Goal: Transaction & Acquisition: Purchase product/service

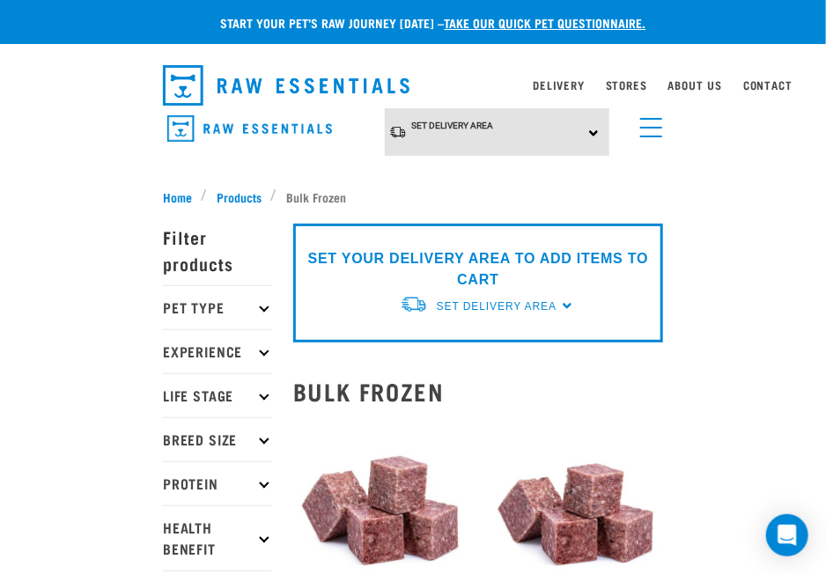
click at [232, 310] on p "Pet Type" at bounding box center [217, 307] width 109 height 44
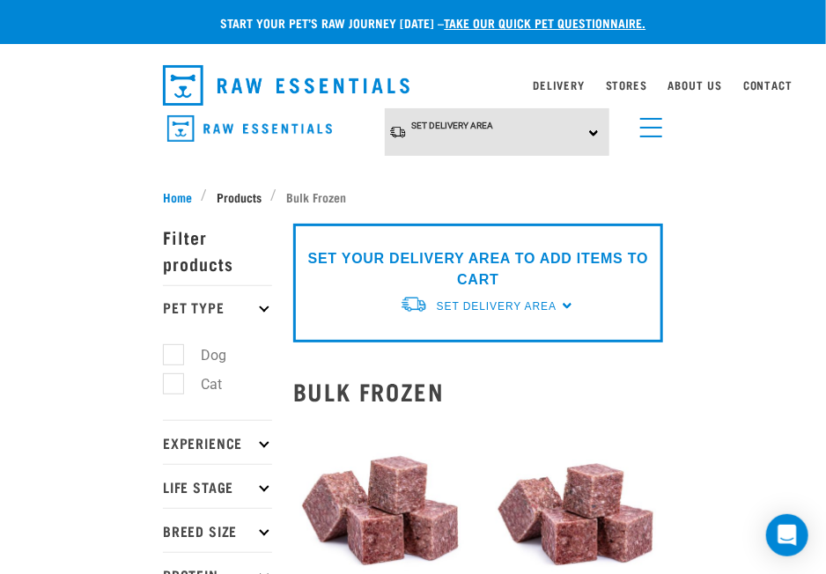
click at [237, 194] on span "Products" at bounding box center [239, 197] width 45 height 19
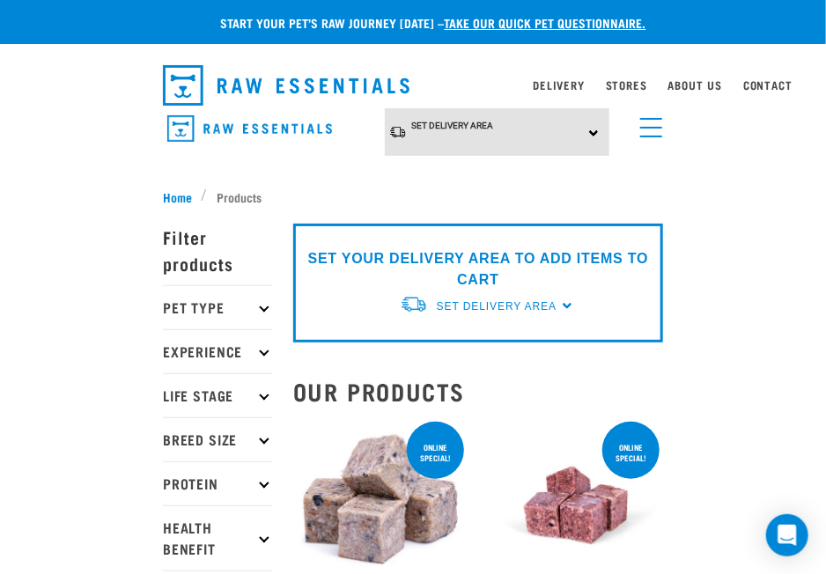
click at [251, 311] on p "Pet Type" at bounding box center [217, 307] width 109 height 44
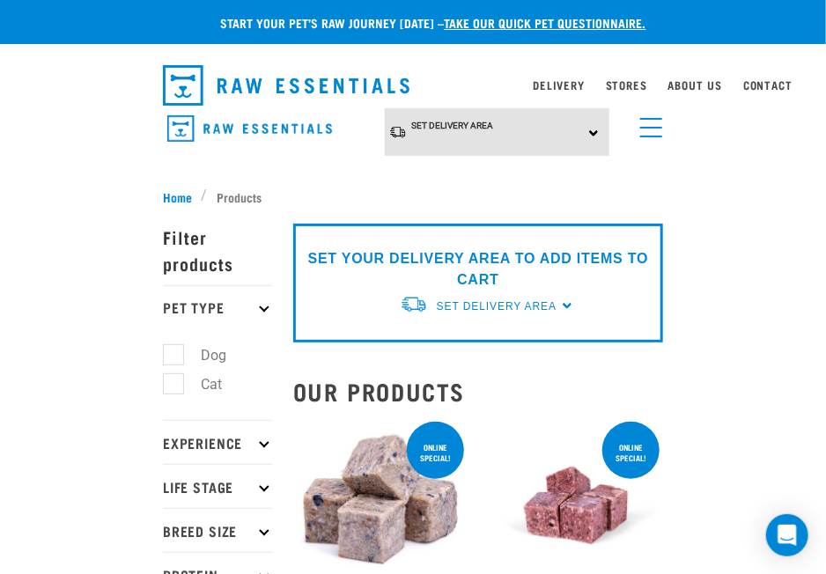
click at [201, 388] on label "Cat" at bounding box center [201, 385] width 56 height 22
click at [174, 387] on input "Cat" at bounding box center [168, 380] width 11 height 11
checkbox input "true"
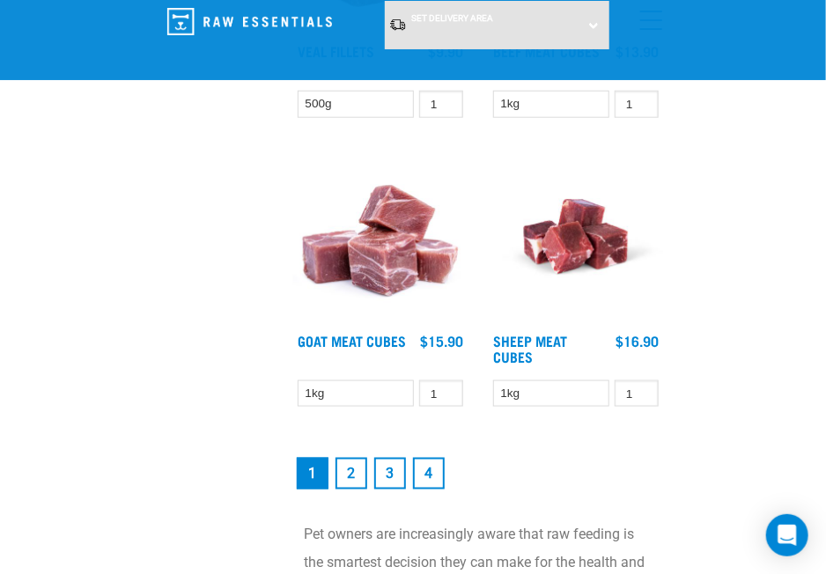
scroll to position [4670, 0]
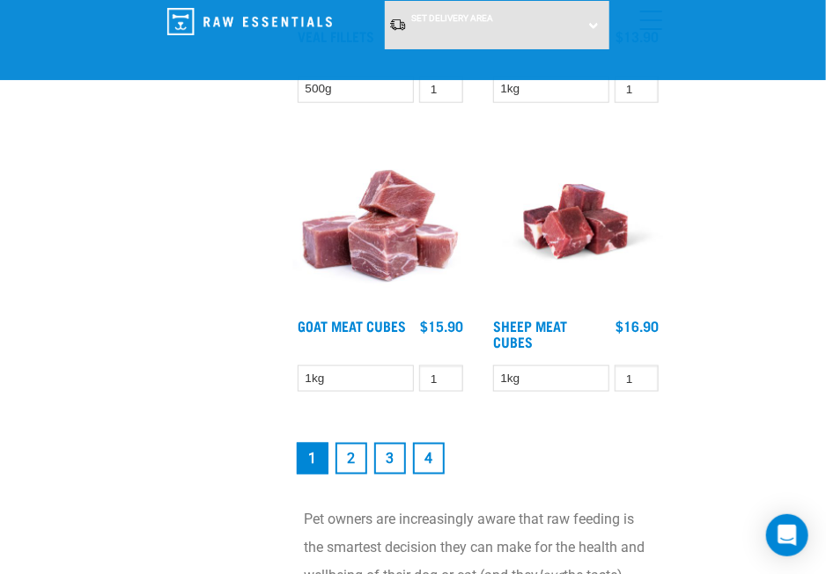
click at [340, 453] on link "2" at bounding box center [352, 459] width 32 height 32
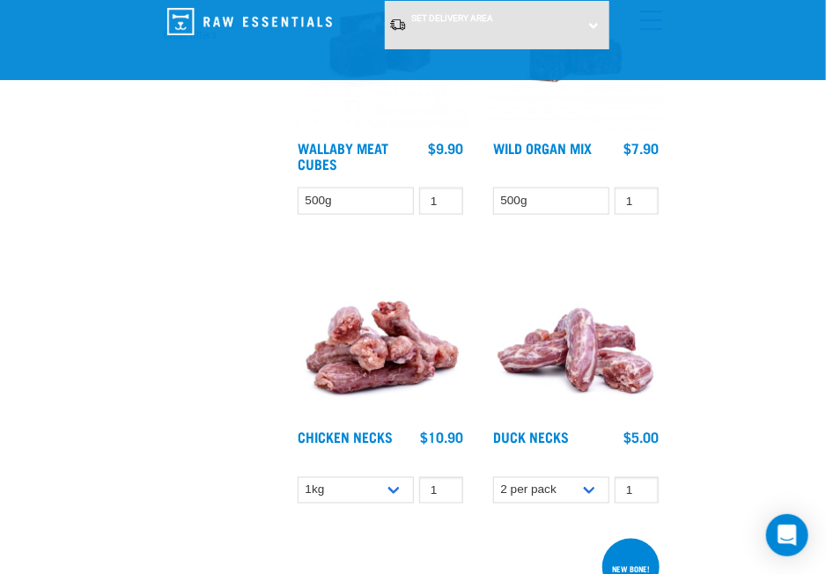
scroll to position [705, 0]
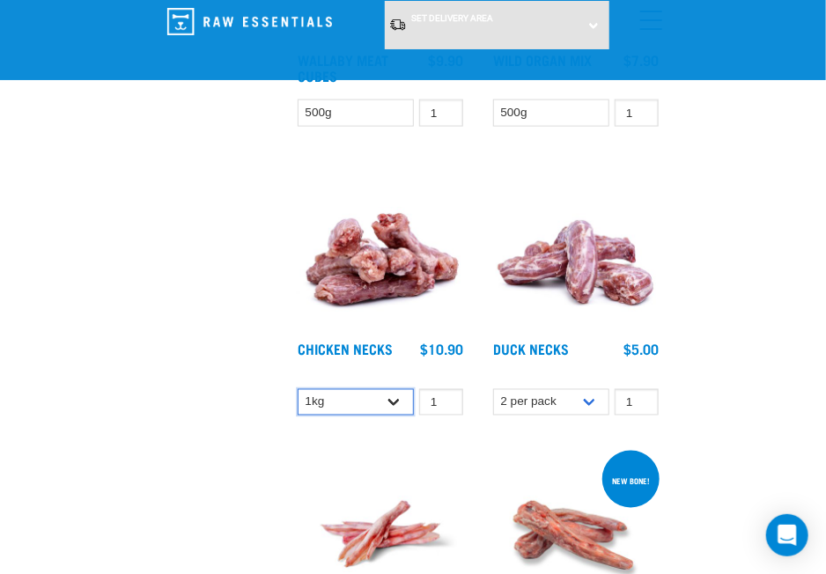
click at [389, 398] on select "1kg 2kg" at bounding box center [356, 402] width 116 height 27
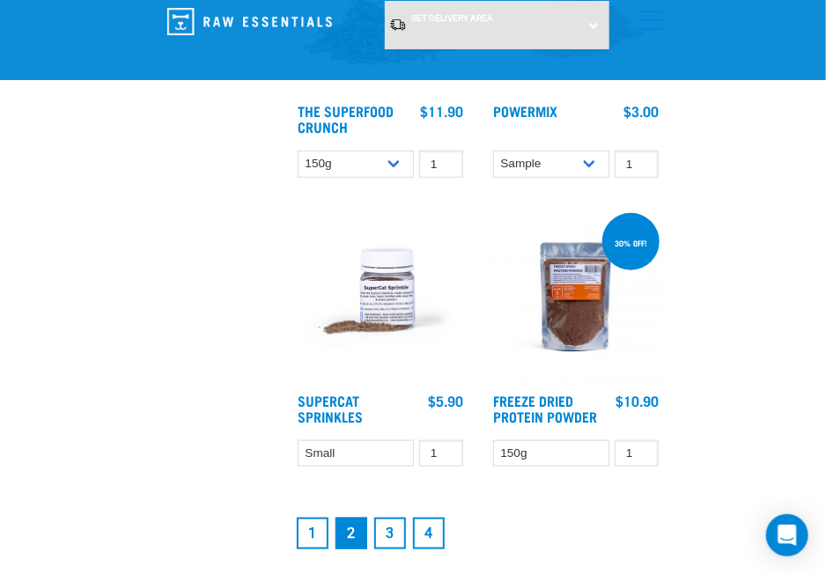
scroll to position [4494, 0]
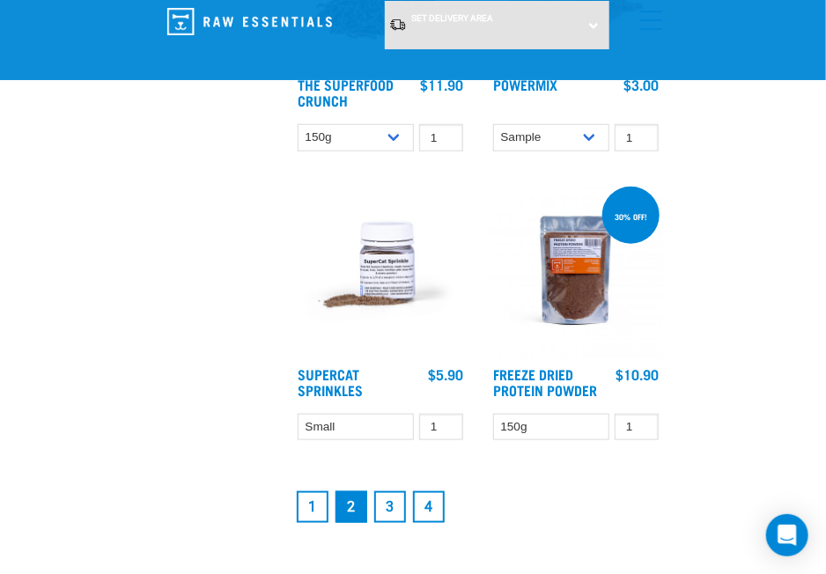
click at [394, 500] on link "3" at bounding box center [390, 508] width 32 height 32
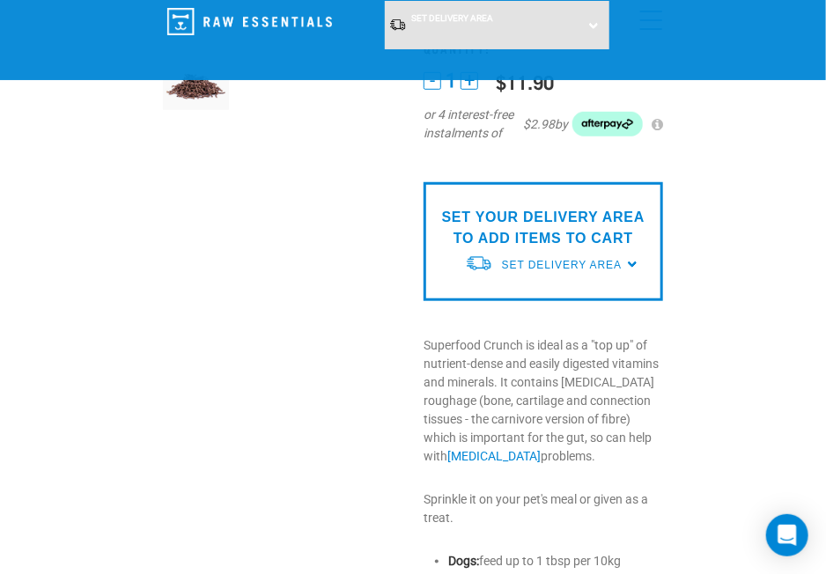
scroll to position [441, 0]
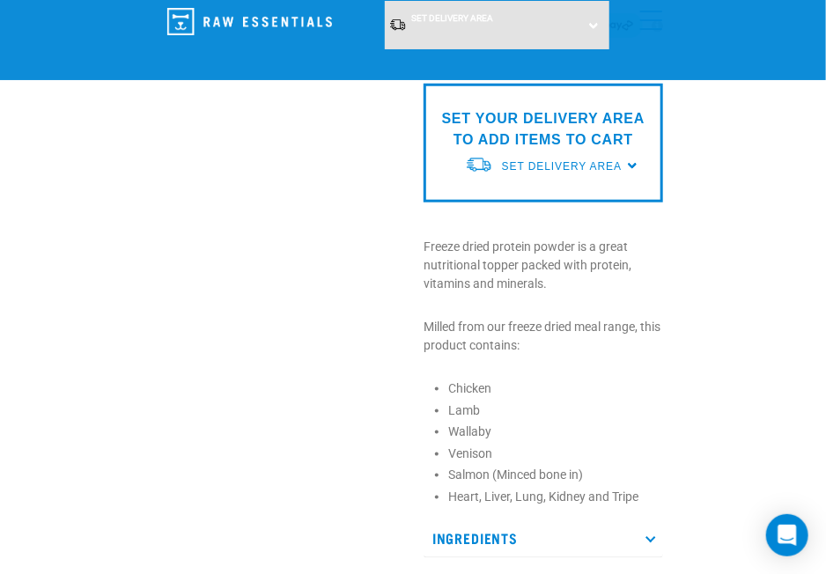
scroll to position [529, 0]
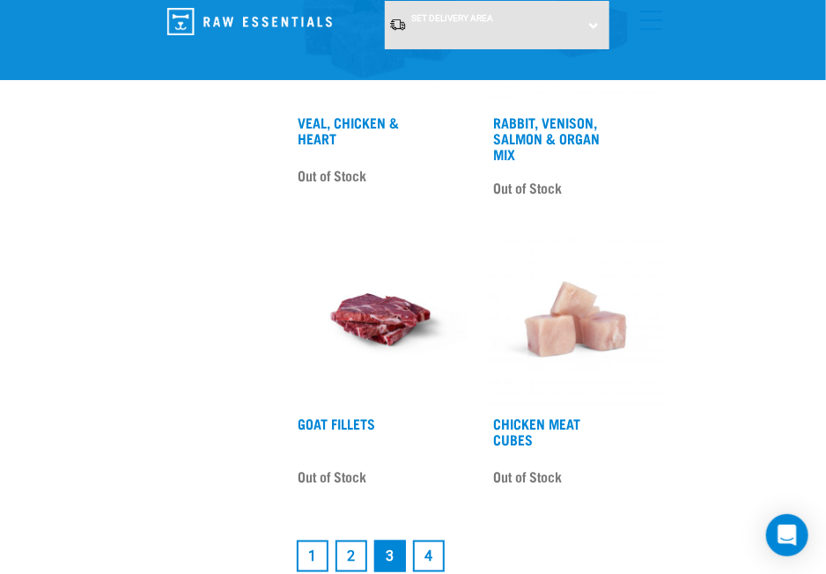
scroll to position [4582, 0]
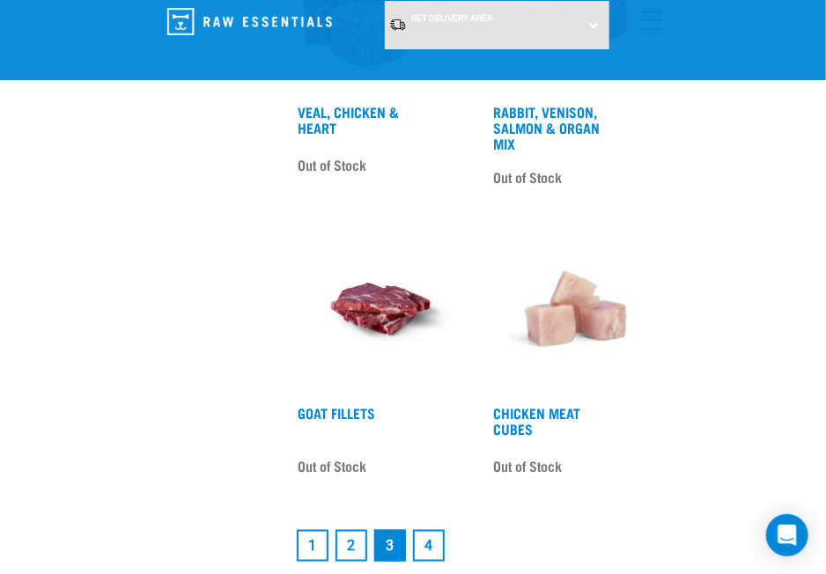
click at [426, 530] on link "4" at bounding box center [429, 546] width 32 height 32
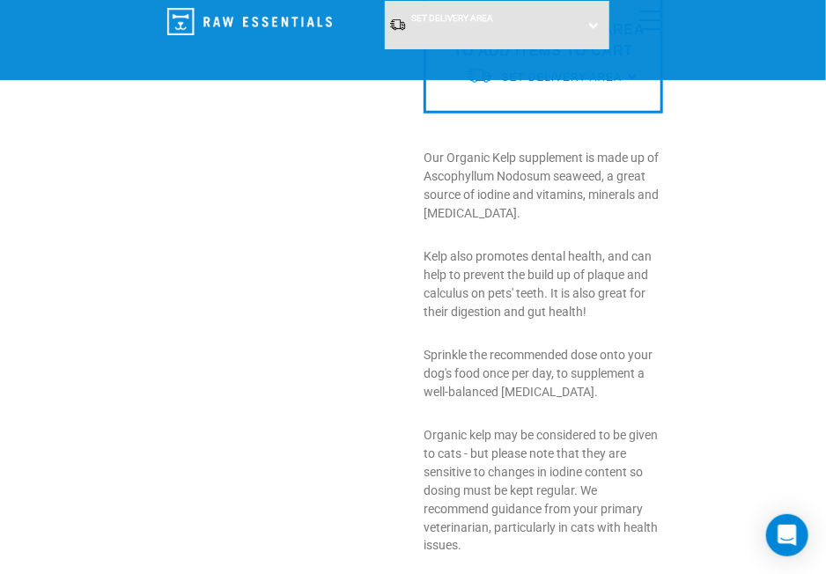
scroll to position [529, 0]
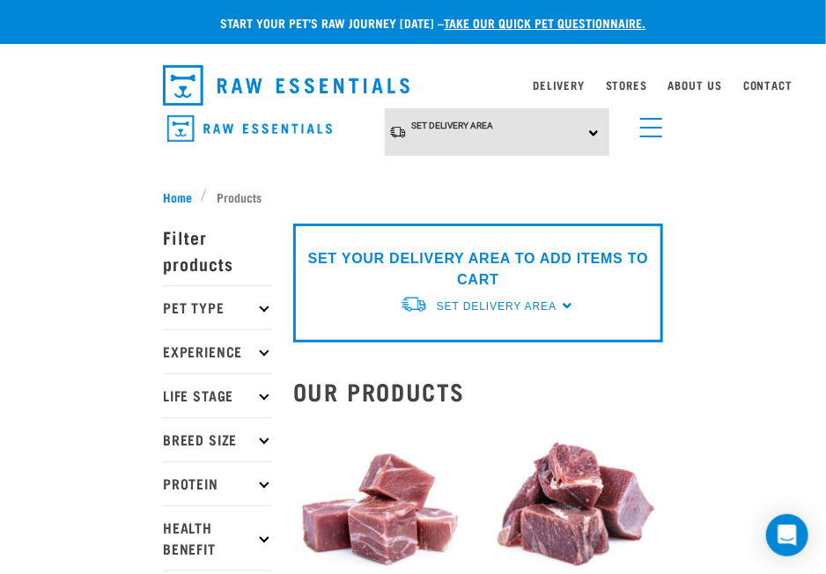
click at [217, 308] on p "Pet Type" at bounding box center [217, 307] width 109 height 44
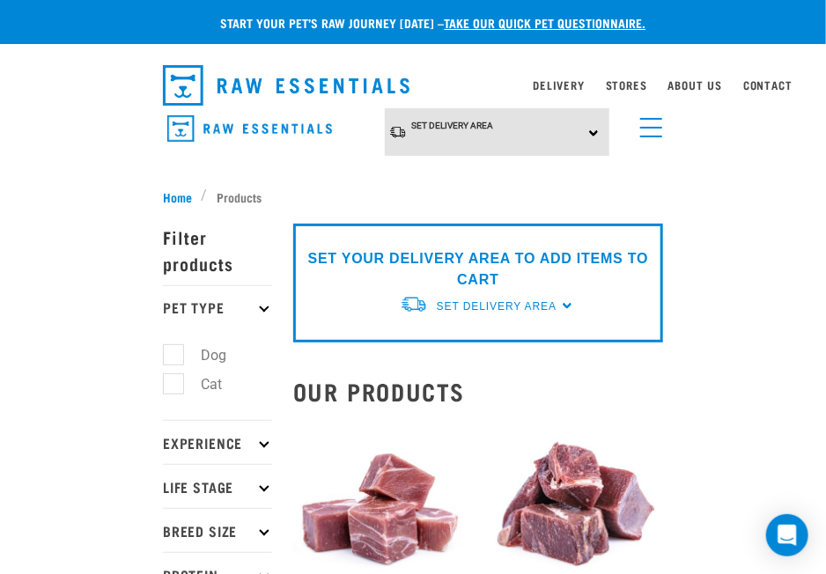
click at [192, 391] on label "Cat" at bounding box center [201, 385] width 56 height 22
click at [174, 387] on input "Cat" at bounding box center [168, 380] width 11 height 11
checkbox input "true"
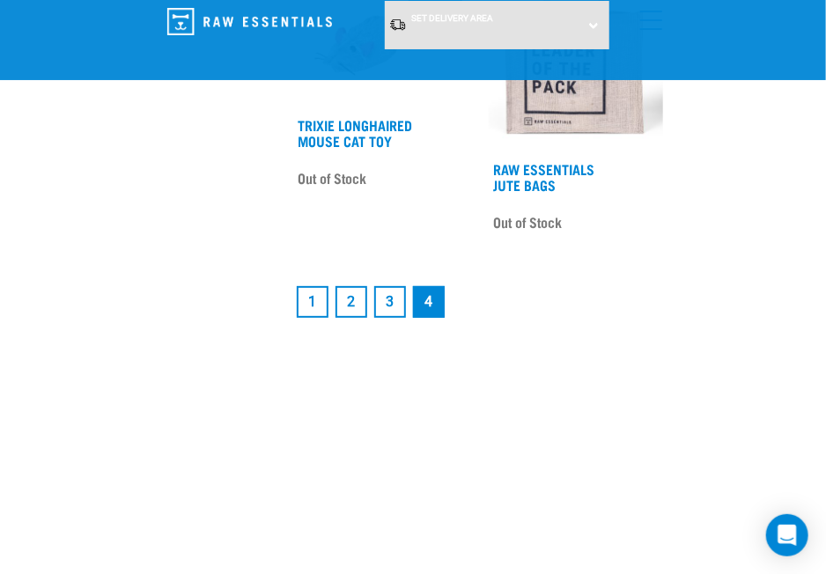
scroll to position [2027, 0]
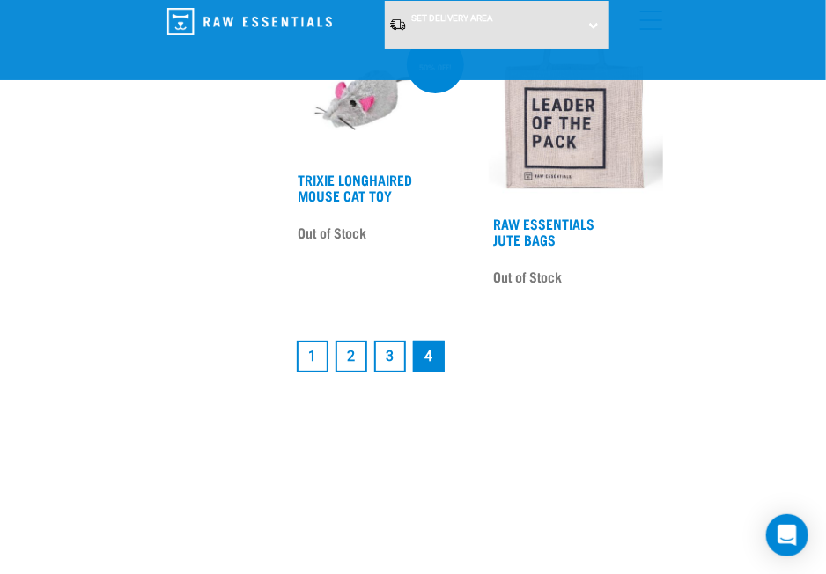
click at [294, 346] on li "1" at bounding box center [312, 356] width 39 height 39
click at [315, 346] on link "1" at bounding box center [313, 357] width 32 height 32
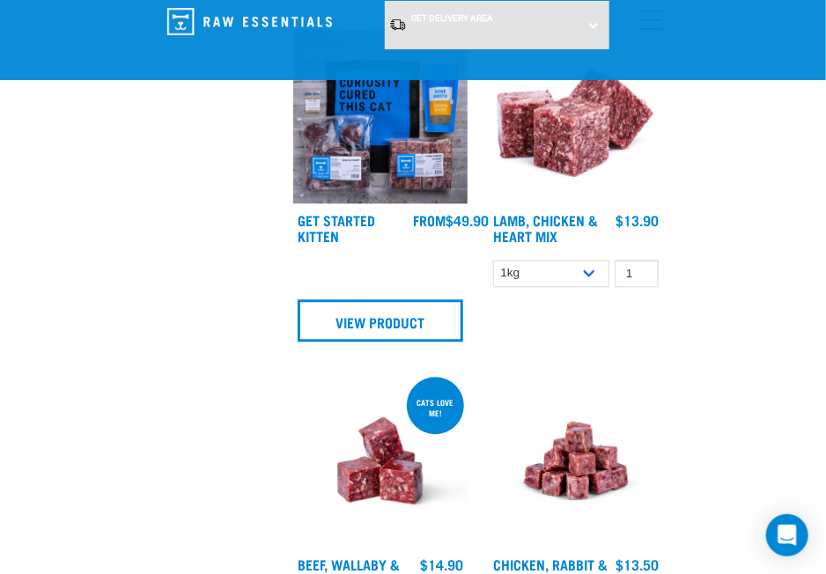
scroll to position [1410, 0]
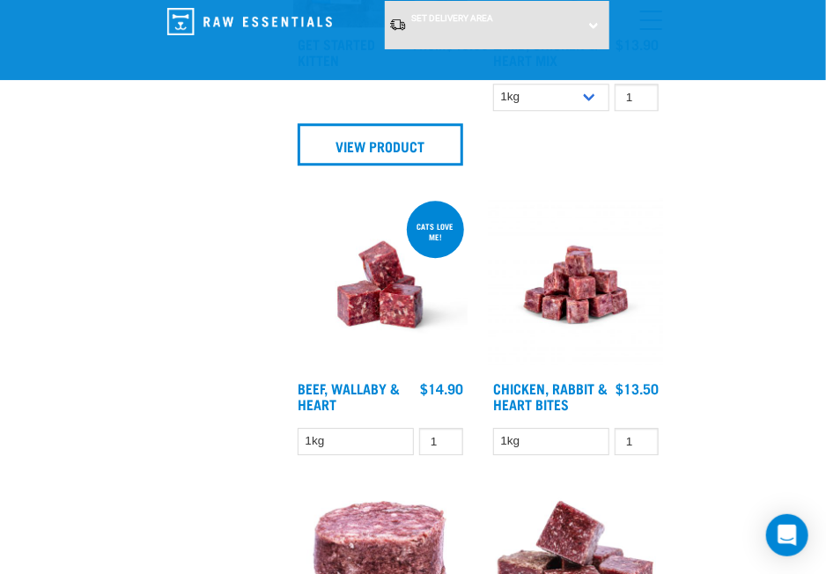
click at [365, 293] on img at bounding box center [380, 284] width 174 height 174
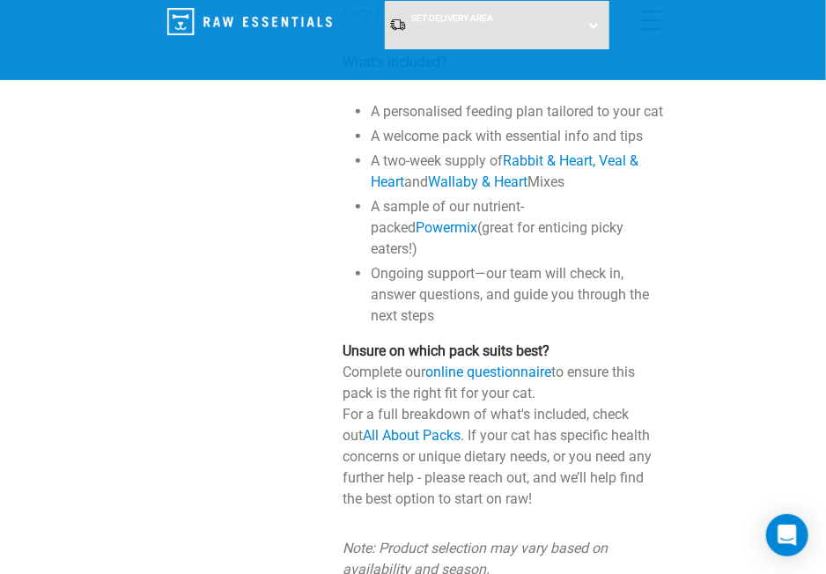
scroll to position [441, 0]
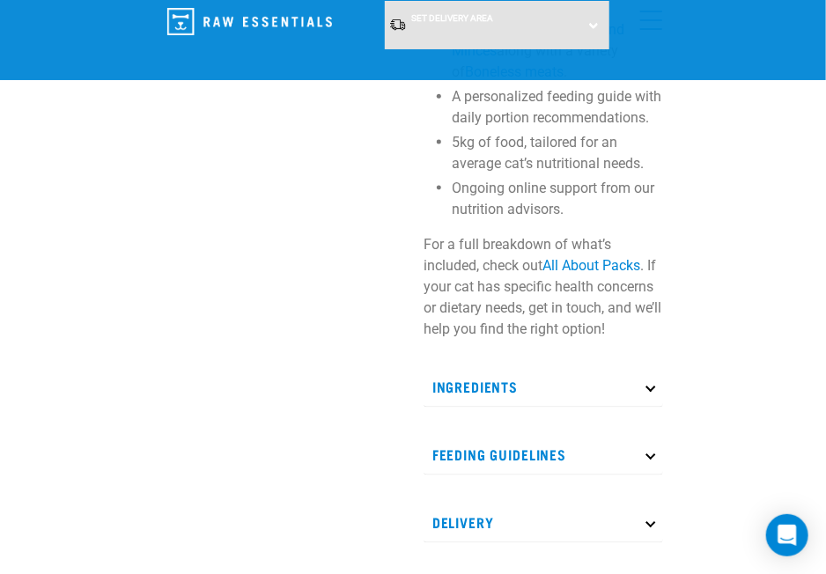
scroll to position [705, 0]
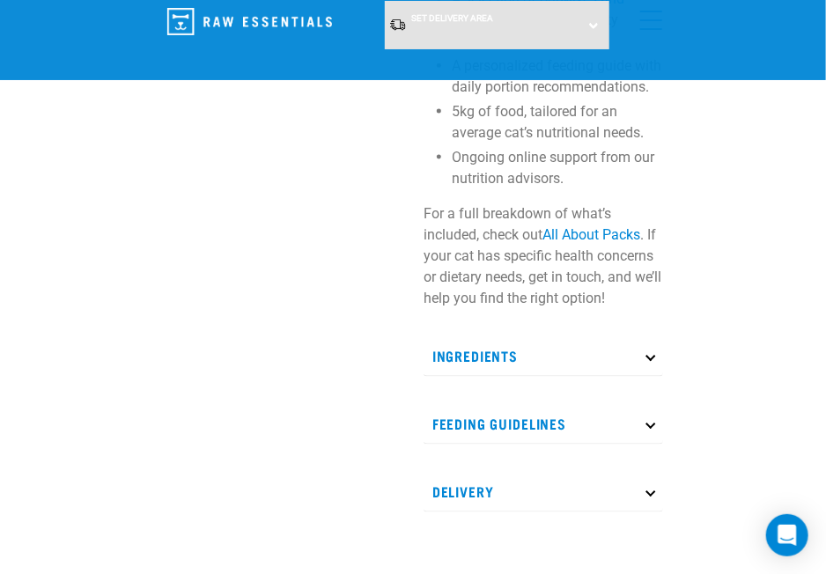
click at [618, 361] on p "Ingredients" at bounding box center [544, 357] width 240 height 40
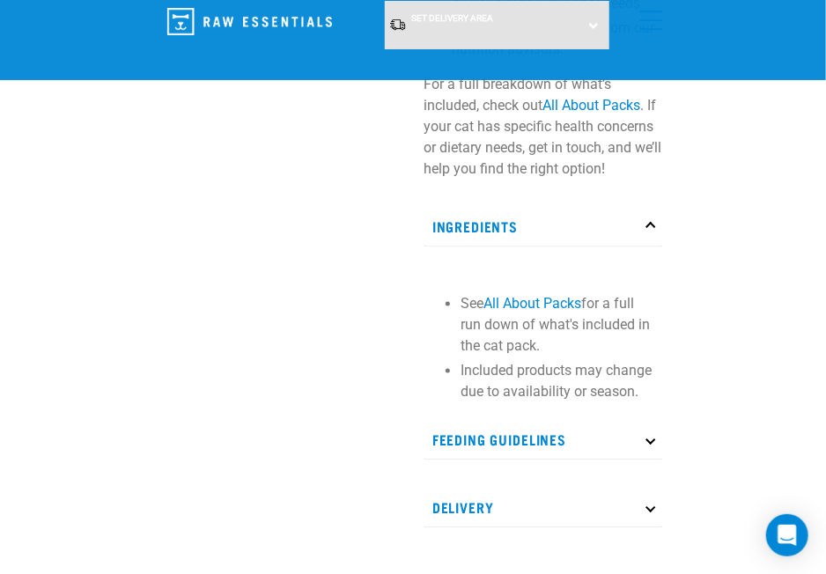
scroll to position [881, 0]
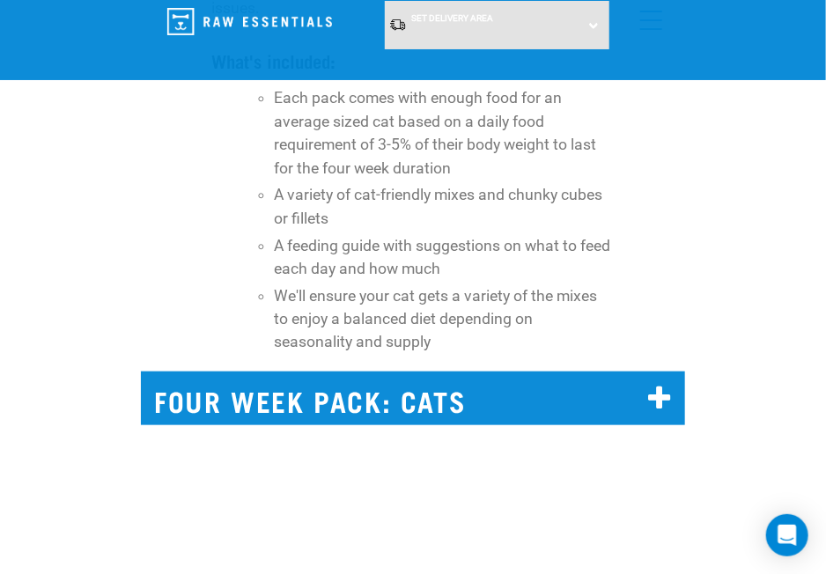
scroll to position [14802, 0]
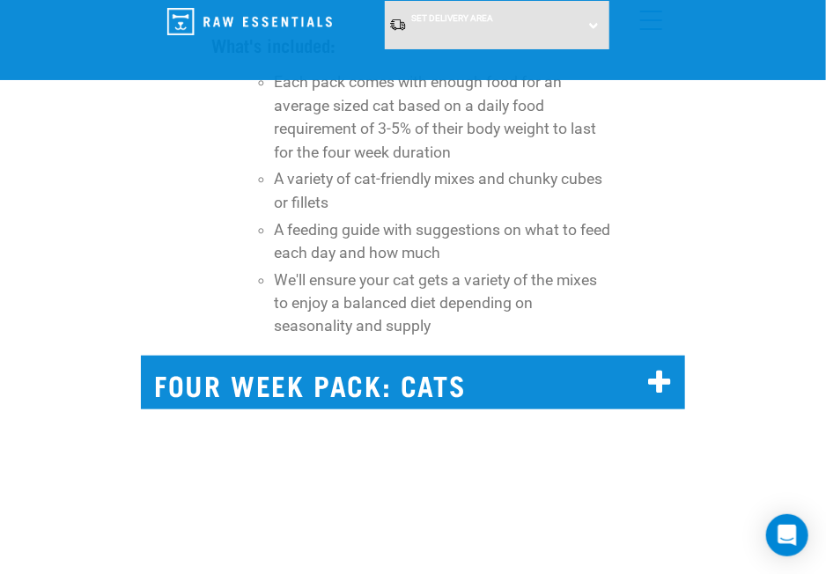
click at [391, 356] on h2 "FOUR WEEK PACK: CATS" at bounding box center [413, 383] width 544 height 54
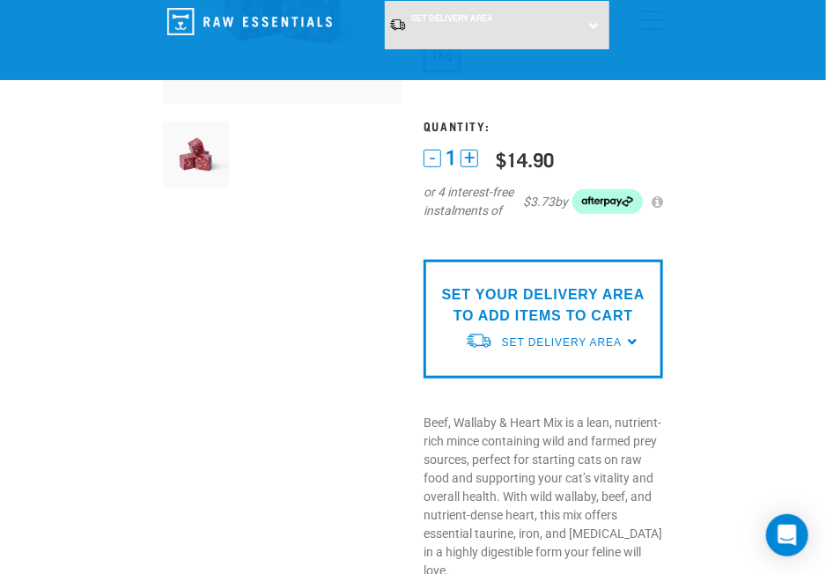
scroll to position [176, 0]
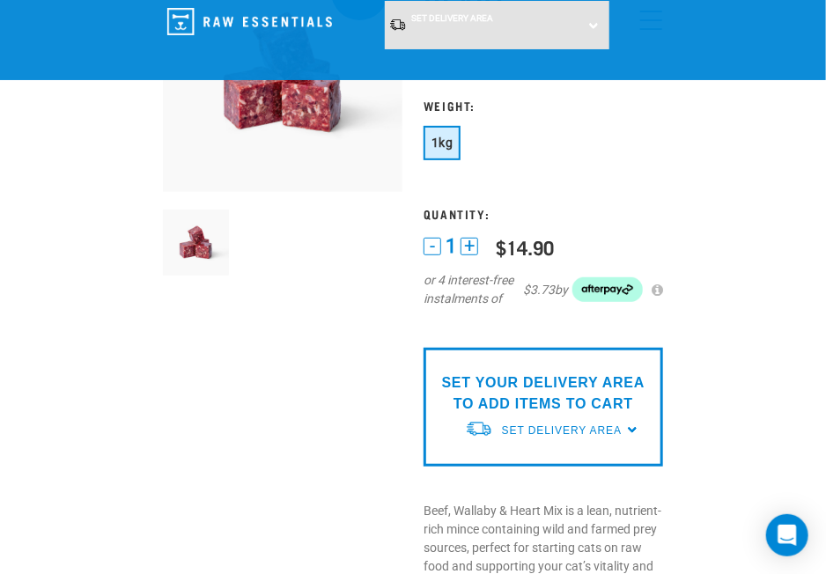
click at [529, 376] on p "SET YOUR DELIVERY AREA TO ADD ITEMS TO CART" at bounding box center [543, 394] width 213 height 42
click at [529, 431] on span "Set Delivery Area" at bounding box center [562, 431] width 120 height 12
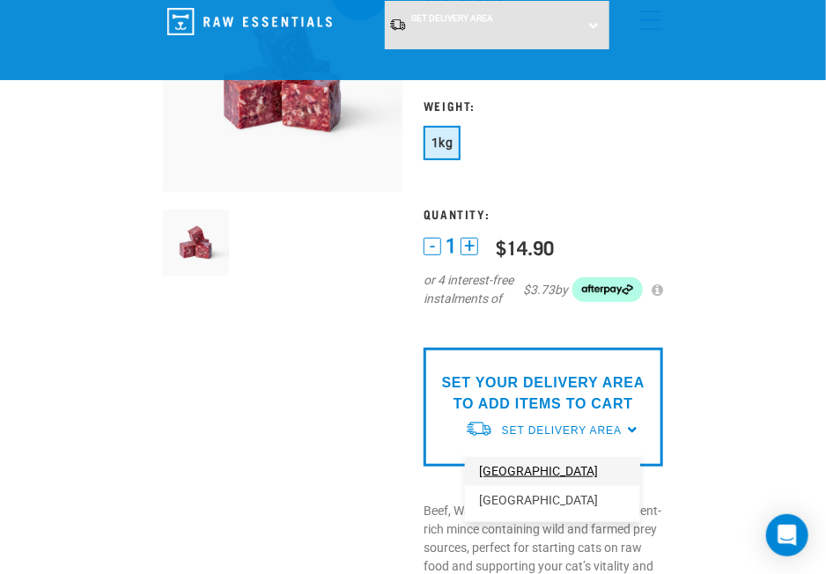
click at [519, 468] on link "[GEOGRAPHIC_DATA]" at bounding box center [552, 471] width 175 height 29
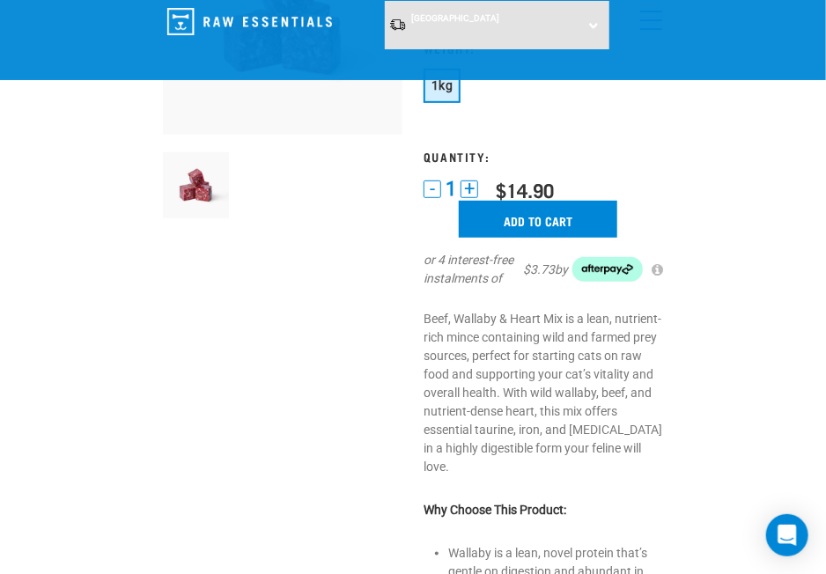
scroll to position [264, 0]
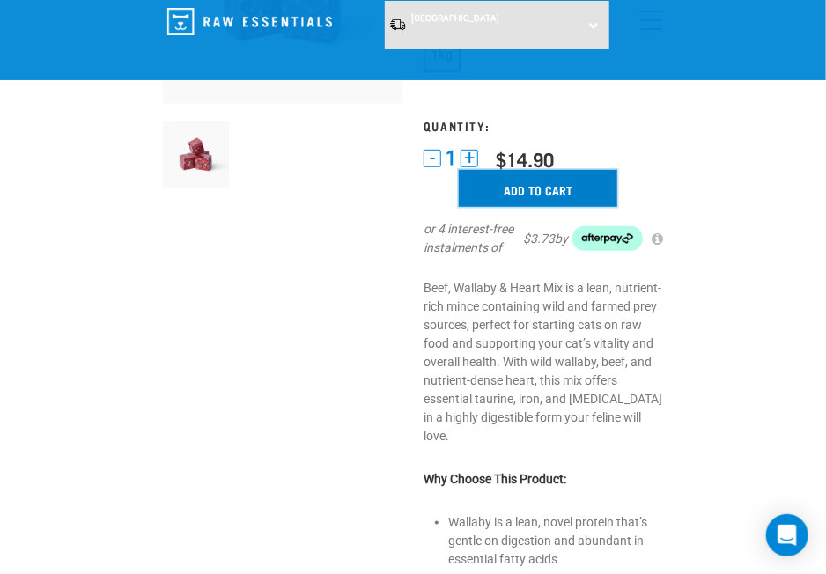
click at [502, 192] on input "Add to cart" at bounding box center [538, 188] width 159 height 37
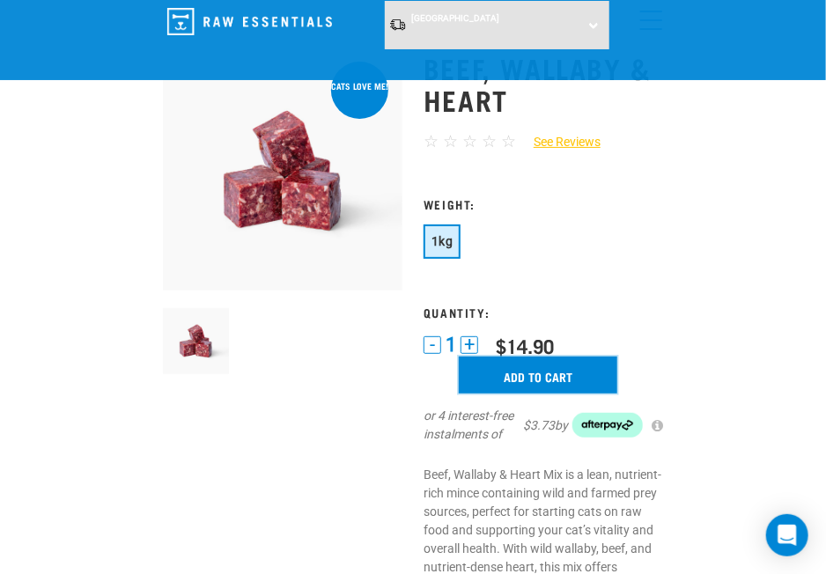
scroll to position [0, 0]
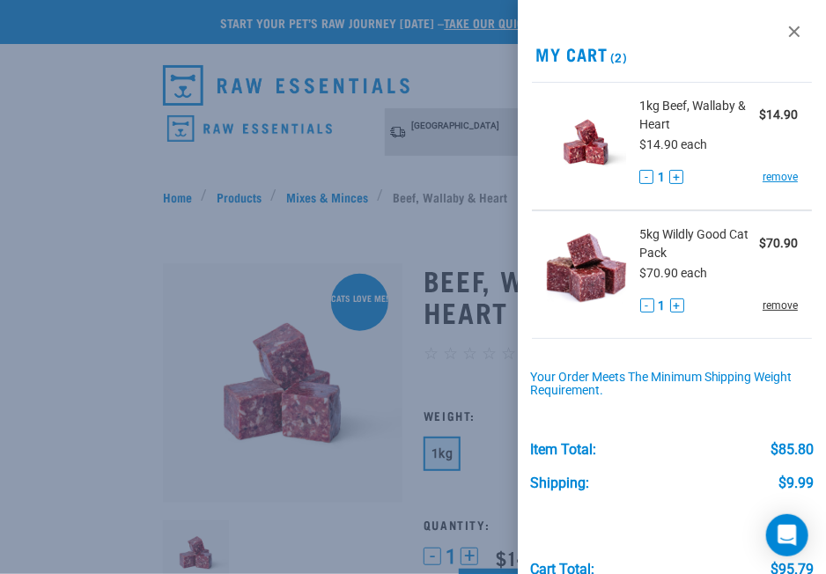
click at [763, 305] on link "remove" at bounding box center [780, 306] width 35 height 16
click at [321, 190] on div at bounding box center [413, 287] width 826 height 574
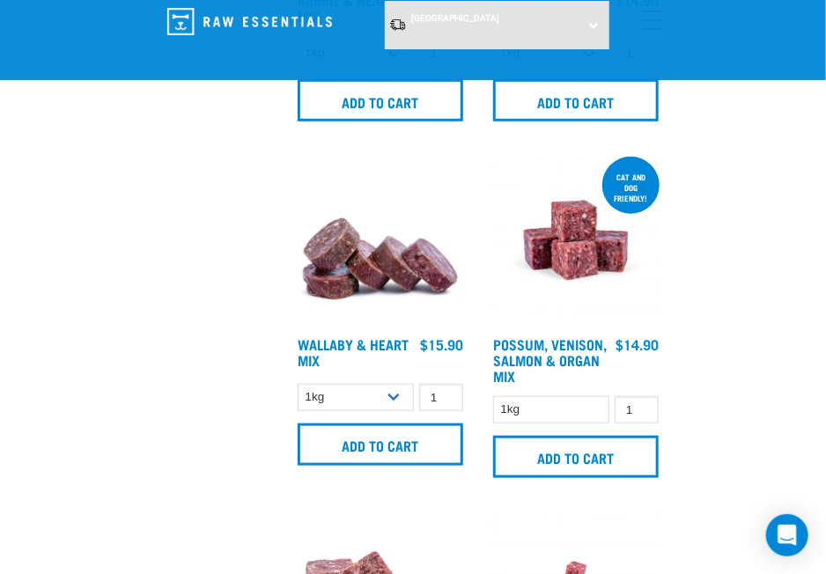
scroll to position [2425, 0]
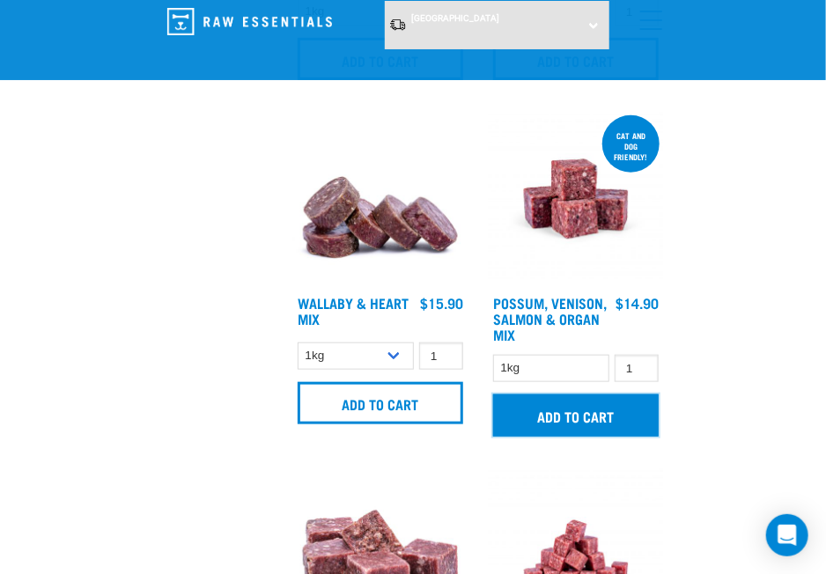
click at [545, 422] on input "Add to cart" at bounding box center [576, 416] width 166 height 42
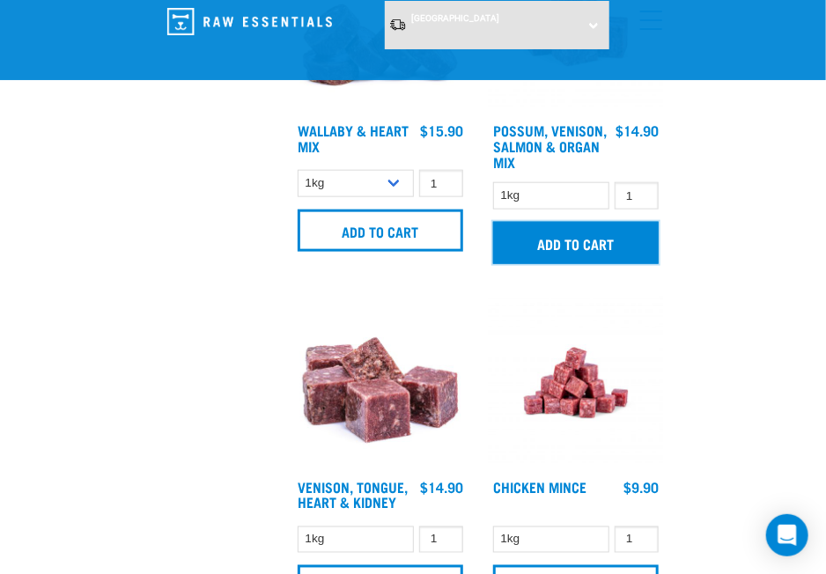
scroll to position [2689, 0]
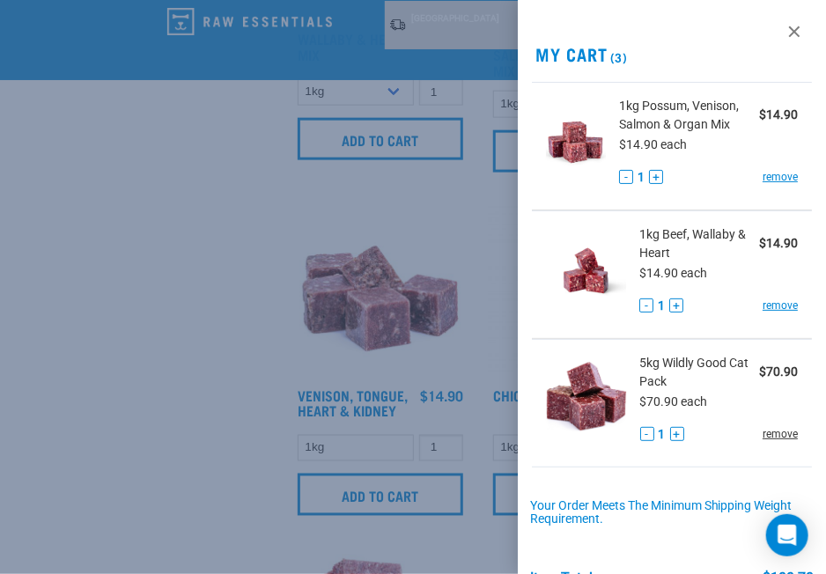
click at [767, 433] on link "remove" at bounding box center [780, 434] width 35 height 16
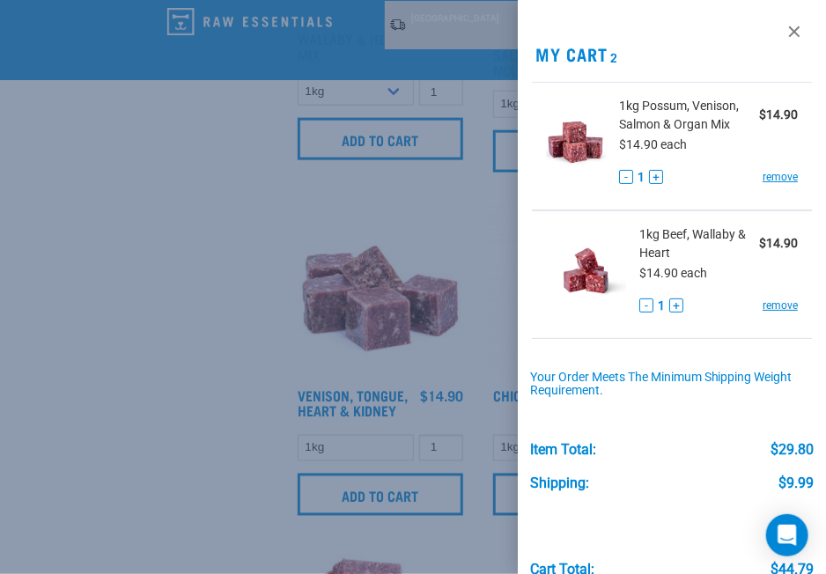
click at [100, 411] on div at bounding box center [413, 287] width 826 height 574
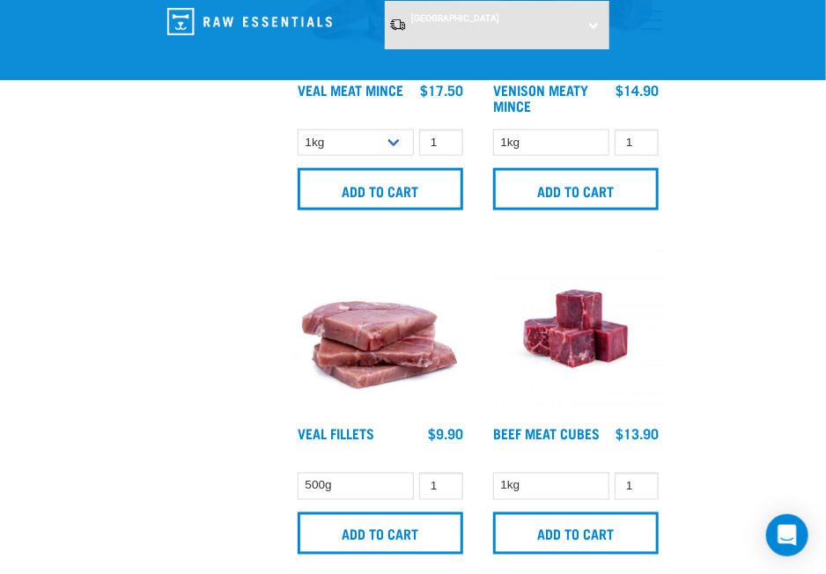
scroll to position [4804, 0]
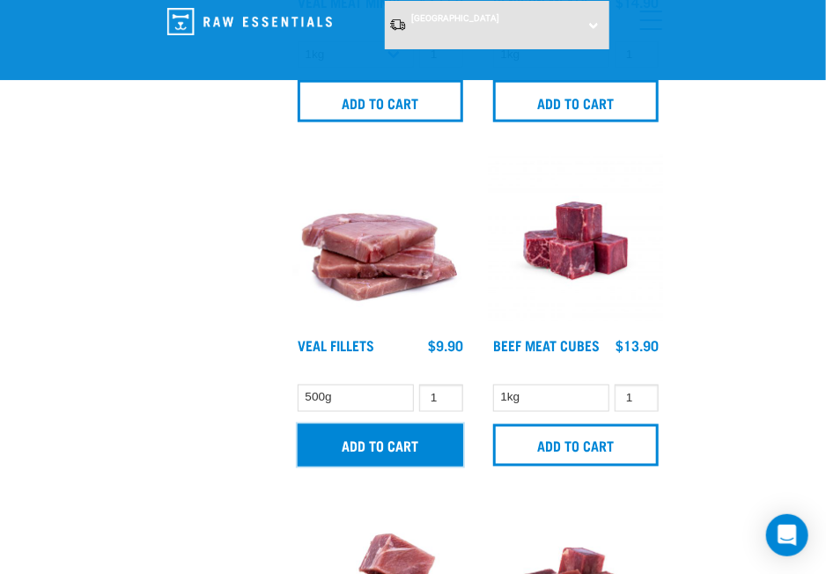
click at [402, 428] on input "Add to cart" at bounding box center [381, 446] width 166 height 42
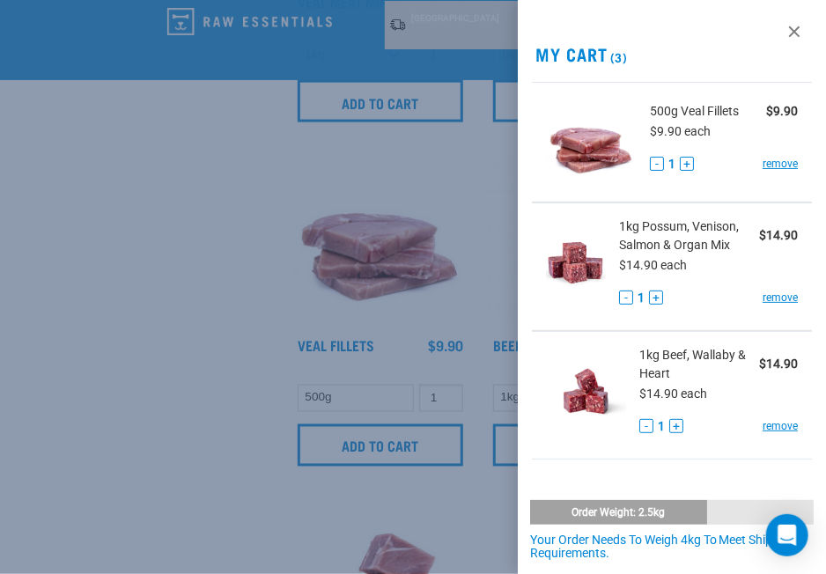
click at [444, 450] on div at bounding box center [413, 287] width 826 height 574
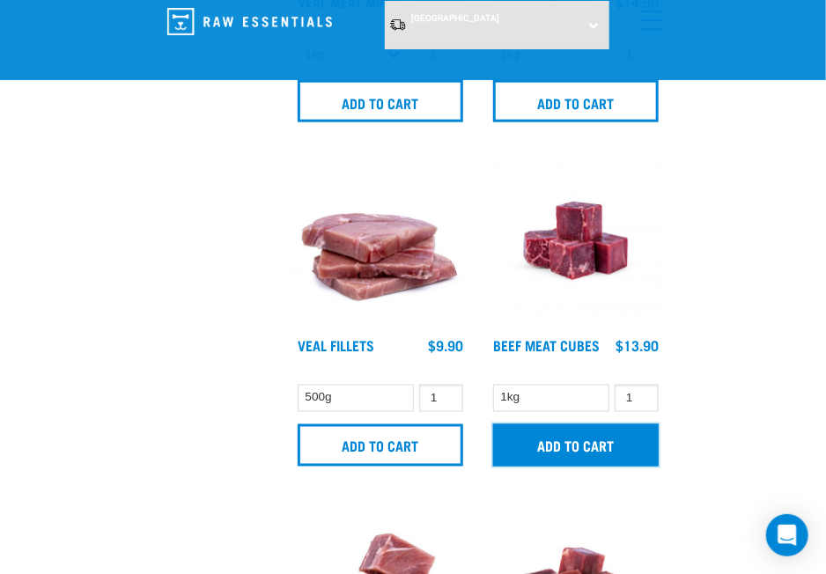
click at [531, 450] on input "Add to cart" at bounding box center [576, 446] width 166 height 42
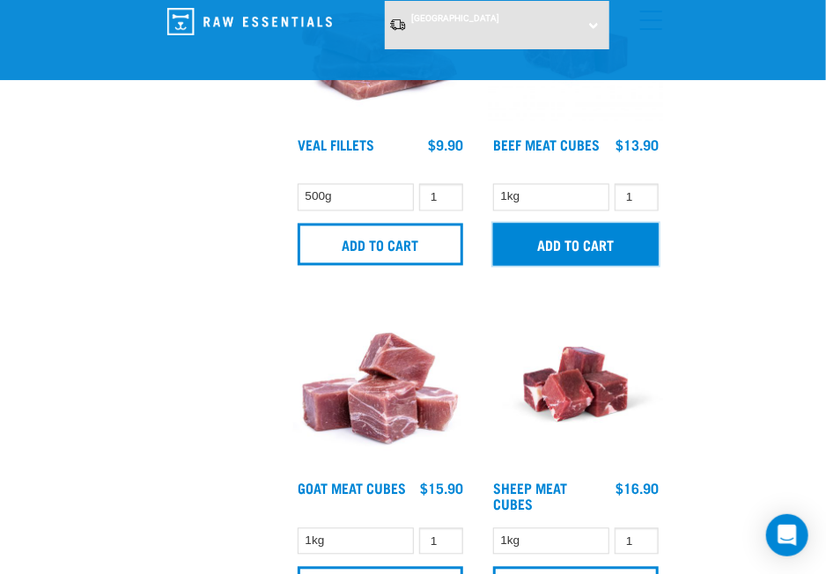
scroll to position [5068, 0]
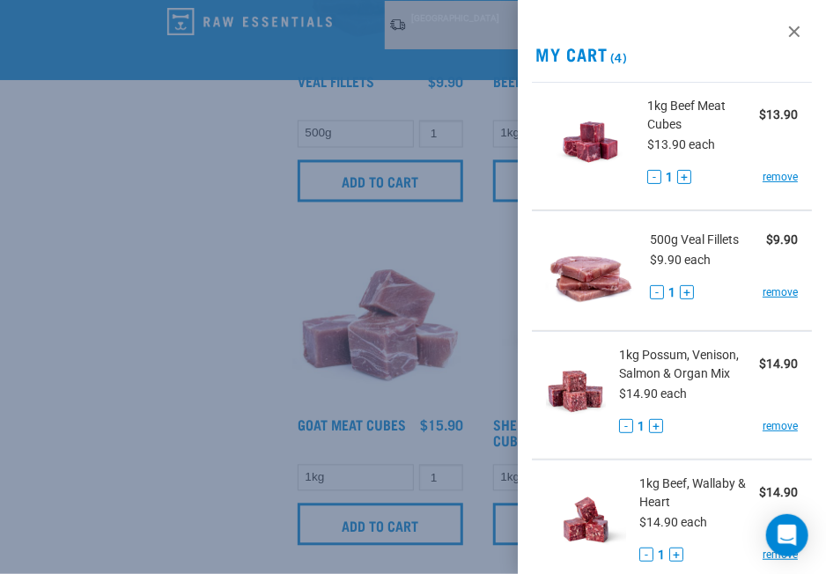
click at [386, 441] on div at bounding box center [413, 287] width 826 height 574
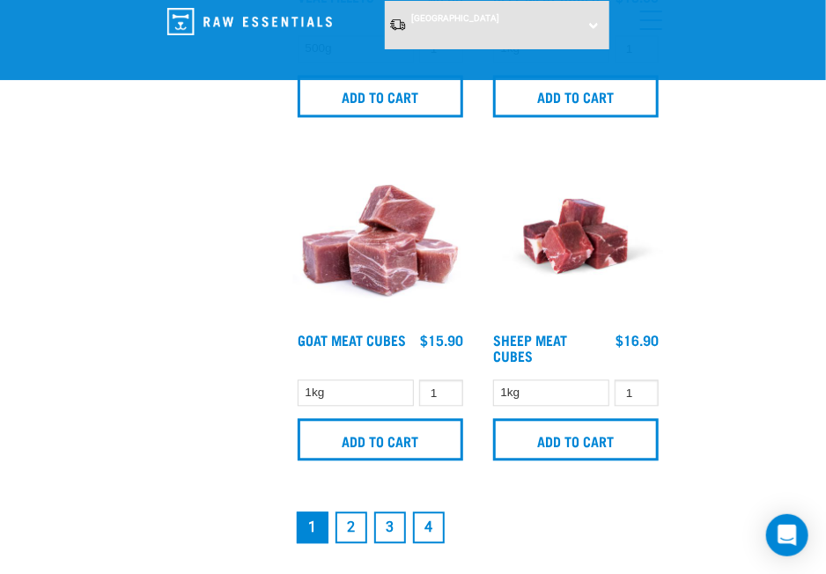
scroll to position [5156, 0]
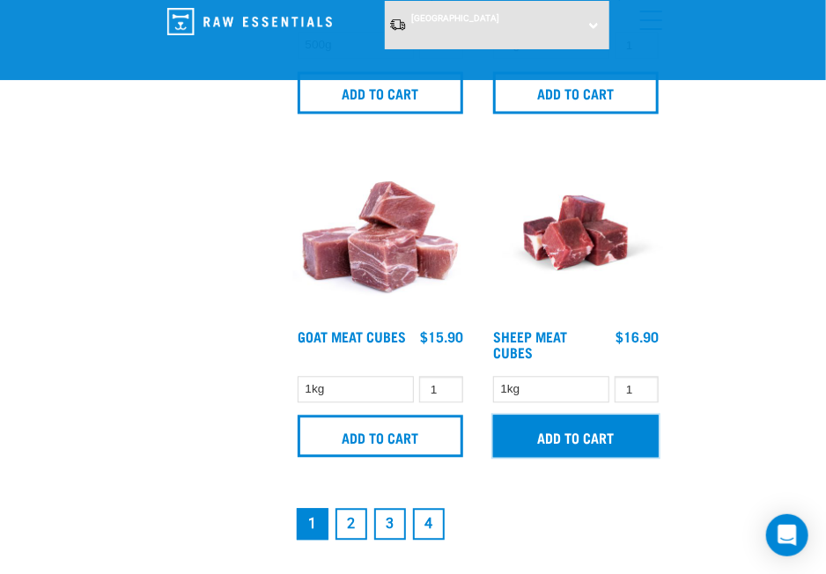
click at [526, 443] on input "Add to cart" at bounding box center [576, 437] width 166 height 42
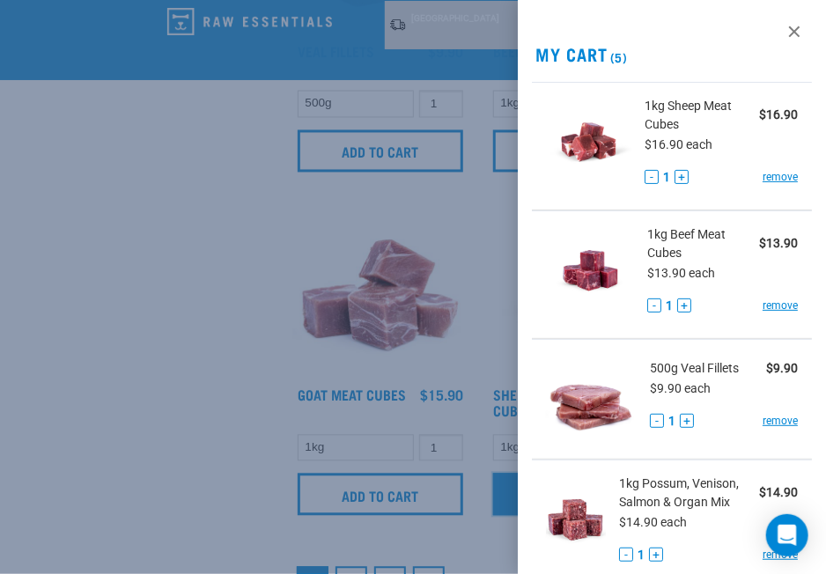
scroll to position [5068, 0]
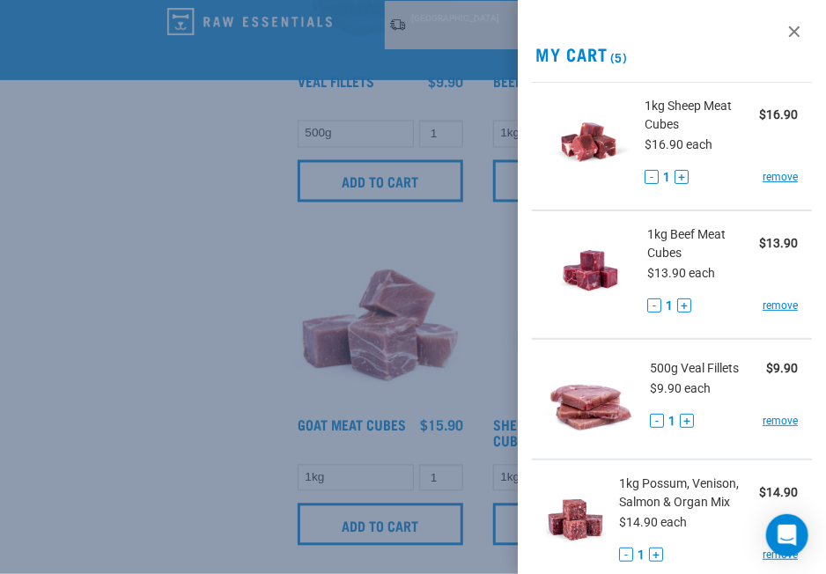
click at [176, 287] on div at bounding box center [413, 287] width 826 height 574
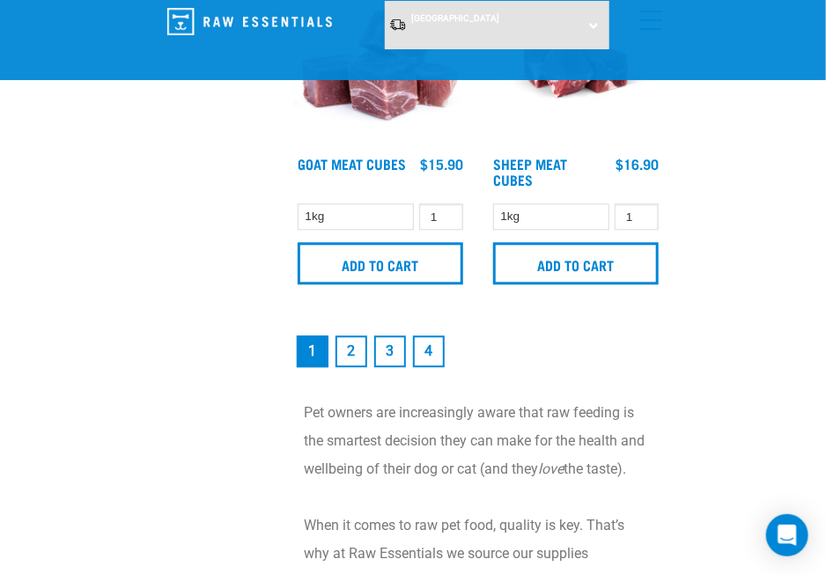
scroll to position [5332, 0]
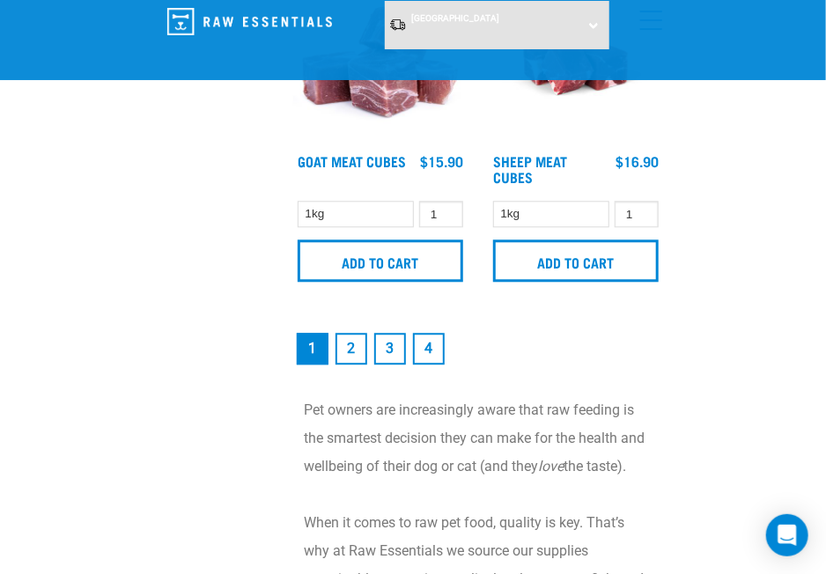
click at [342, 334] on link "2" at bounding box center [352, 349] width 32 height 32
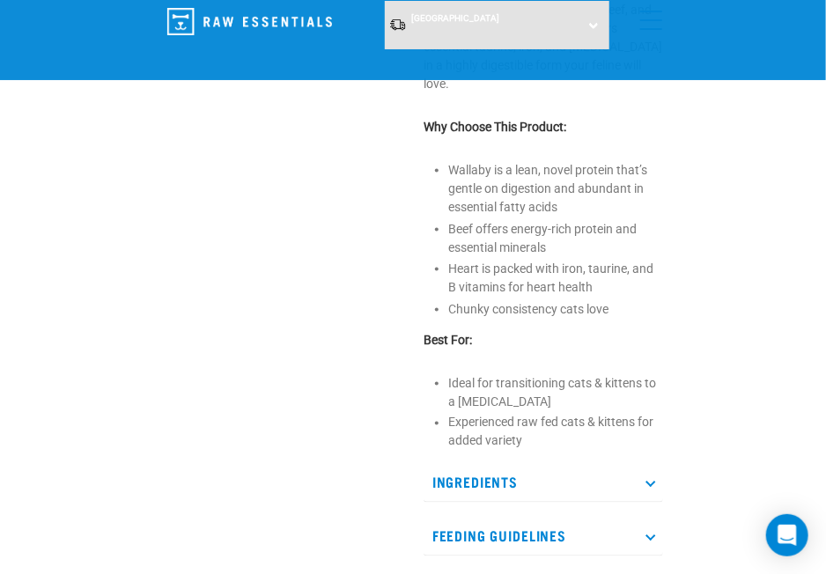
scroll to position [705, 0]
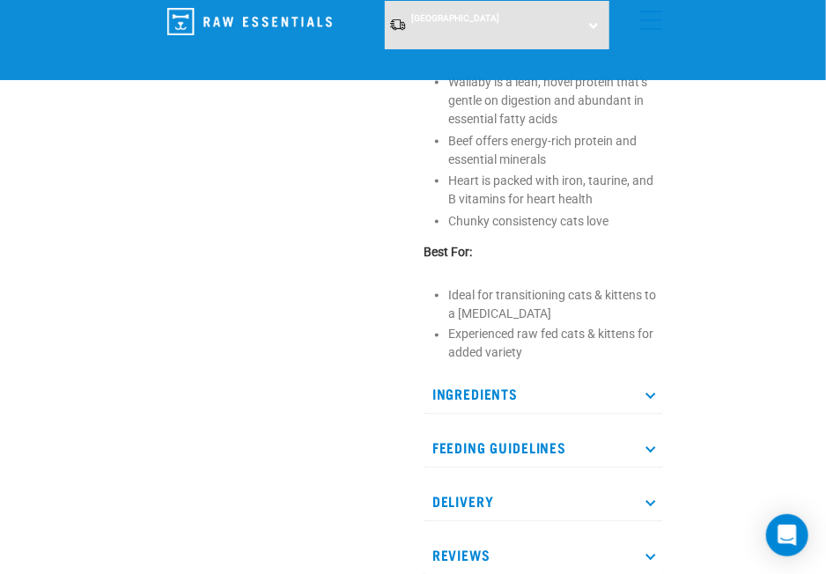
click at [550, 387] on p "Ingredients" at bounding box center [544, 395] width 240 height 40
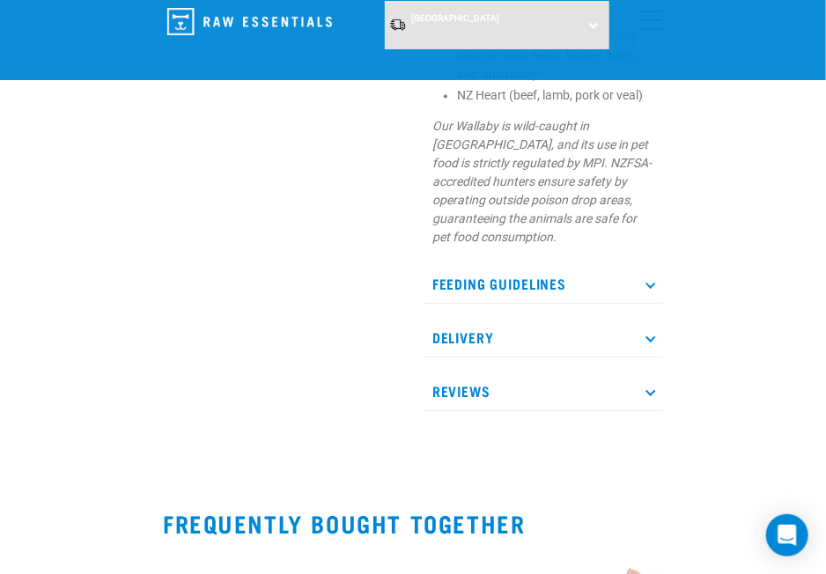
scroll to position [1145, 0]
click at [576, 285] on p "Feeding Guidelines" at bounding box center [544, 283] width 240 height 40
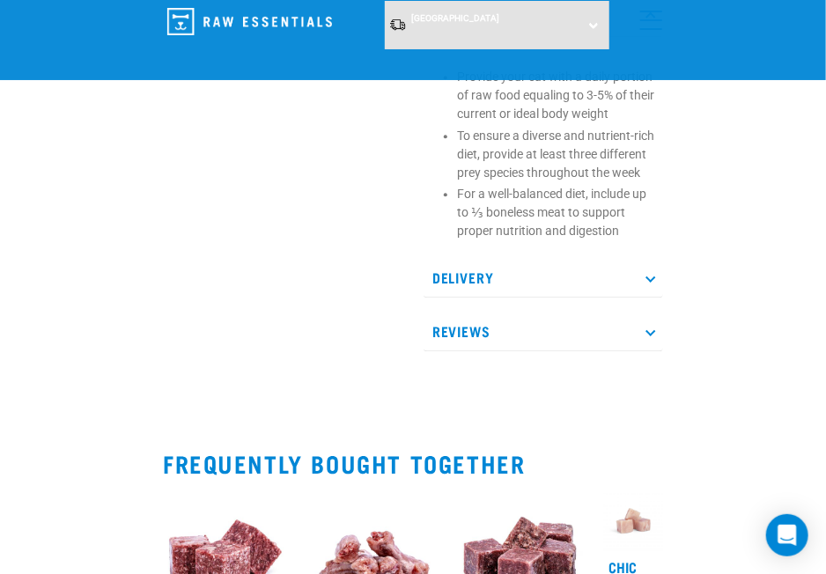
scroll to position [1410, 0]
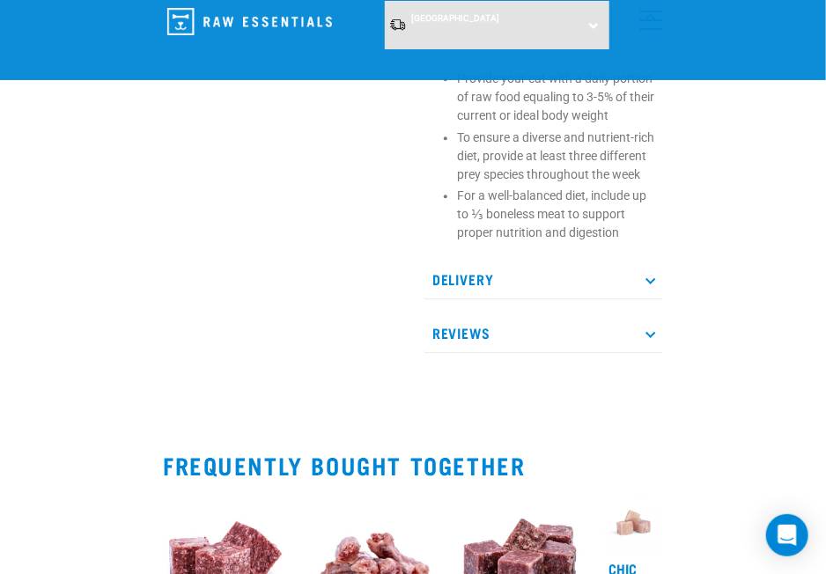
click at [451, 348] on p "Reviews" at bounding box center [544, 334] width 240 height 40
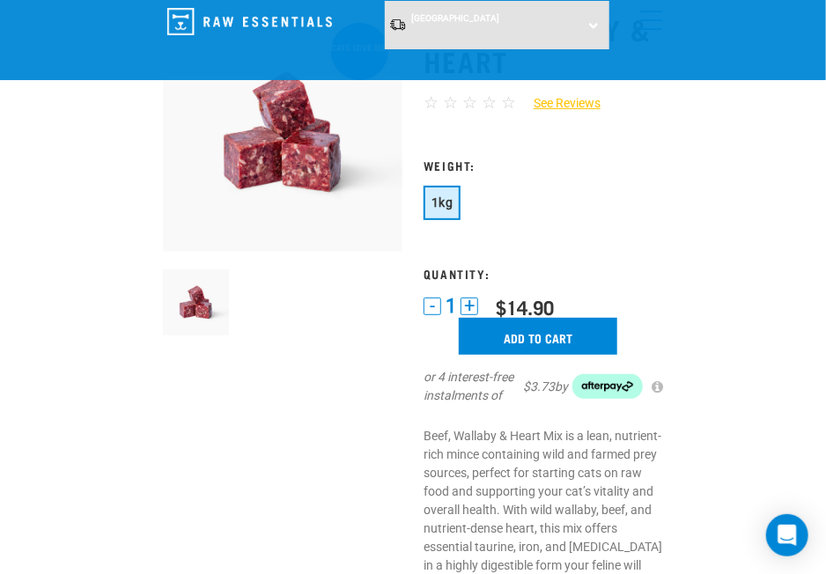
scroll to position [352, 0]
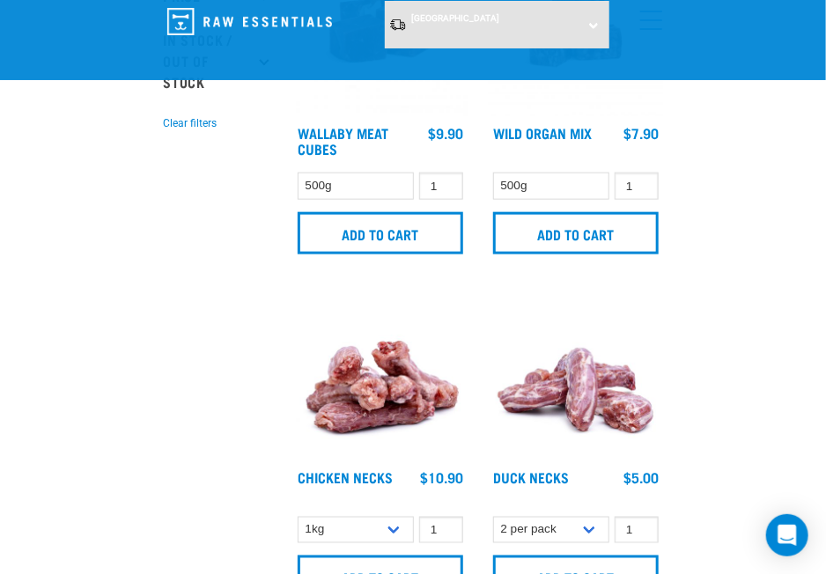
scroll to position [441, 0]
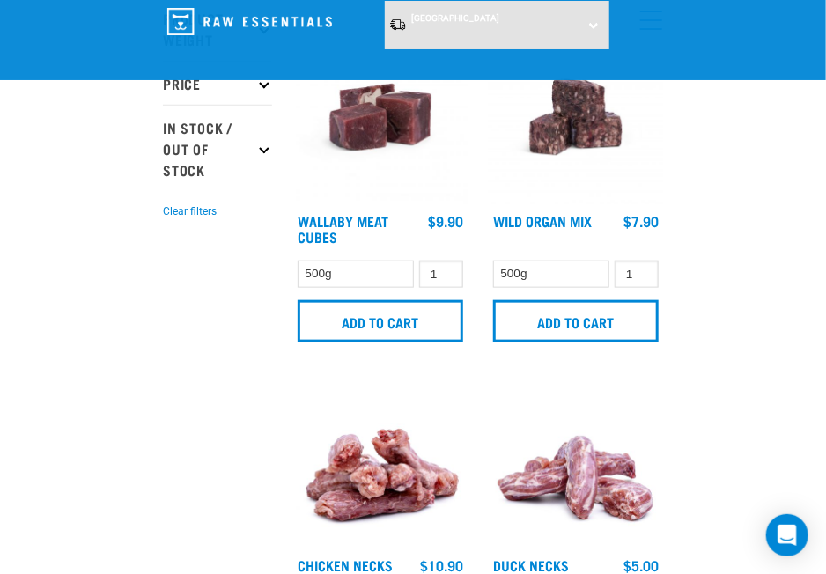
click at [582, 140] on img at bounding box center [576, 117] width 174 height 174
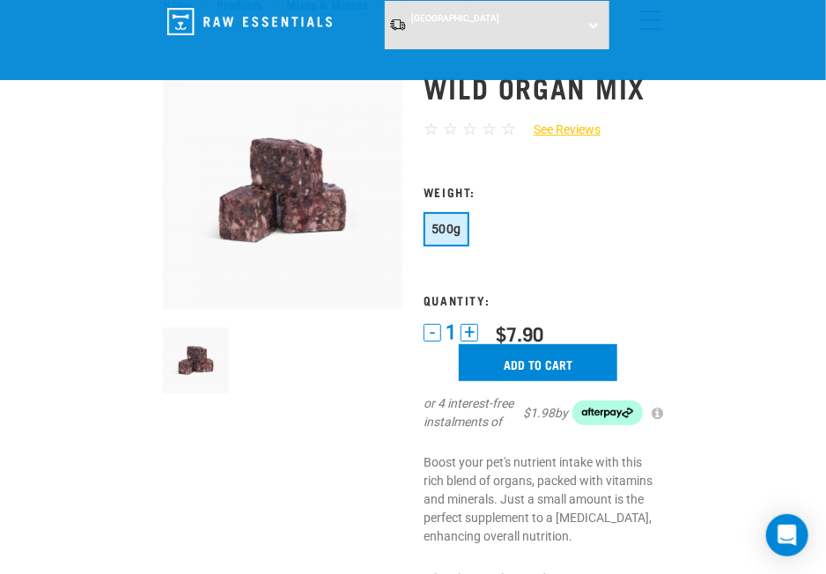
scroll to position [176, 0]
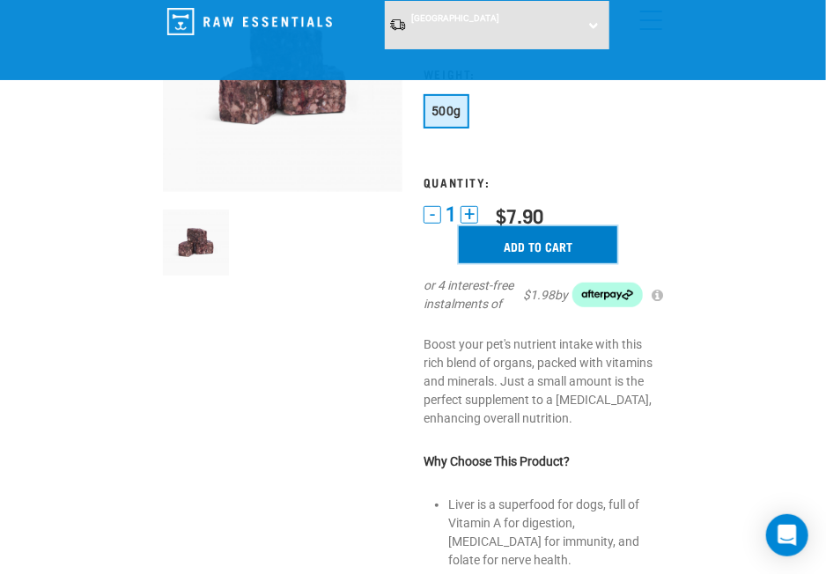
click at [522, 246] on input "Add to cart" at bounding box center [538, 244] width 159 height 37
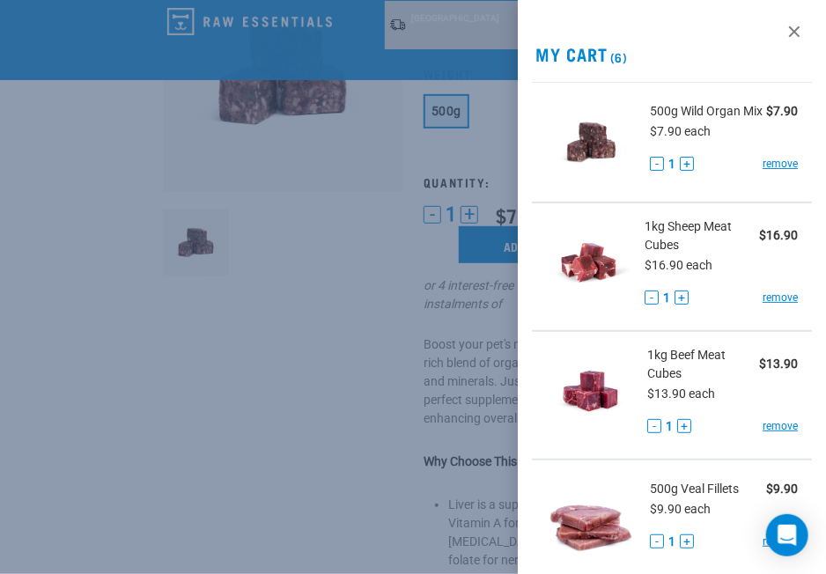
click at [354, 179] on div at bounding box center [413, 287] width 826 height 574
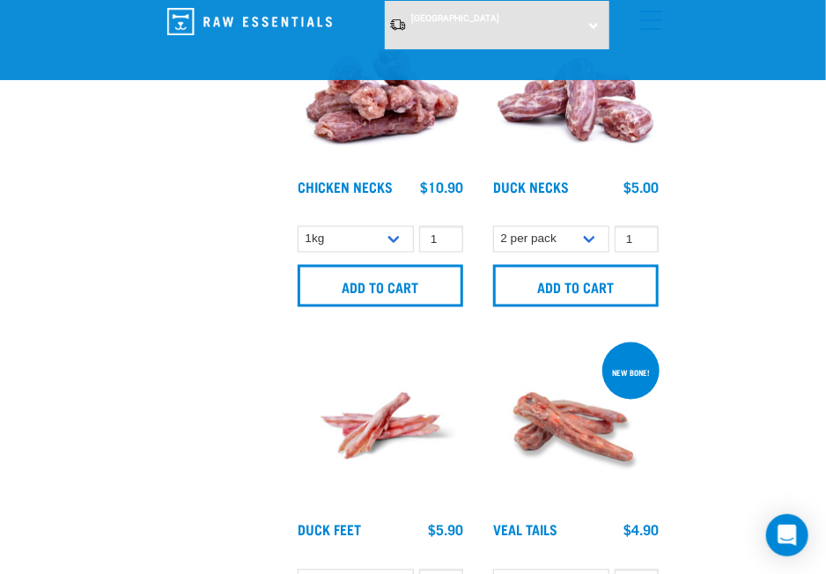
scroll to position [825, 0]
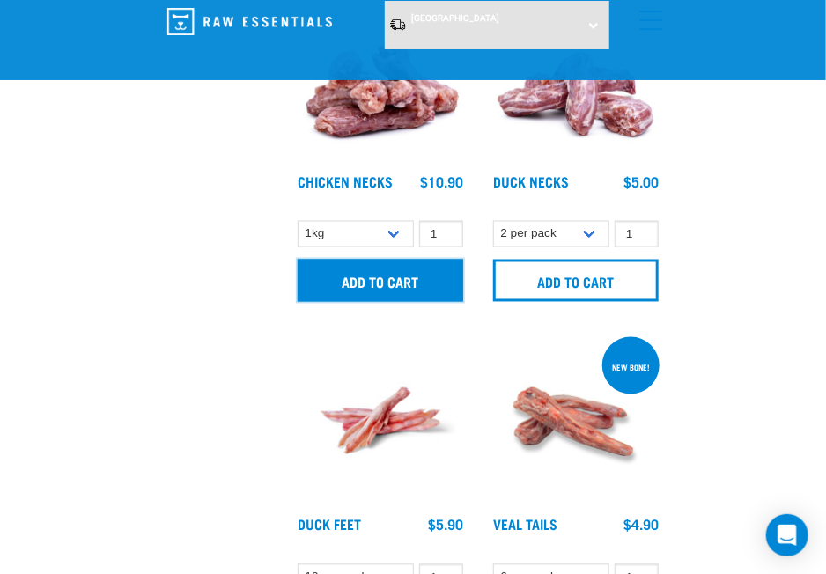
click at [398, 264] on input "Add to cart" at bounding box center [381, 281] width 166 height 42
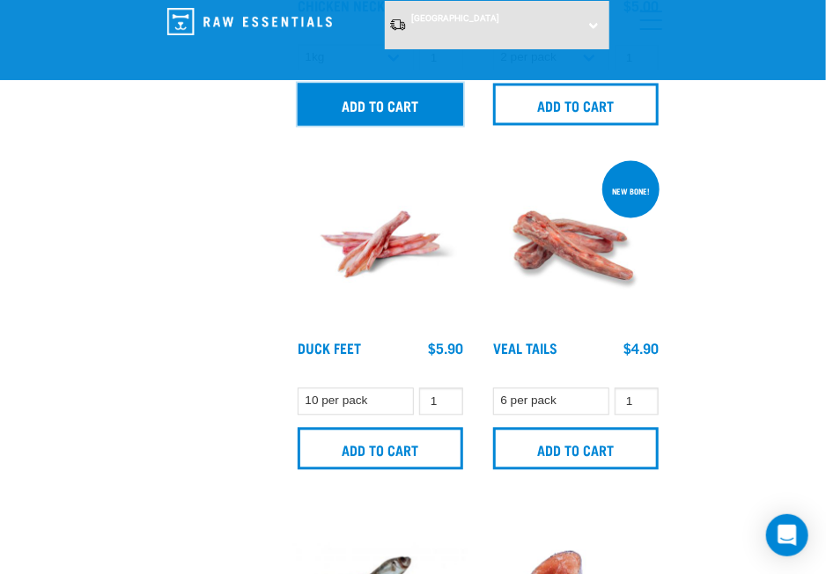
scroll to position [1089, 0]
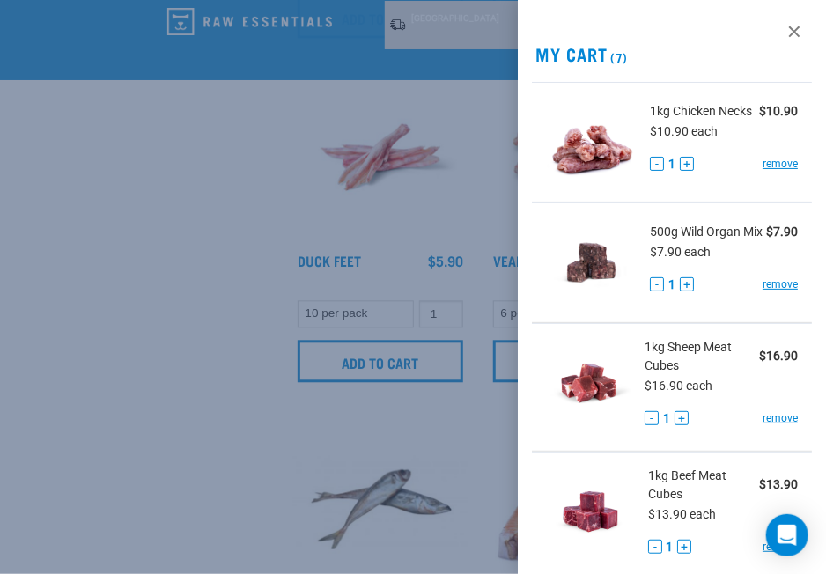
click at [353, 215] on div at bounding box center [413, 287] width 826 height 574
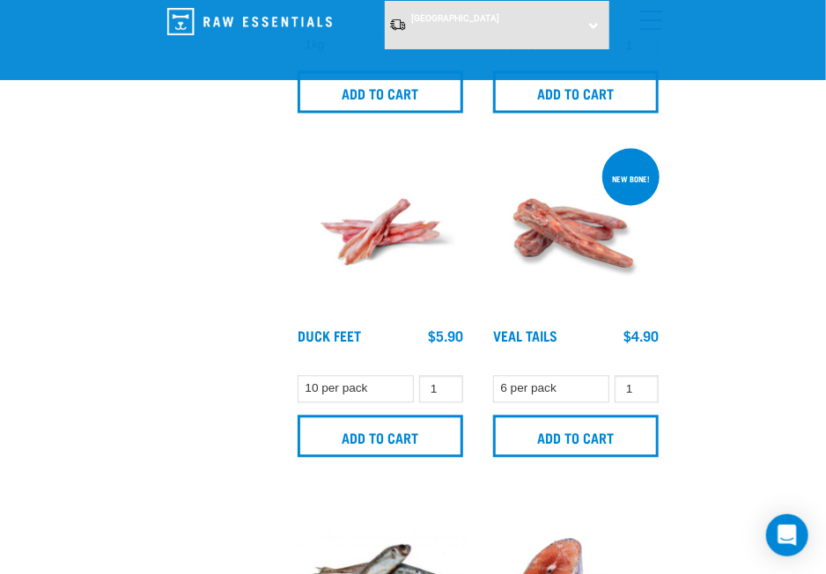
scroll to position [1001, 0]
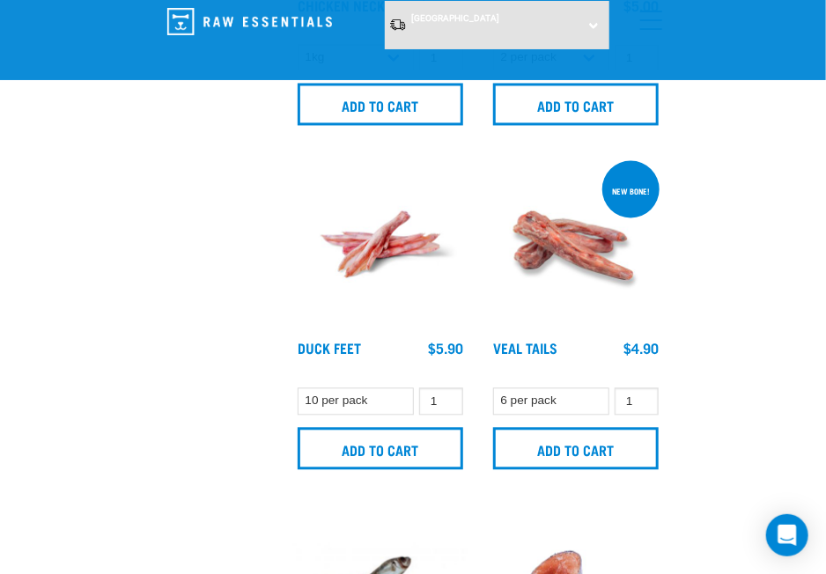
click at [383, 237] on img at bounding box center [380, 245] width 174 height 174
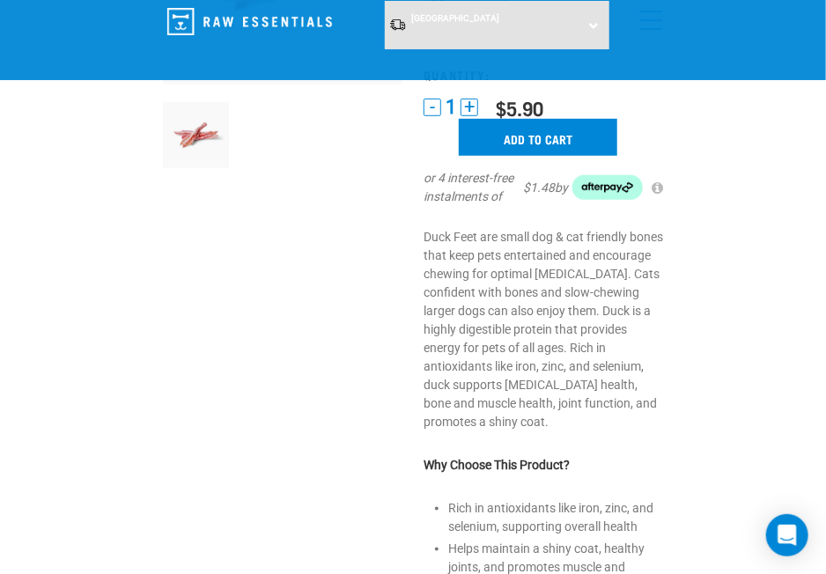
scroll to position [176, 0]
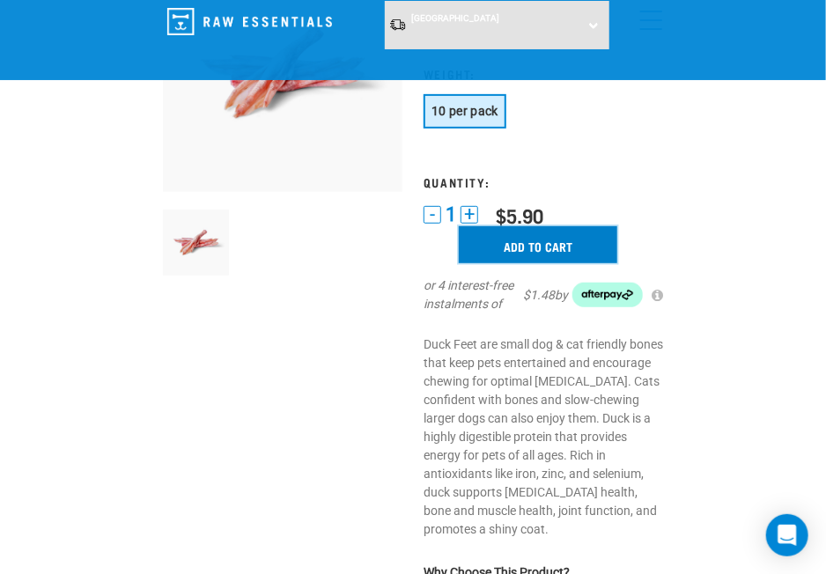
click at [497, 256] on input "Add to cart" at bounding box center [538, 244] width 159 height 37
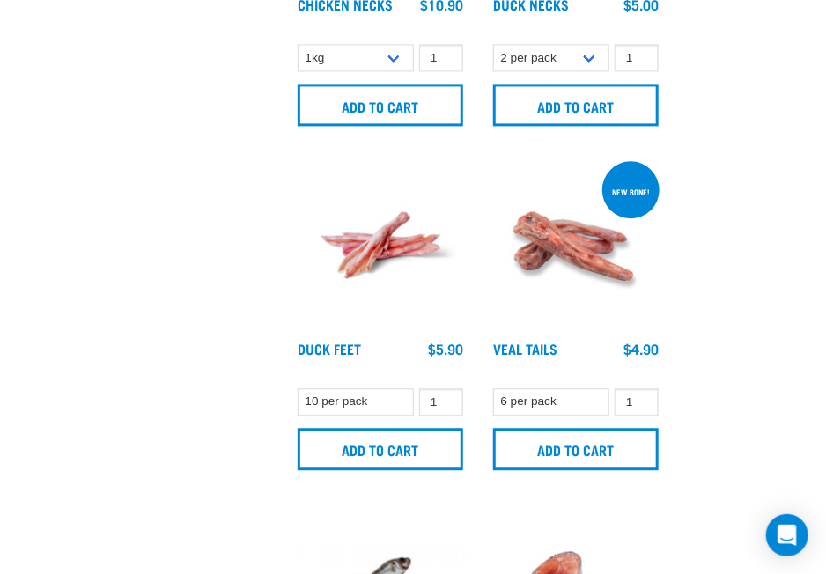
click at [531, 248] on img at bounding box center [576, 245] width 174 height 174
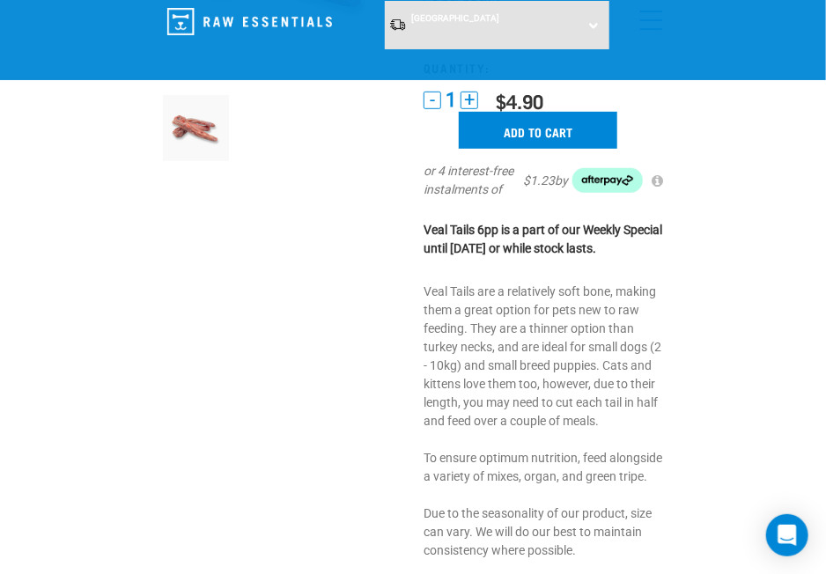
scroll to position [176, 0]
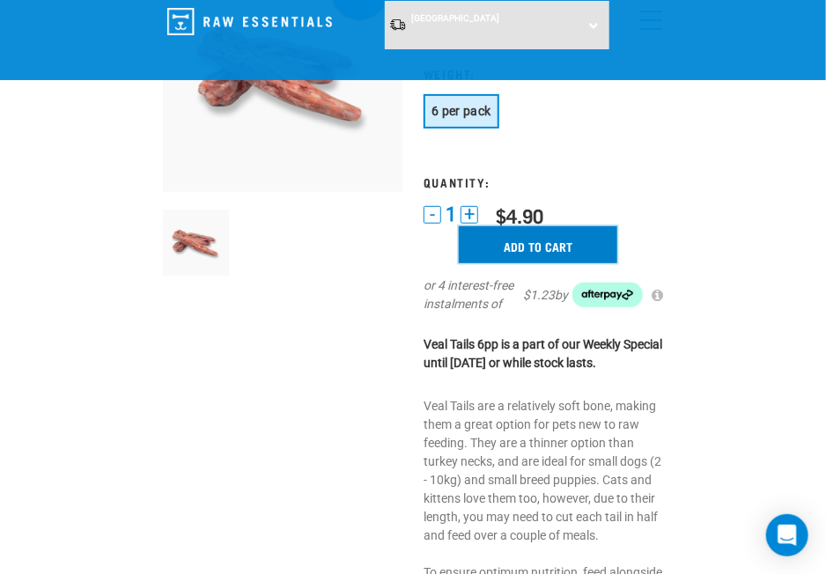
click at [500, 247] on input "Add to cart" at bounding box center [538, 244] width 159 height 37
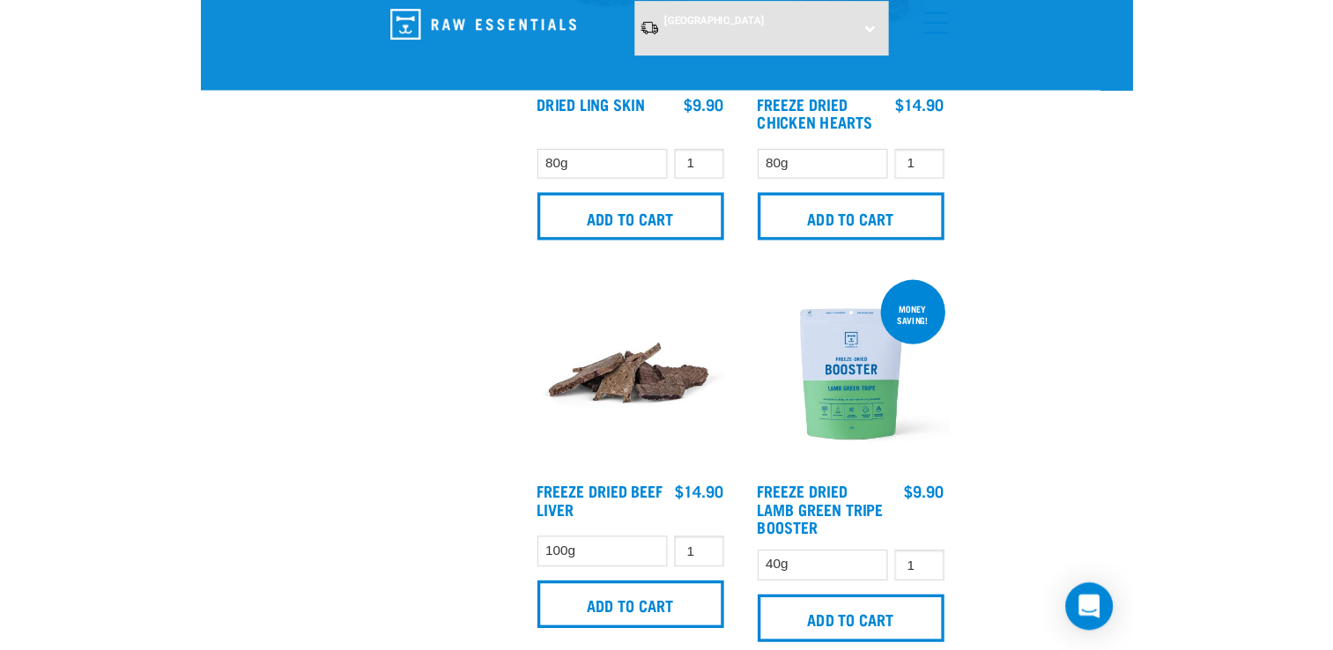
scroll to position [3257, 0]
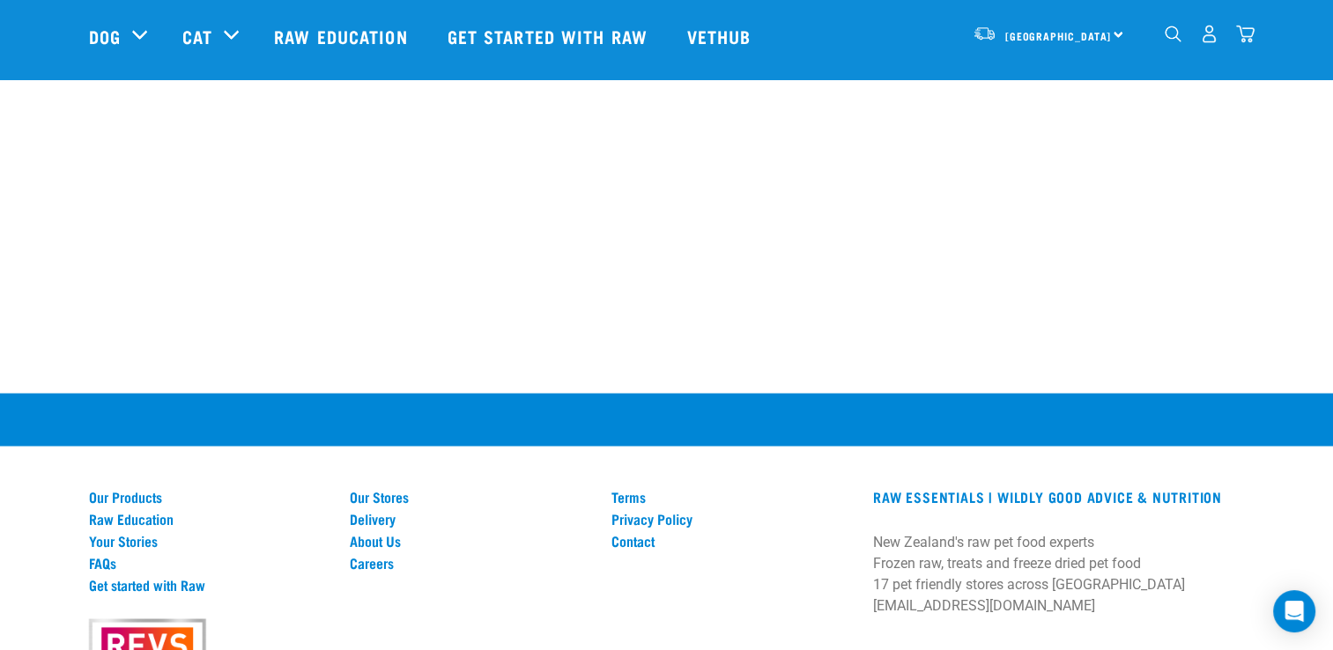
click at [826, 40] on div "North Island North Island South Island Dog Shop All Dog Get Started Packs 9" at bounding box center [667, 36] width 1184 height 70
click at [826, 40] on img "dropdown navigation" at bounding box center [1245, 34] width 19 height 19
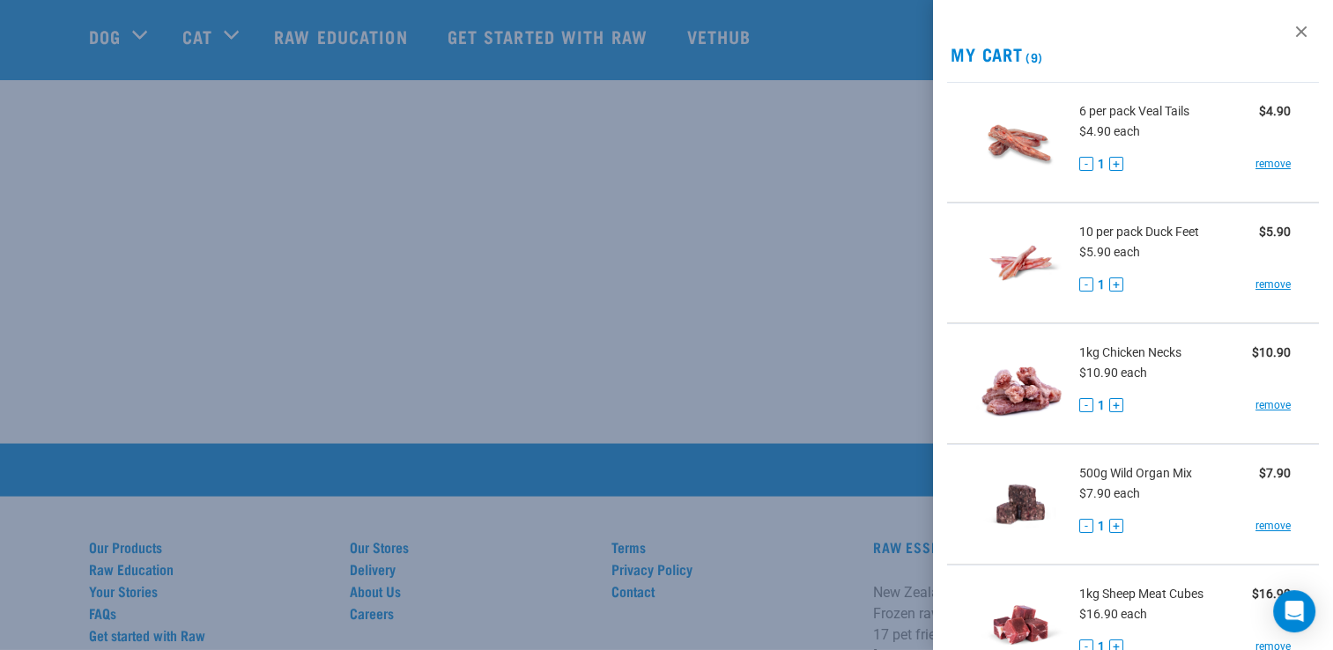
scroll to position [3169, 0]
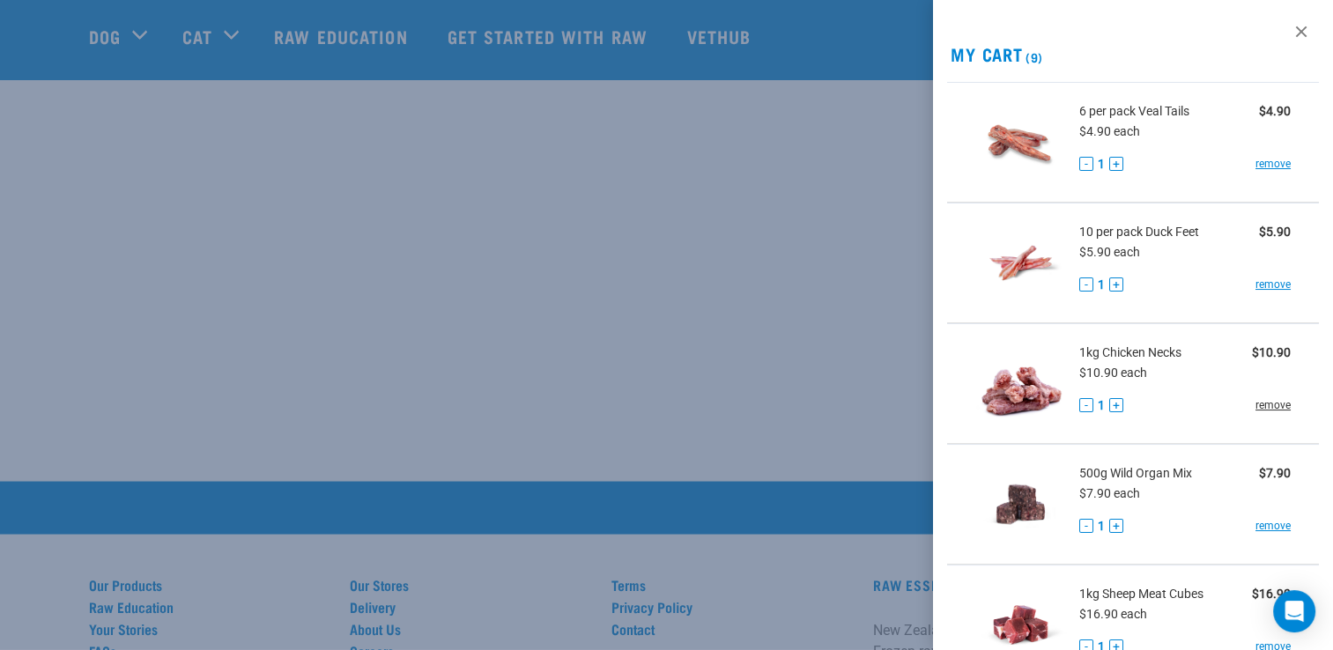
click at [826, 406] on link "remove" at bounding box center [1273, 405] width 35 height 16
click at [826, 284] on link "remove" at bounding box center [1273, 285] width 35 height 16
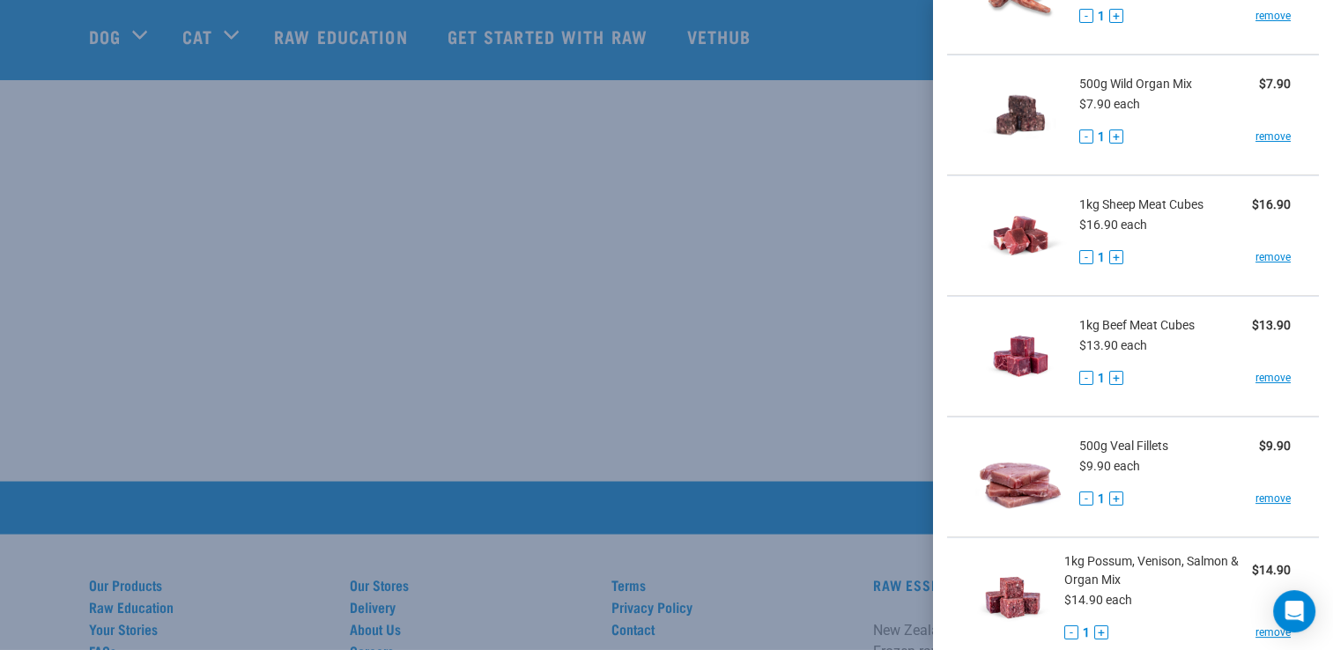
scroll to position [176, 0]
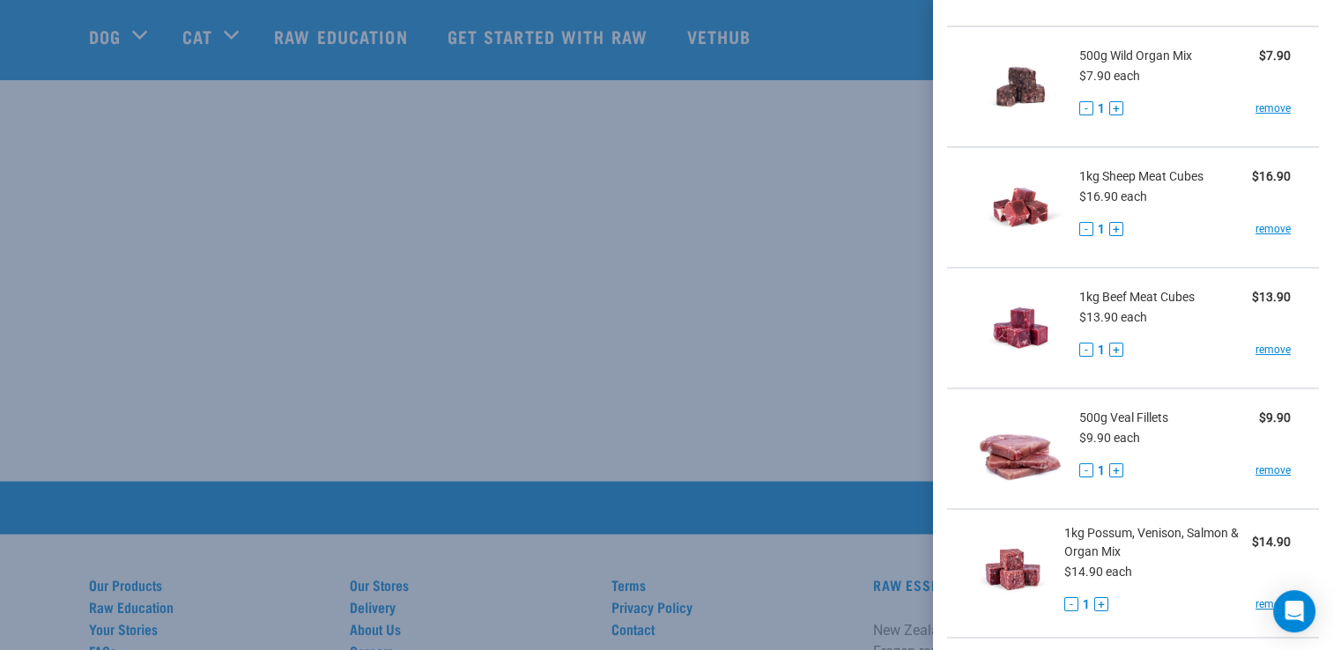
click at [694, 275] on div at bounding box center [666, 325] width 1333 height 650
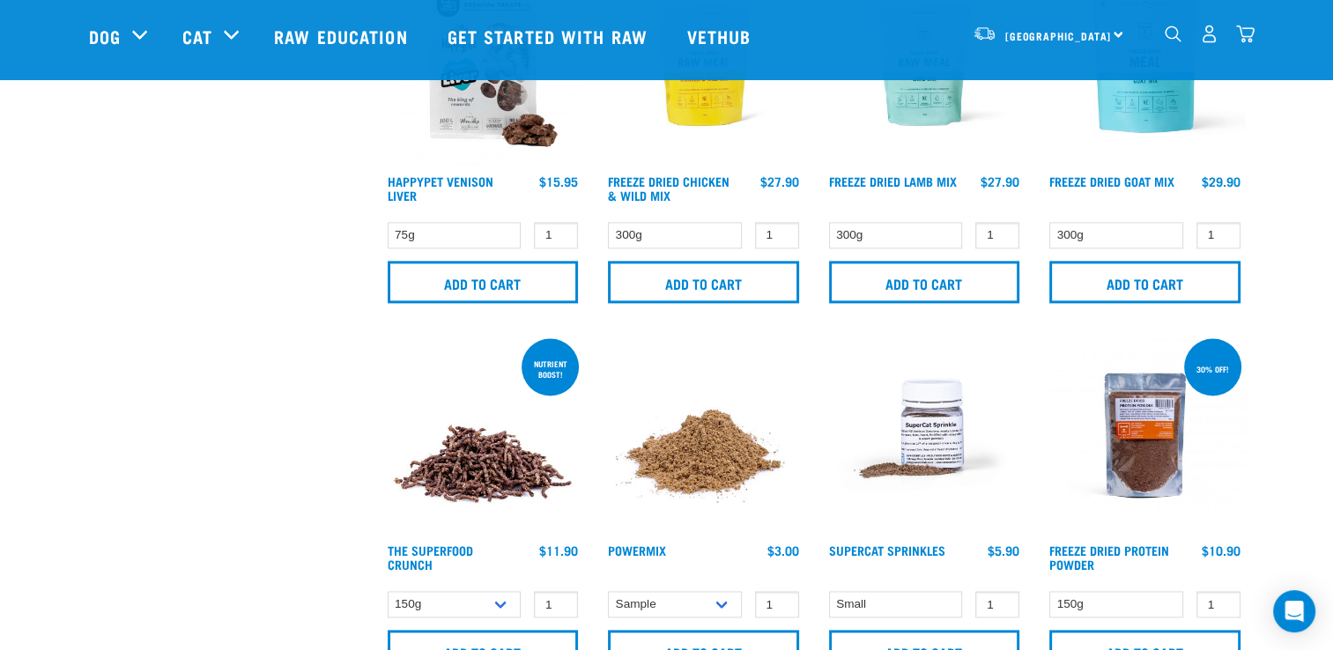
scroll to position [2641, 0]
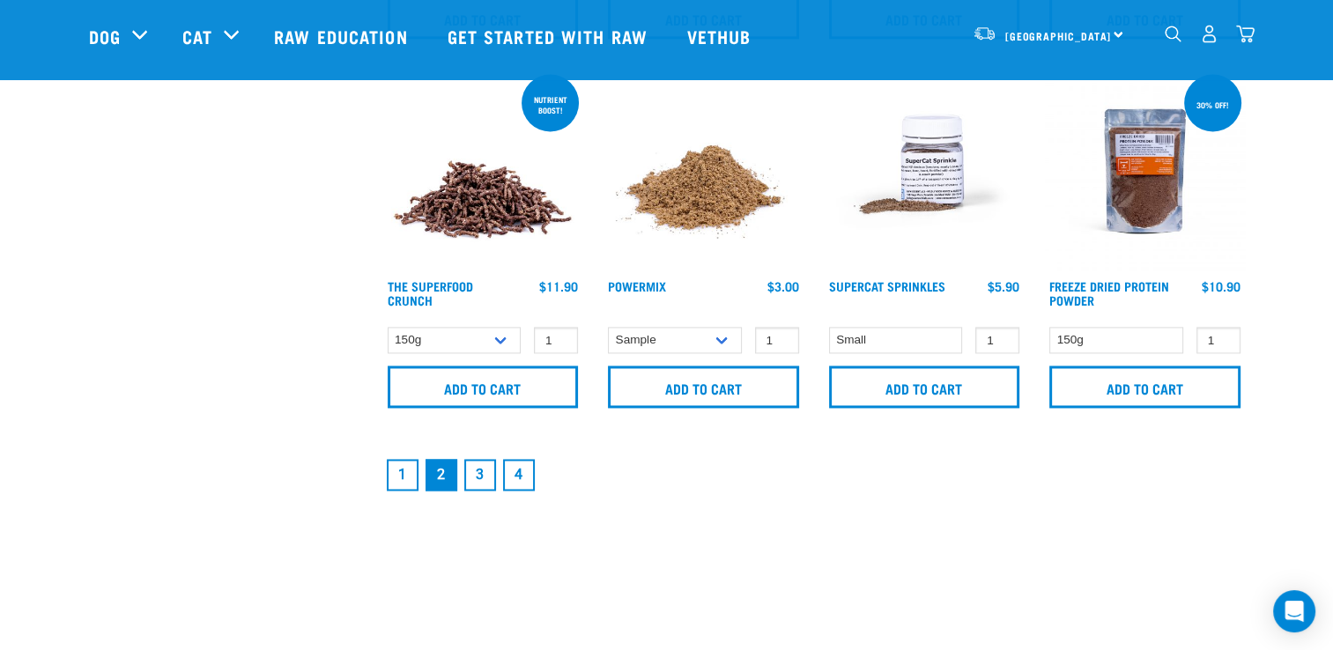
click at [402, 463] on link "1" at bounding box center [403, 475] width 32 height 32
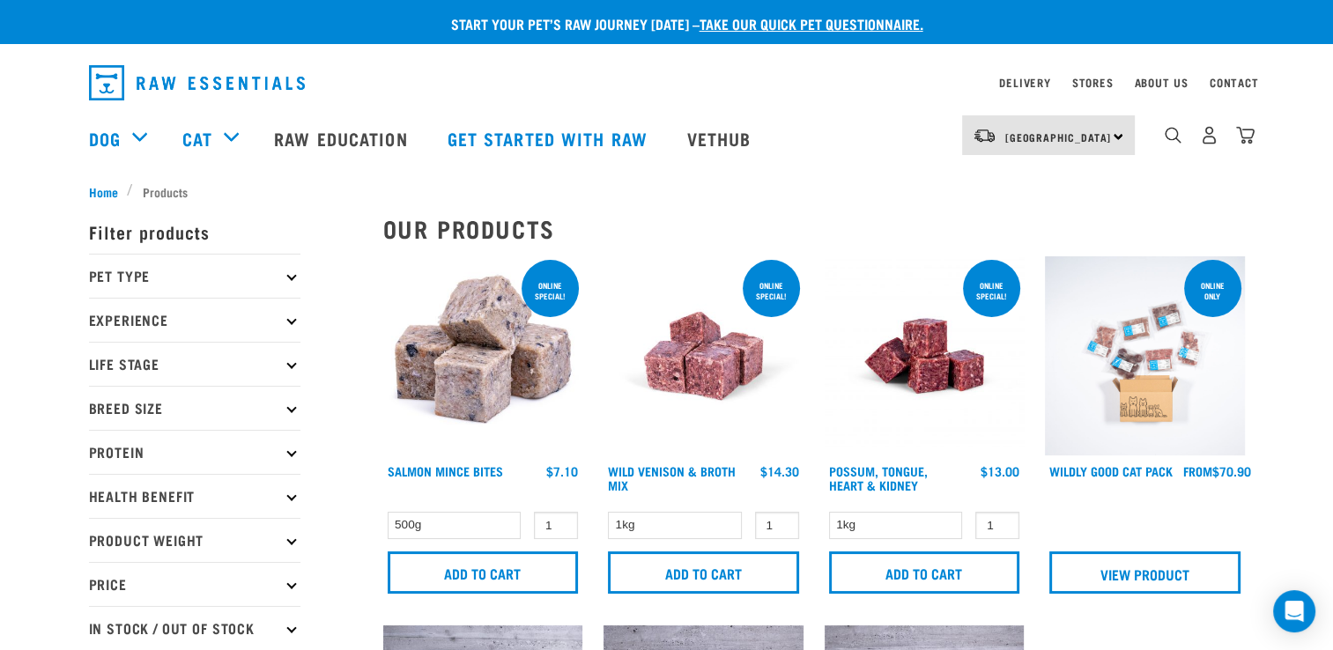
scroll to position [88, 0]
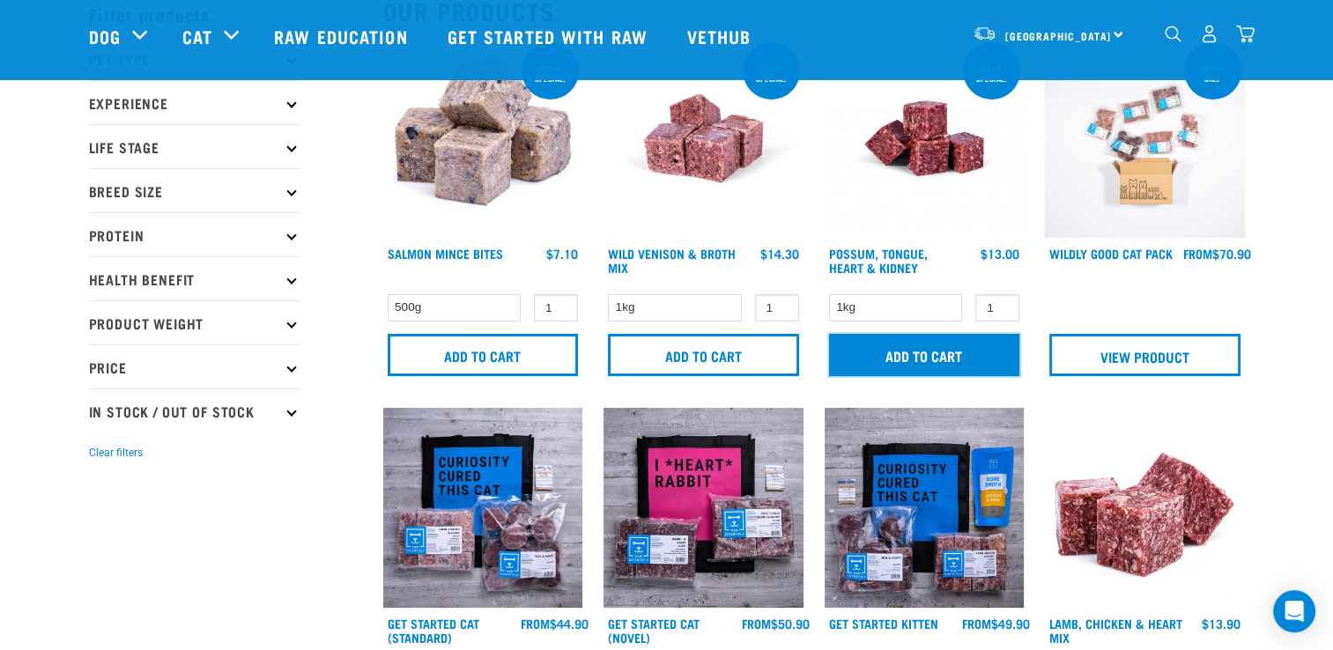
click at [887, 350] on input "Add to cart" at bounding box center [924, 355] width 191 height 42
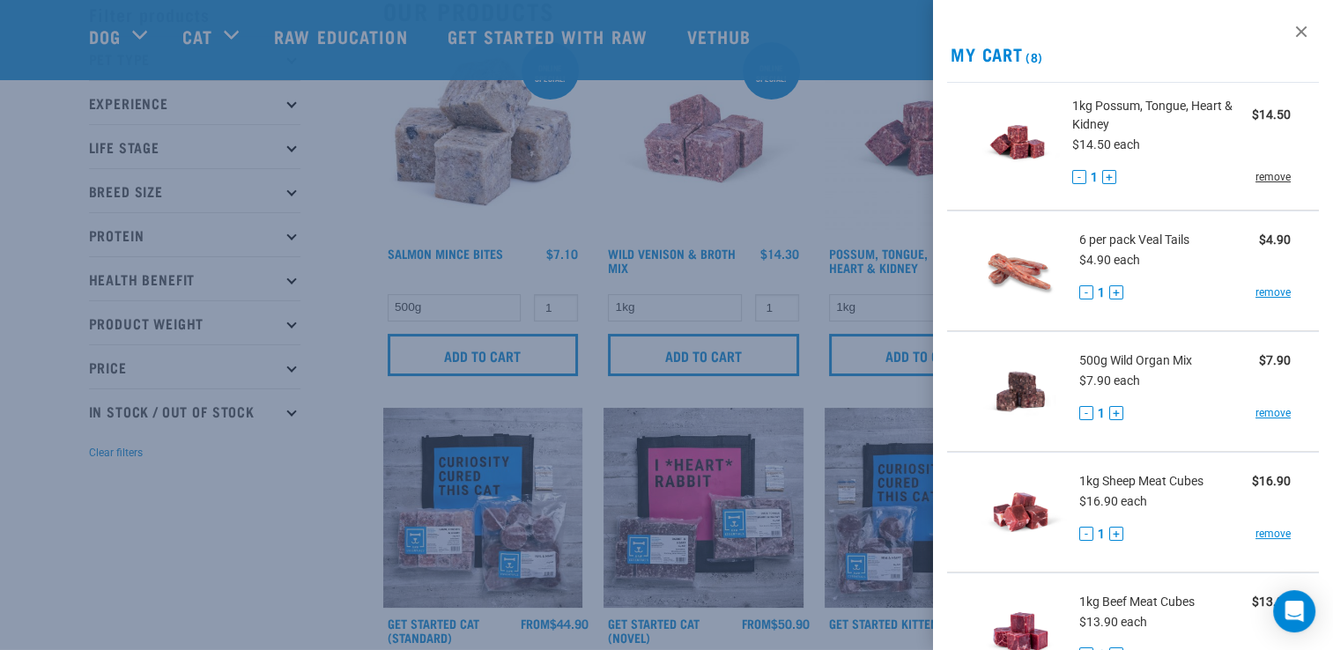
click at [1256, 174] on link "remove" at bounding box center [1273, 177] width 35 height 16
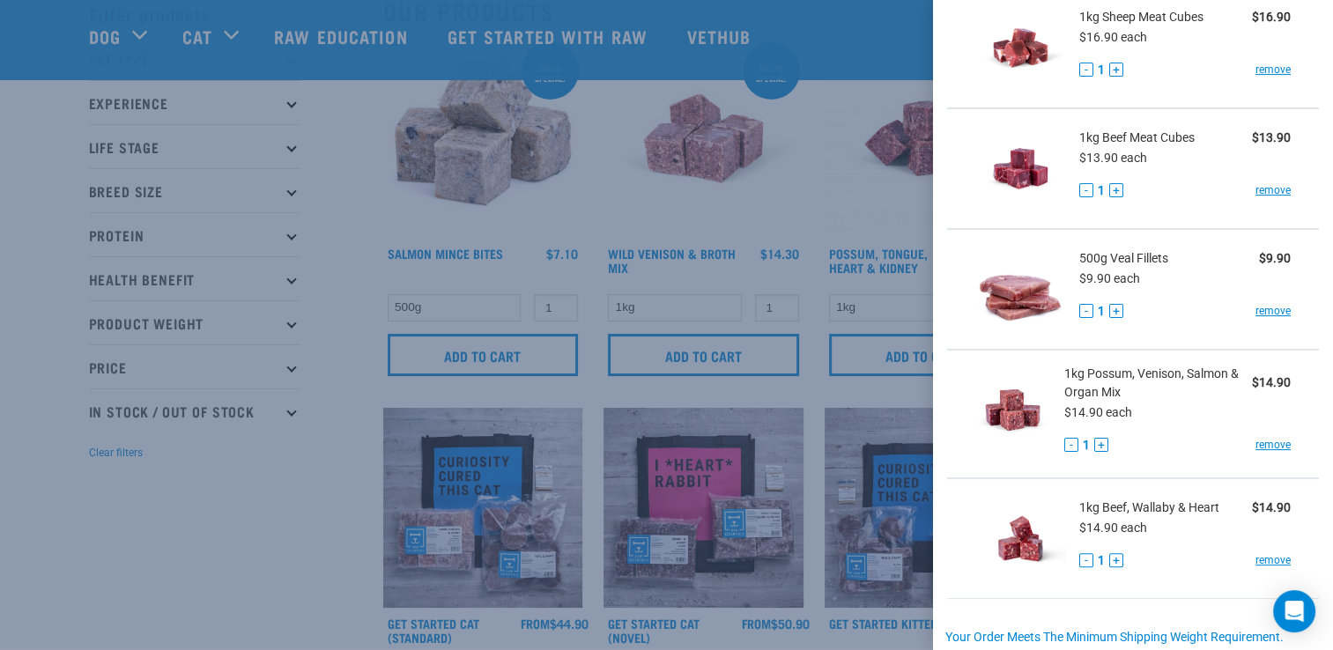
scroll to position [352, 0]
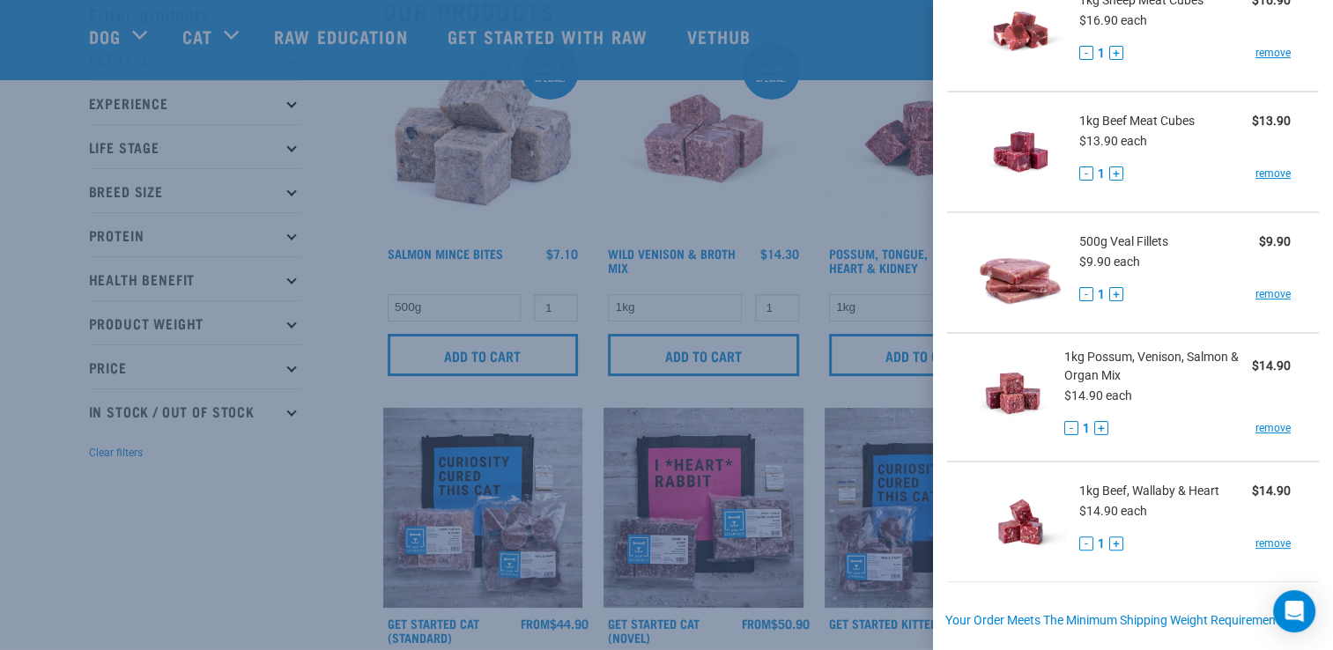
click at [818, 306] on div at bounding box center [666, 325] width 1333 height 650
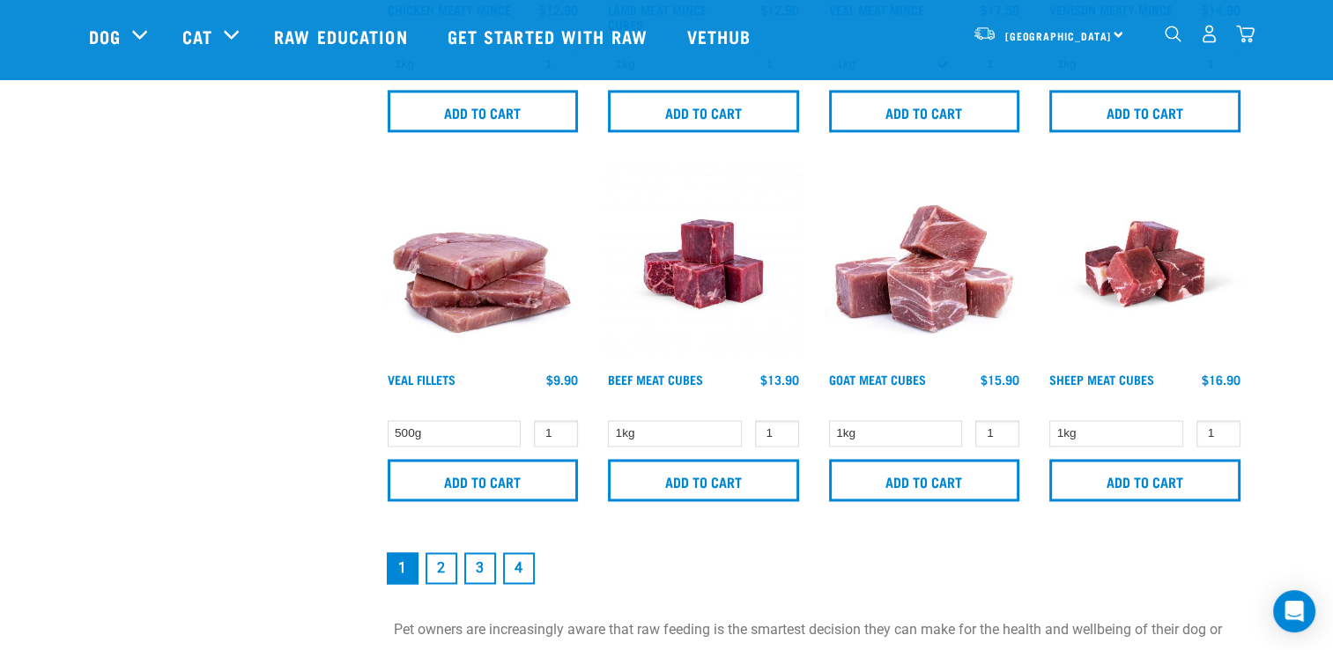
scroll to position [2643, 0]
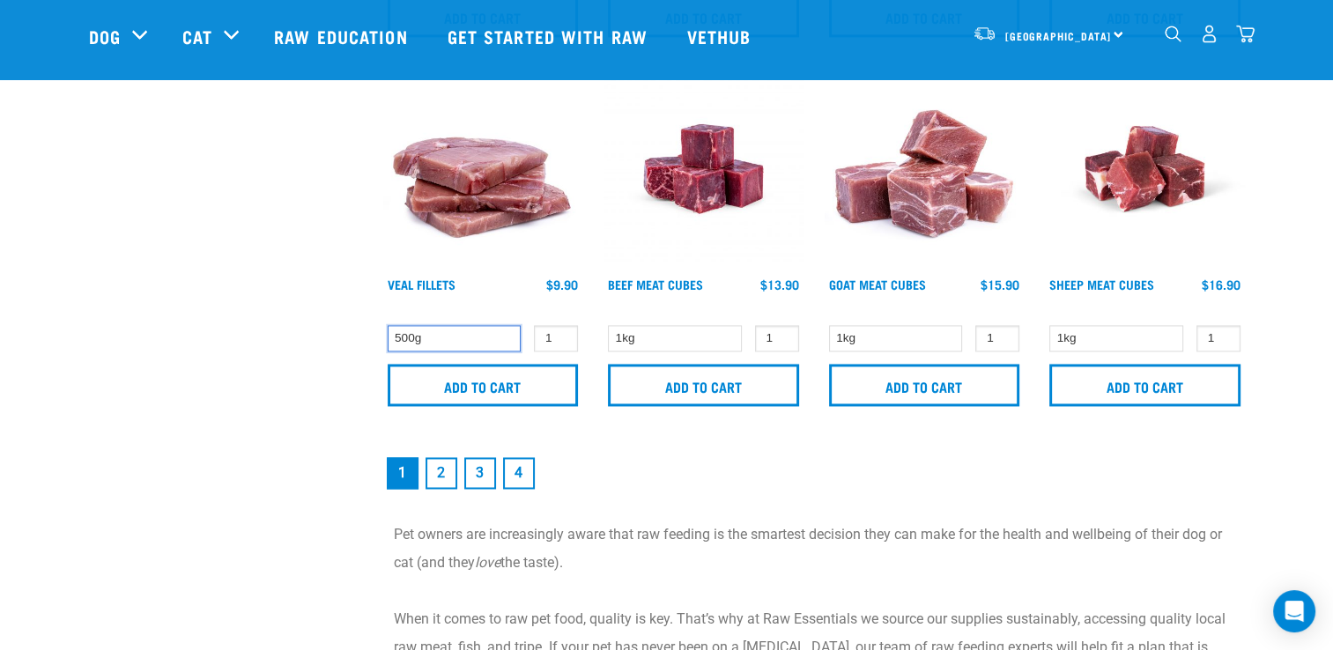
click at [476, 340] on select "500g" at bounding box center [455, 338] width 134 height 27
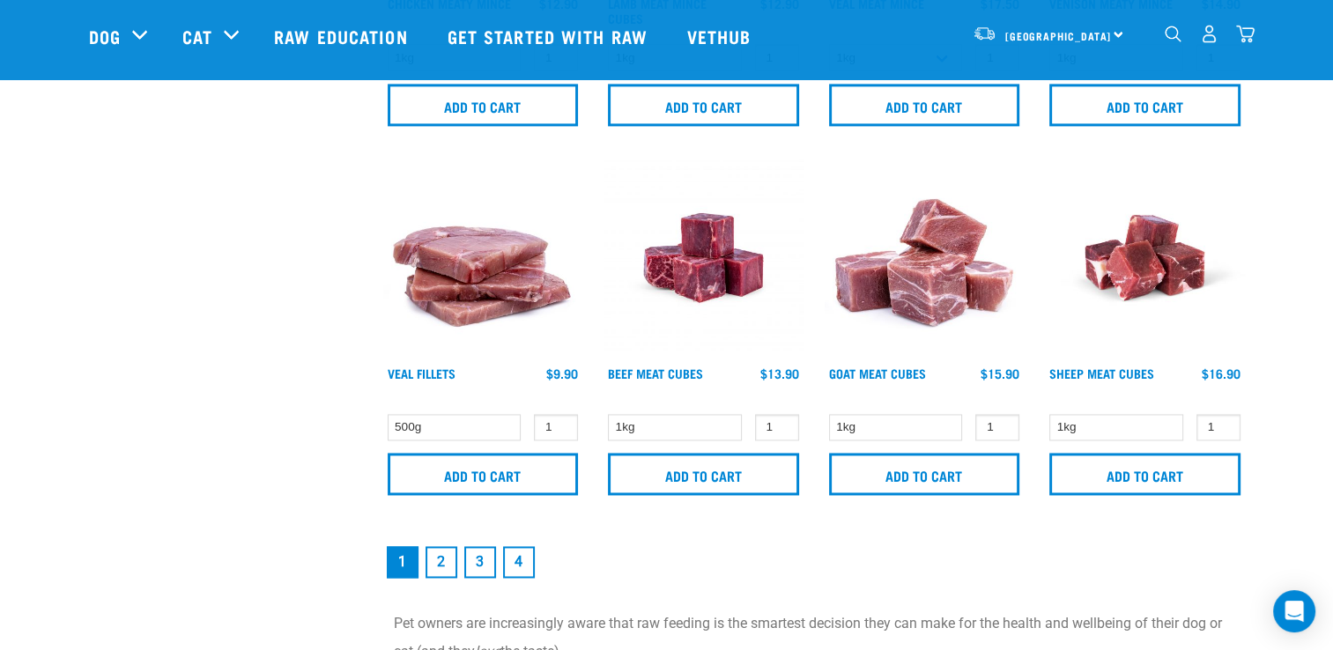
scroll to position [2555, 0]
click at [1250, 34] on img "dropdown navigation" at bounding box center [1245, 34] width 19 height 19
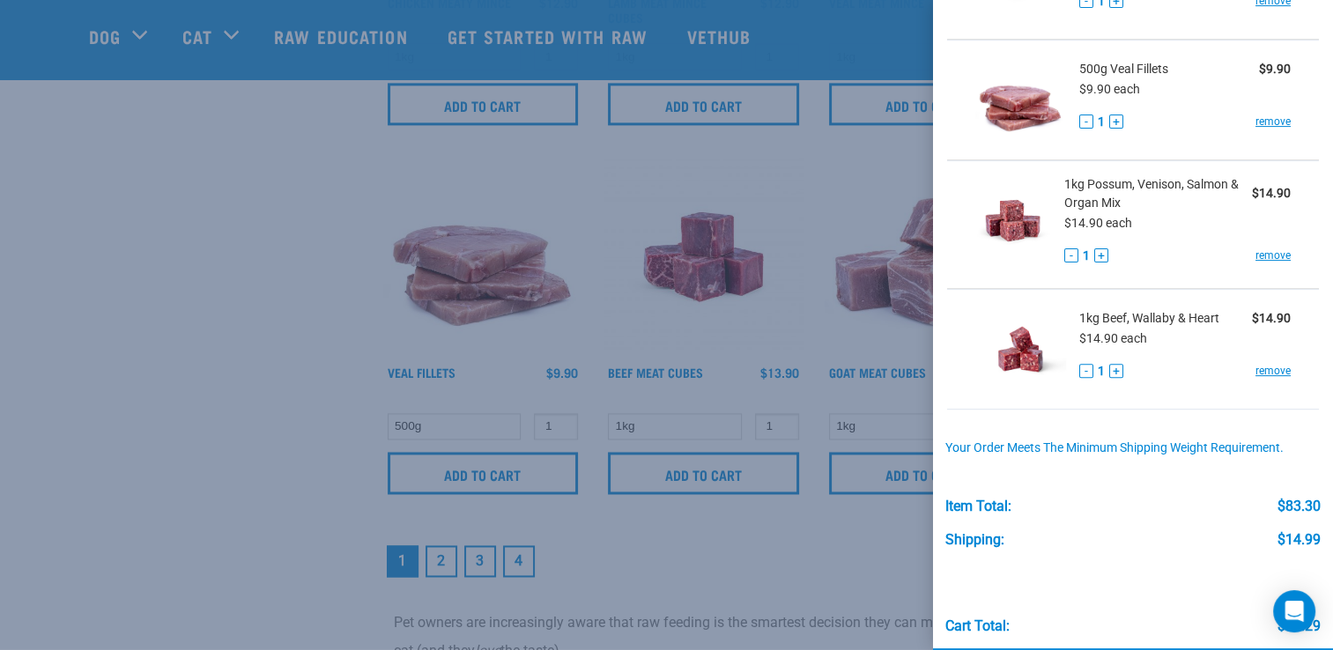
scroll to position [595, 0]
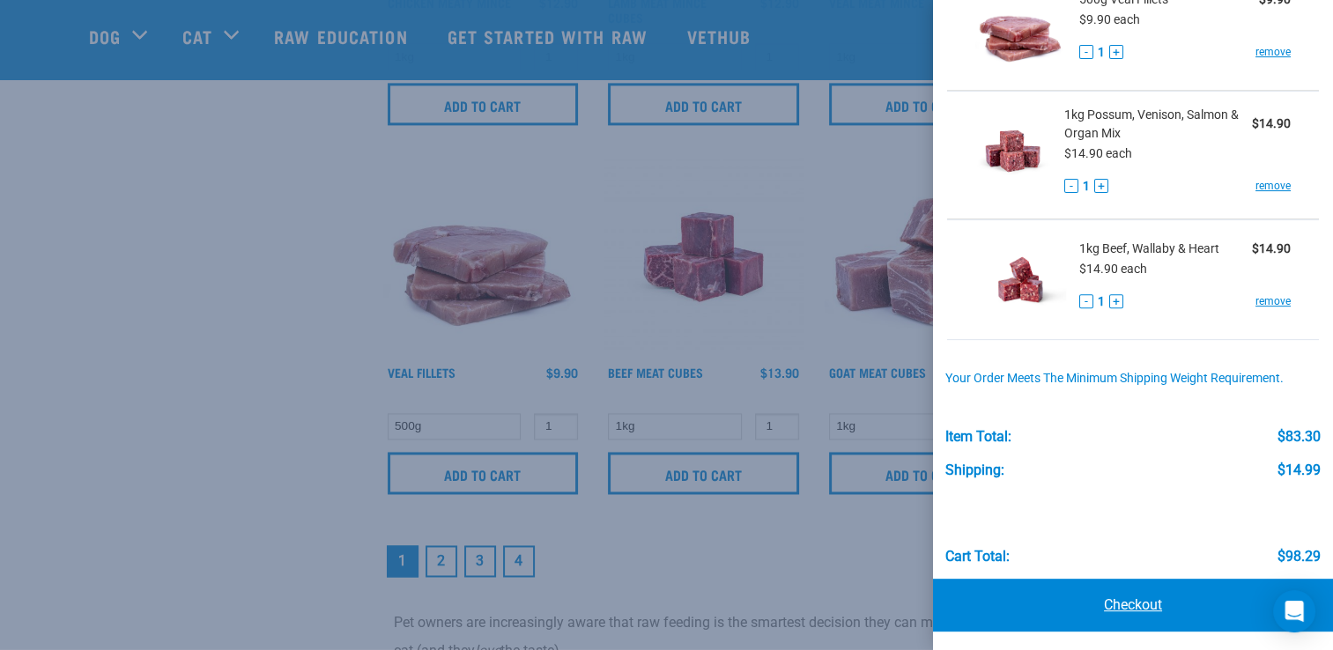
click at [1108, 600] on link "Checkout" at bounding box center [1133, 605] width 400 height 53
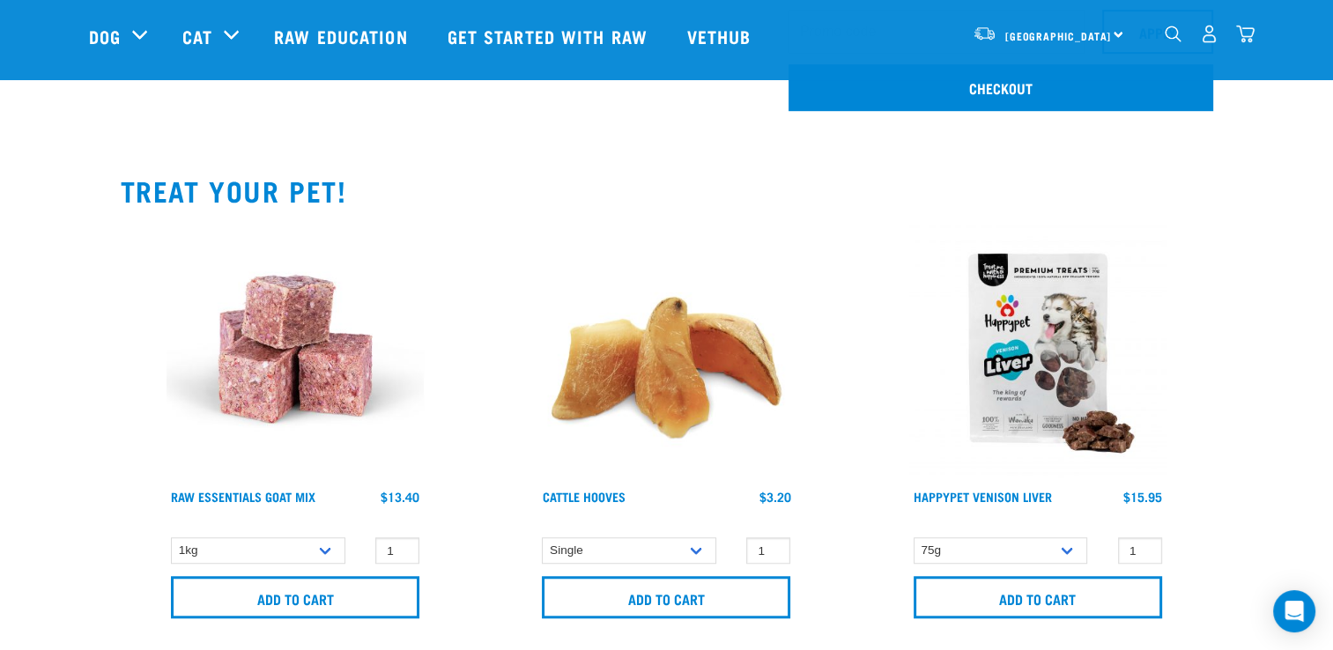
scroll to position [1057, 0]
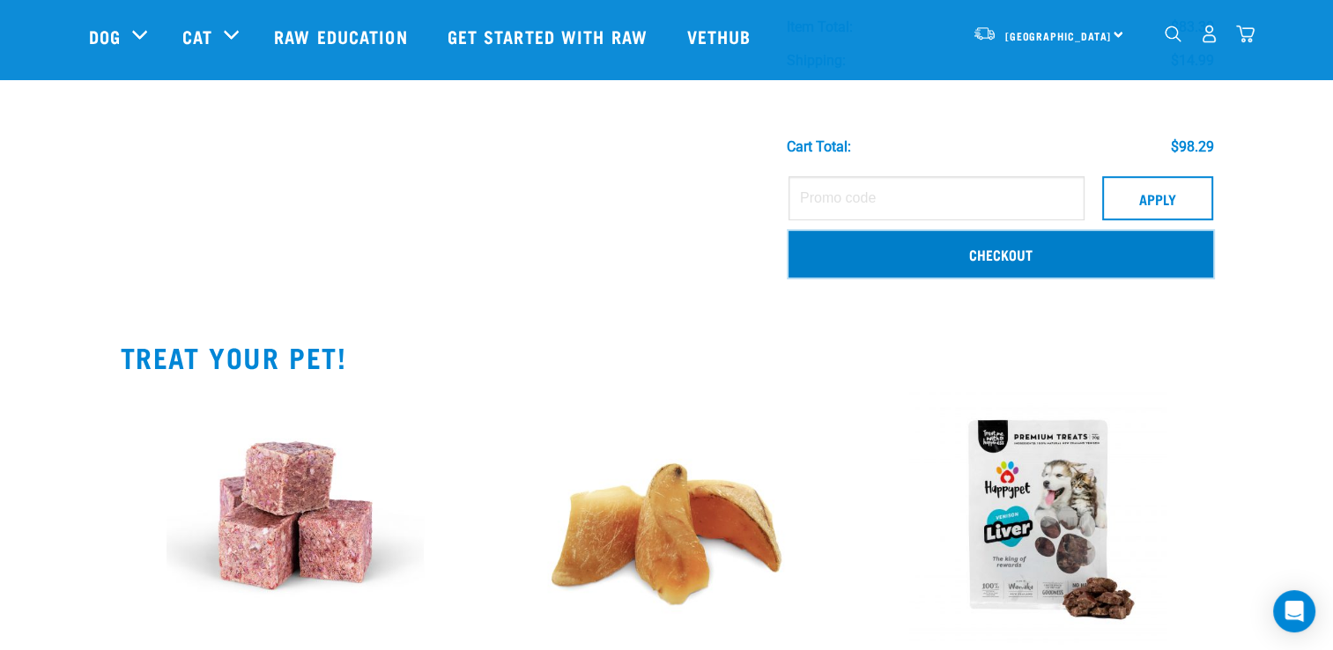
click at [948, 263] on link "Checkout" at bounding box center [1001, 254] width 425 height 46
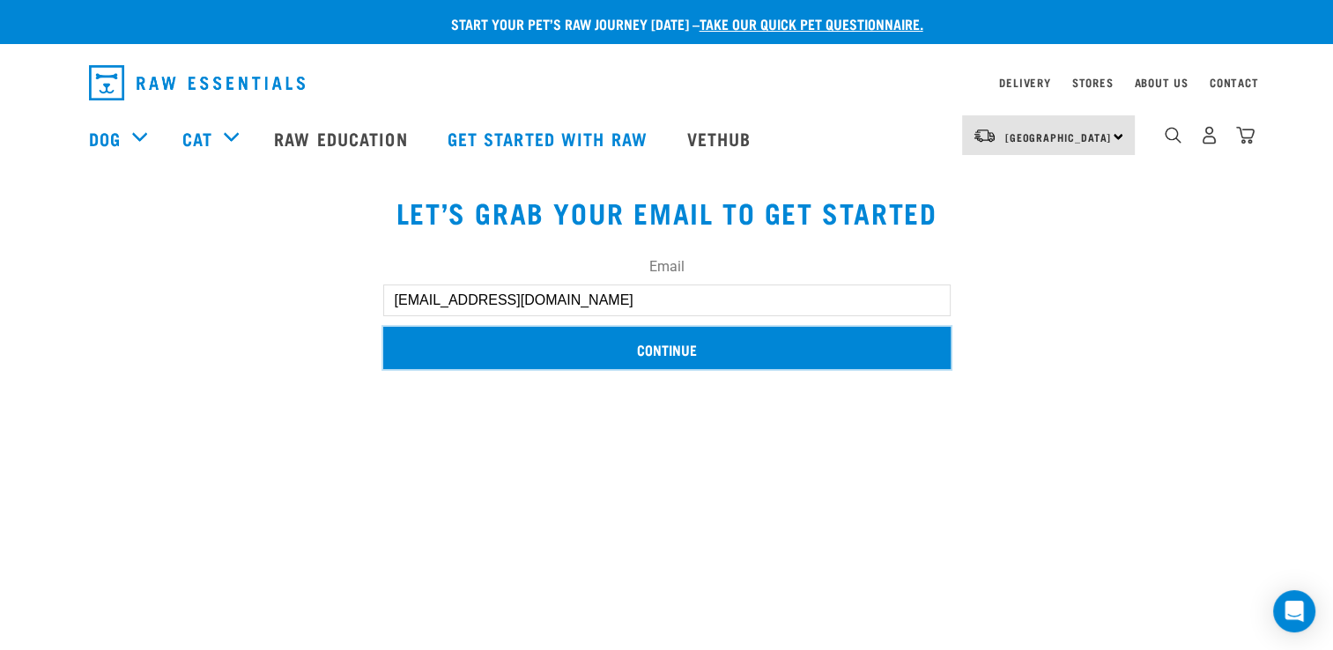
click at [640, 347] on input "Continue" at bounding box center [666, 348] width 567 height 42
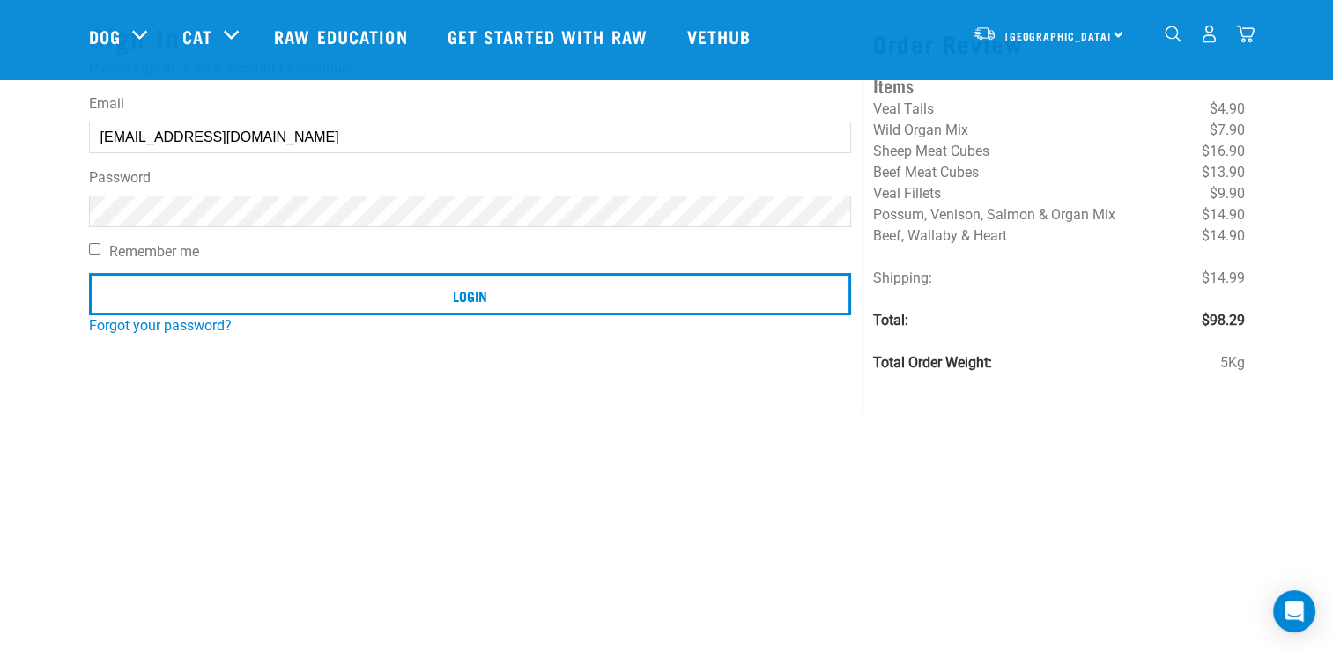
scroll to position [176, 0]
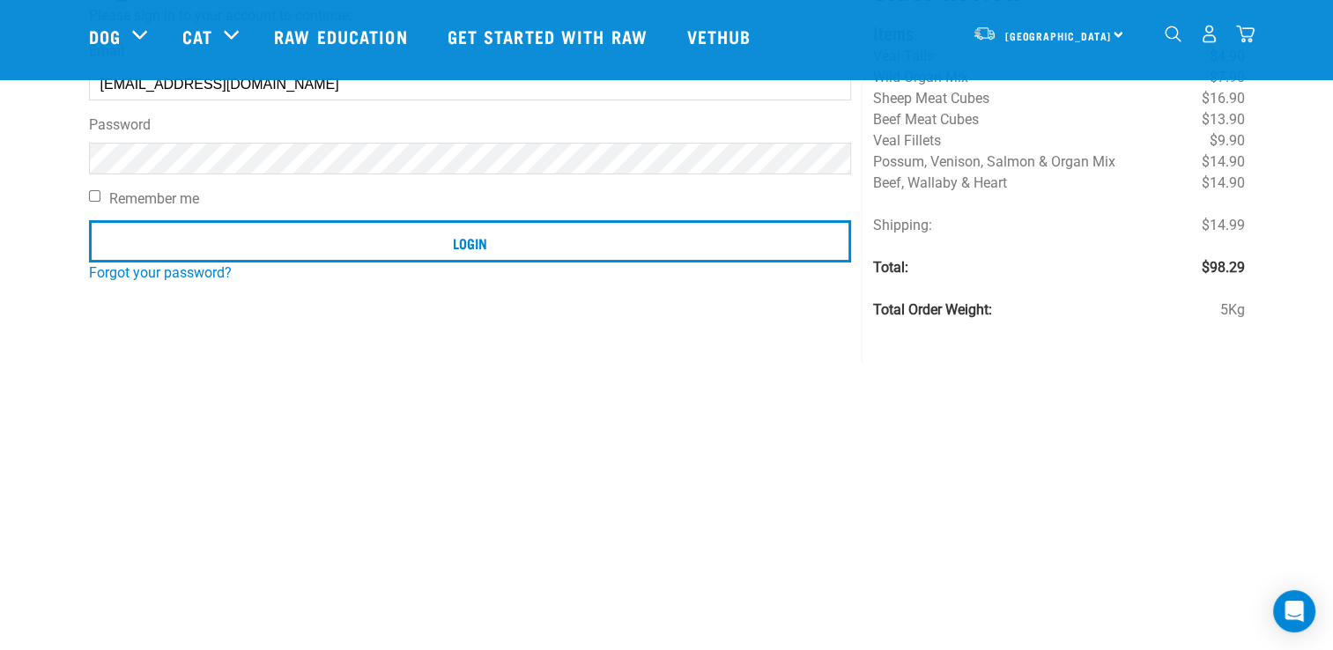
click at [94, 196] on input "Remember me" at bounding box center [94, 195] width 11 height 11
checkbox input "true"
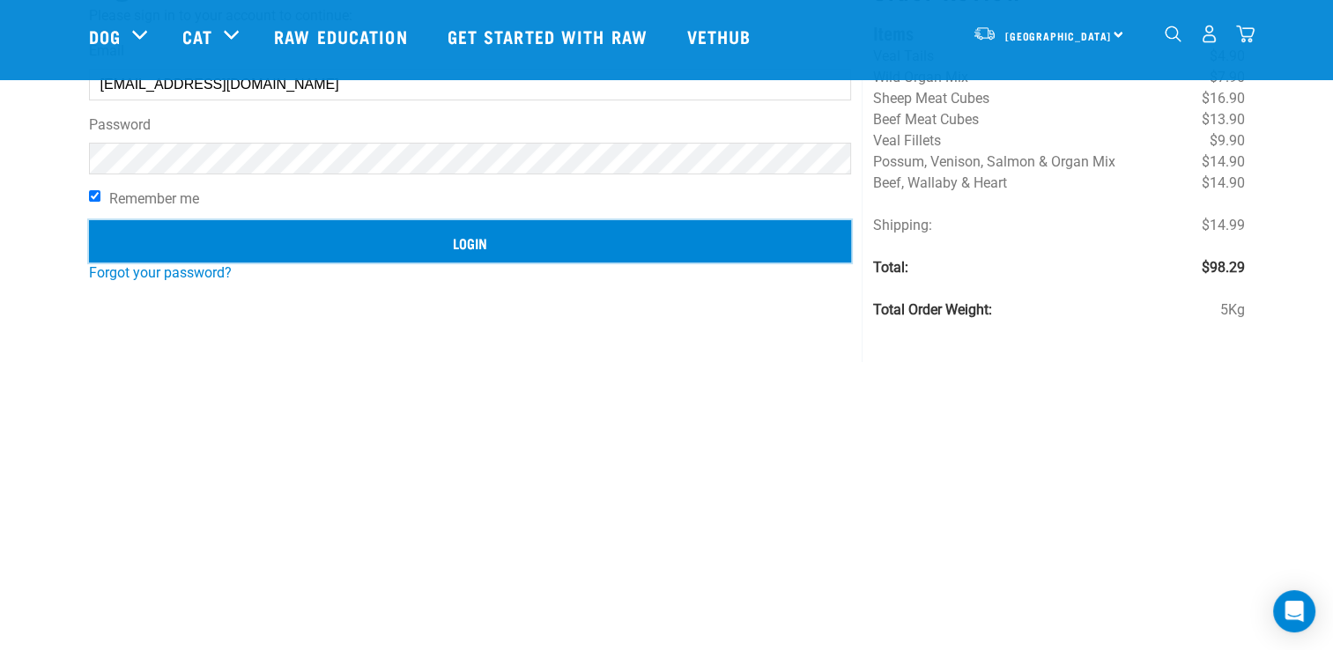
click at [159, 248] on input "Login" at bounding box center [470, 241] width 763 height 42
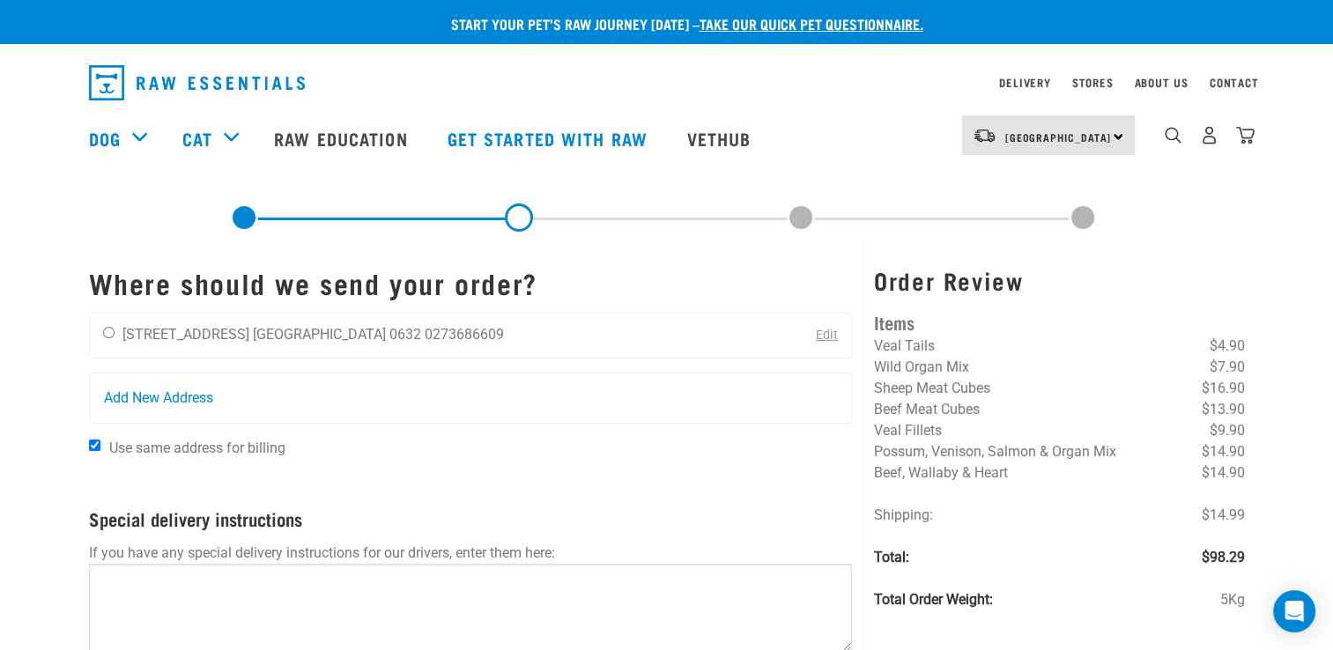
click at [832, 335] on link "Edit" at bounding box center [827, 335] width 22 height 15
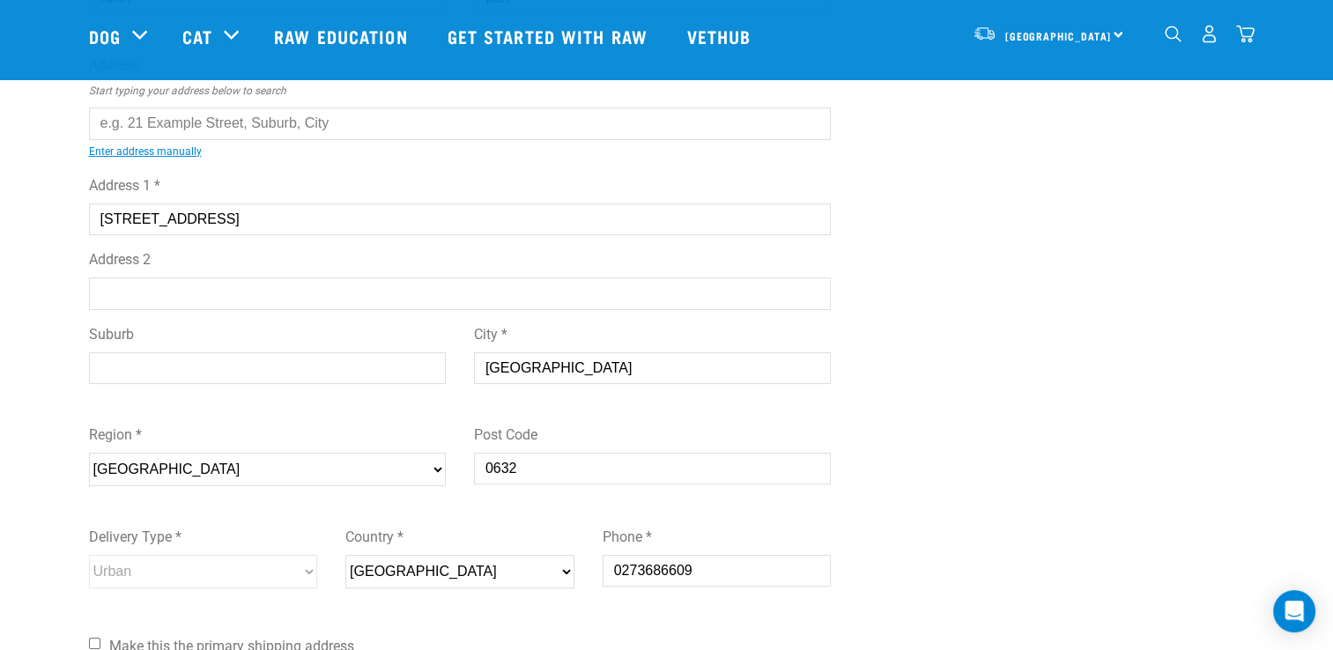
scroll to position [88, 0]
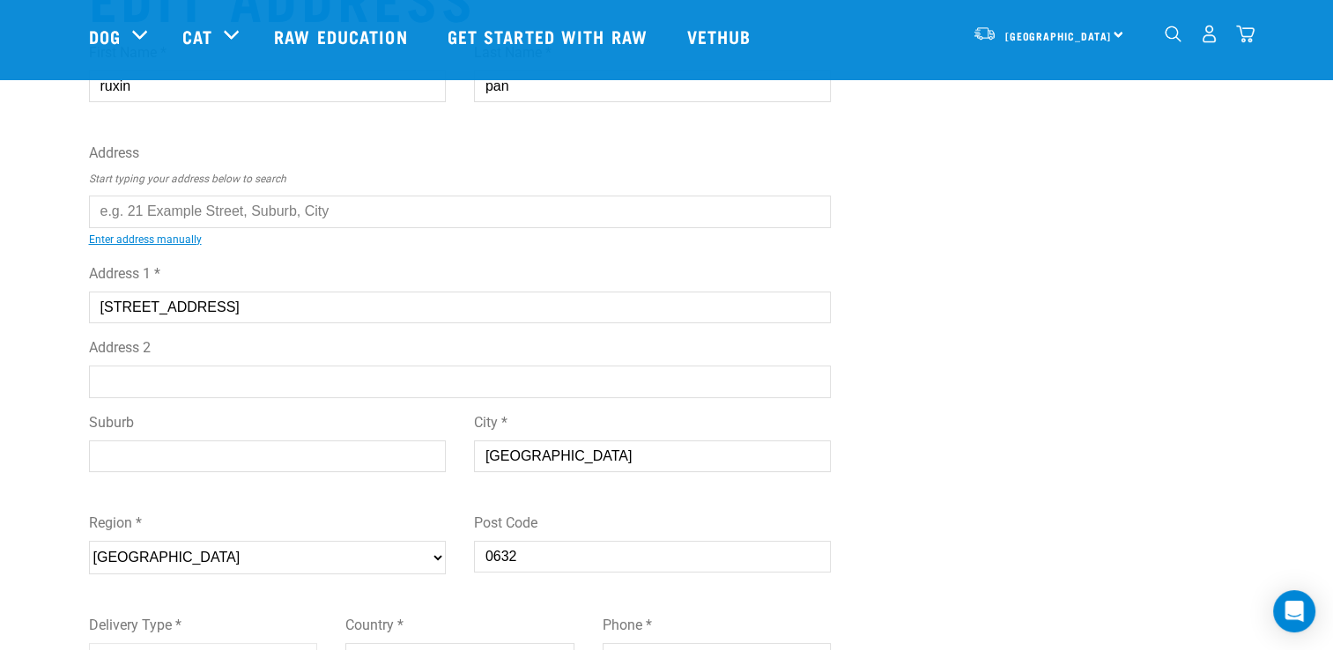
click at [245, 213] on input "text" at bounding box center [460, 212] width 743 height 32
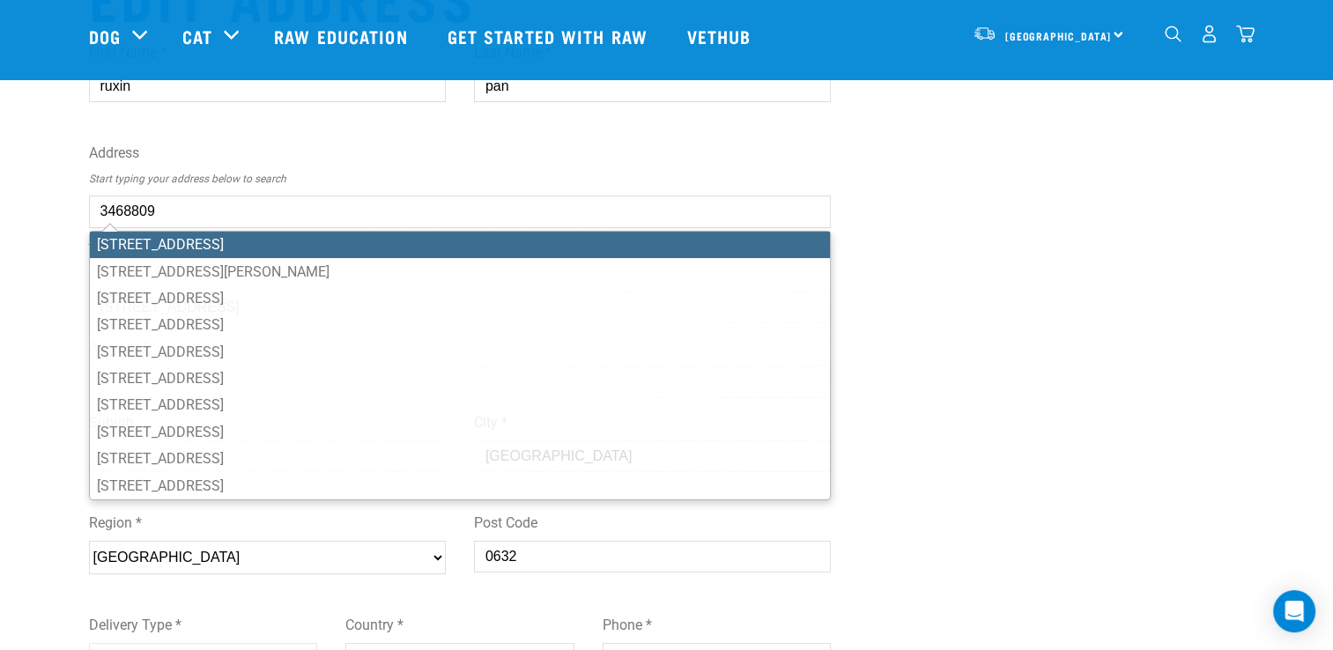
click at [201, 242] on ul "21 Knights Road, Rothesay Bay, Auckland 0630 21 Knightsbridge Drive, Forrest Hi…" at bounding box center [460, 366] width 743 height 270
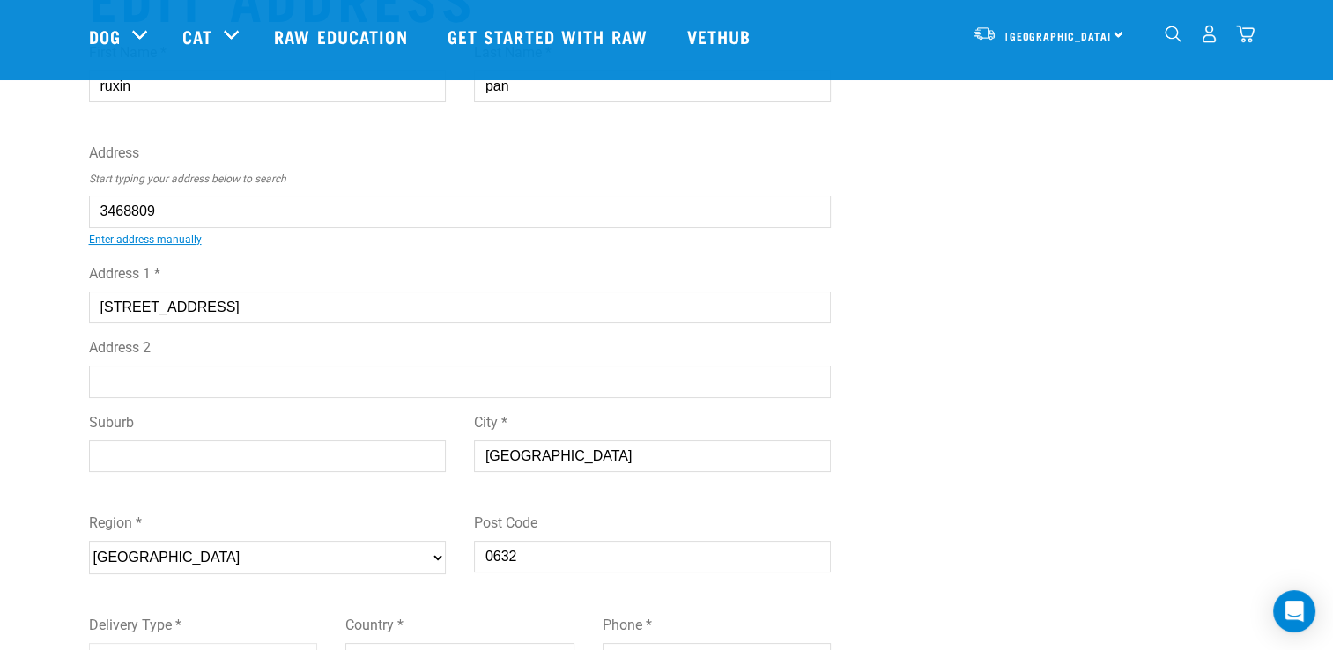
type input "21 Knights Road, Rothesay Bay, Auckland 0630"
type input "[STREET_ADDRESS]"
type input "Rothesay Bay"
select select "AUK"
type input "0630"
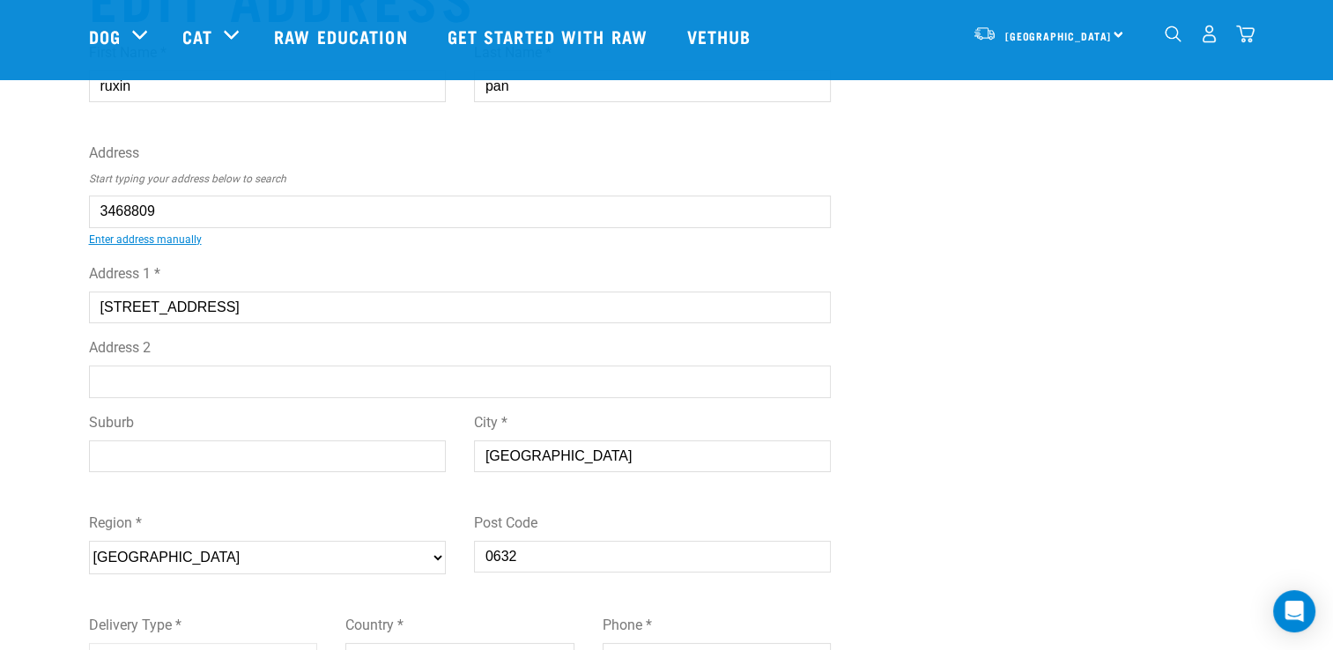
select select "Urban"
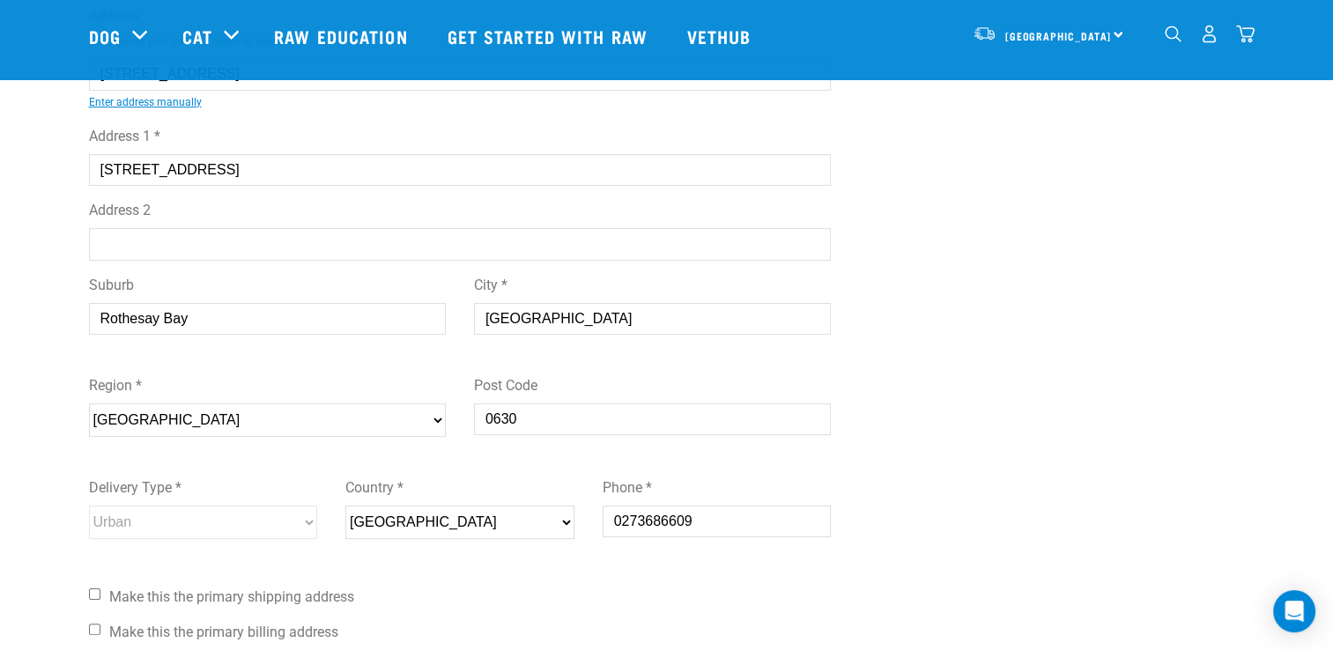
scroll to position [264, 0]
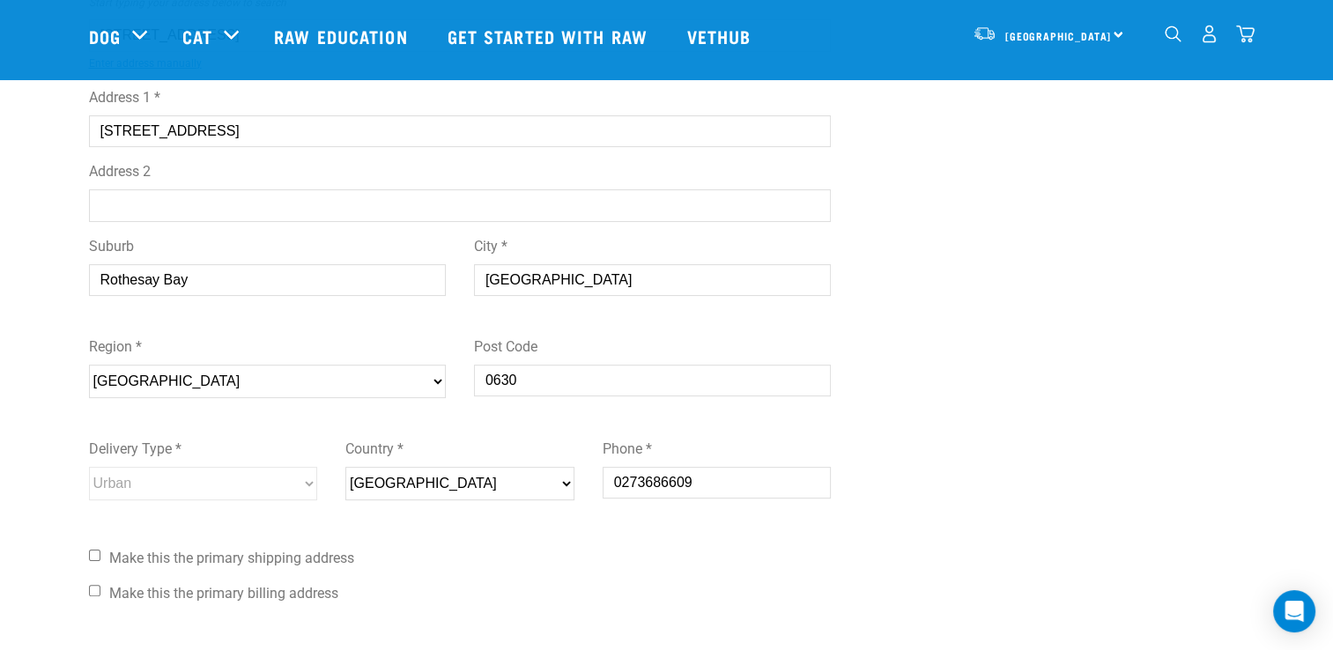
type input "21 Knights Road, Rothesay Bay, Auckland 0630"
click at [158, 200] on input "Address 2" at bounding box center [460, 205] width 743 height 32
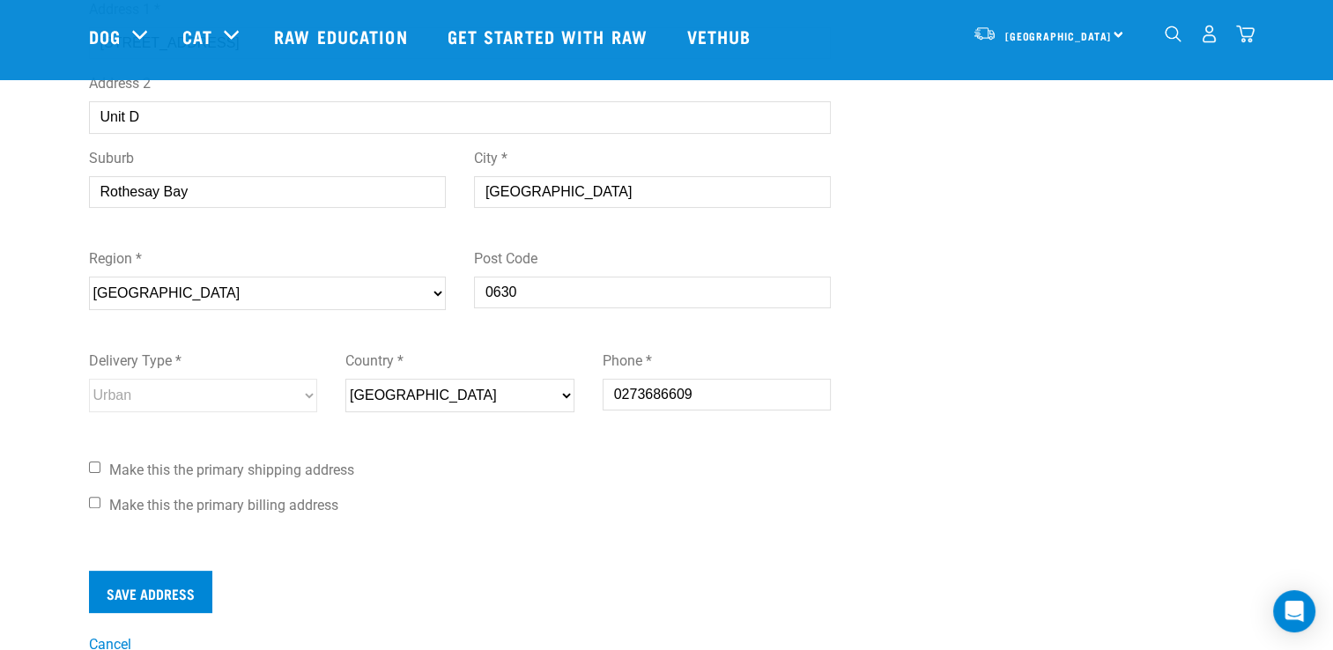
type input "Unit D"
click at [91, 464] on input "Make this the primary shipping address" at bounding box center [94, 467] width 11 height 11
checkbox input "true"
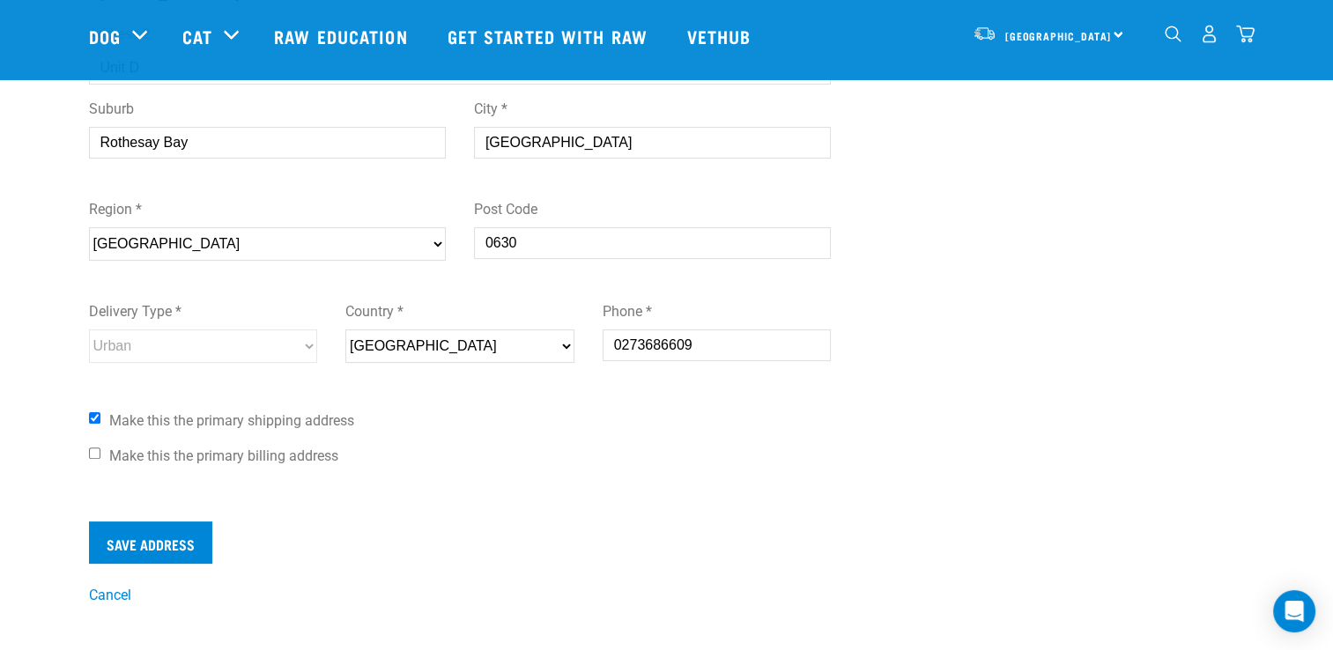
scroll to position [441, 0]
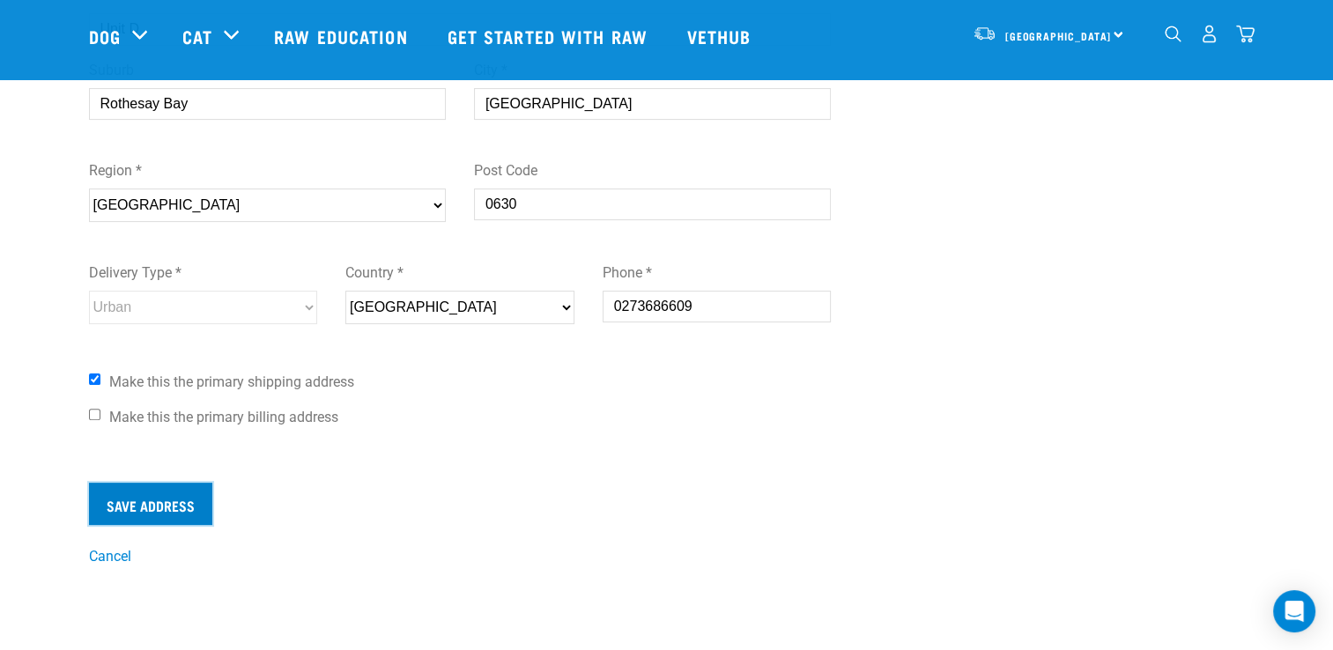
click at [148, 499] on input "Save Address" at bounding box center [150, 504] width 123 height 42
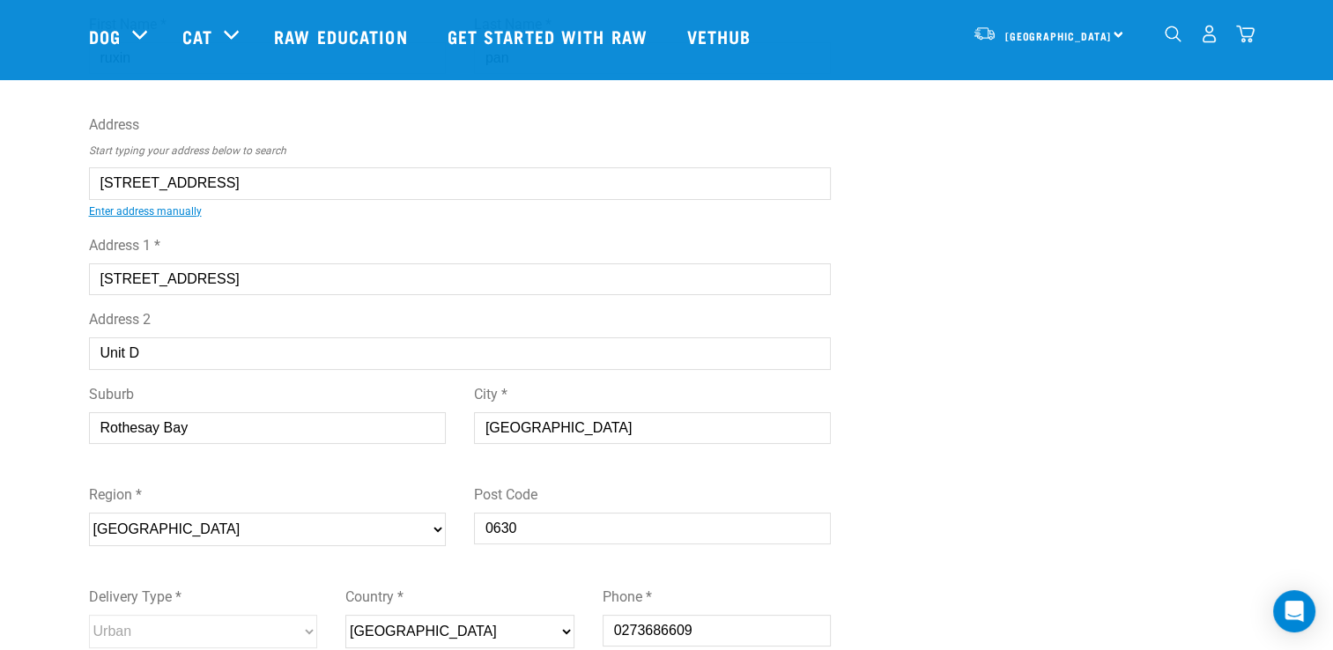
scroll to position [88, 0]
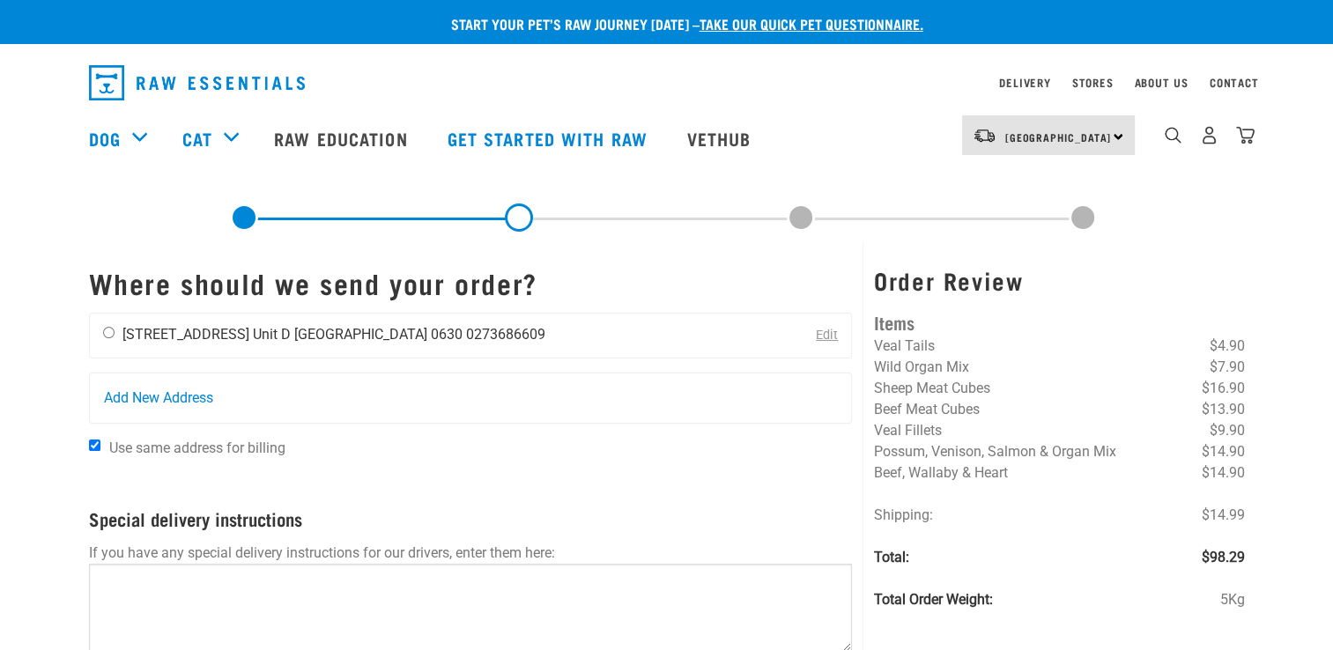
scroll to position [88, 0]
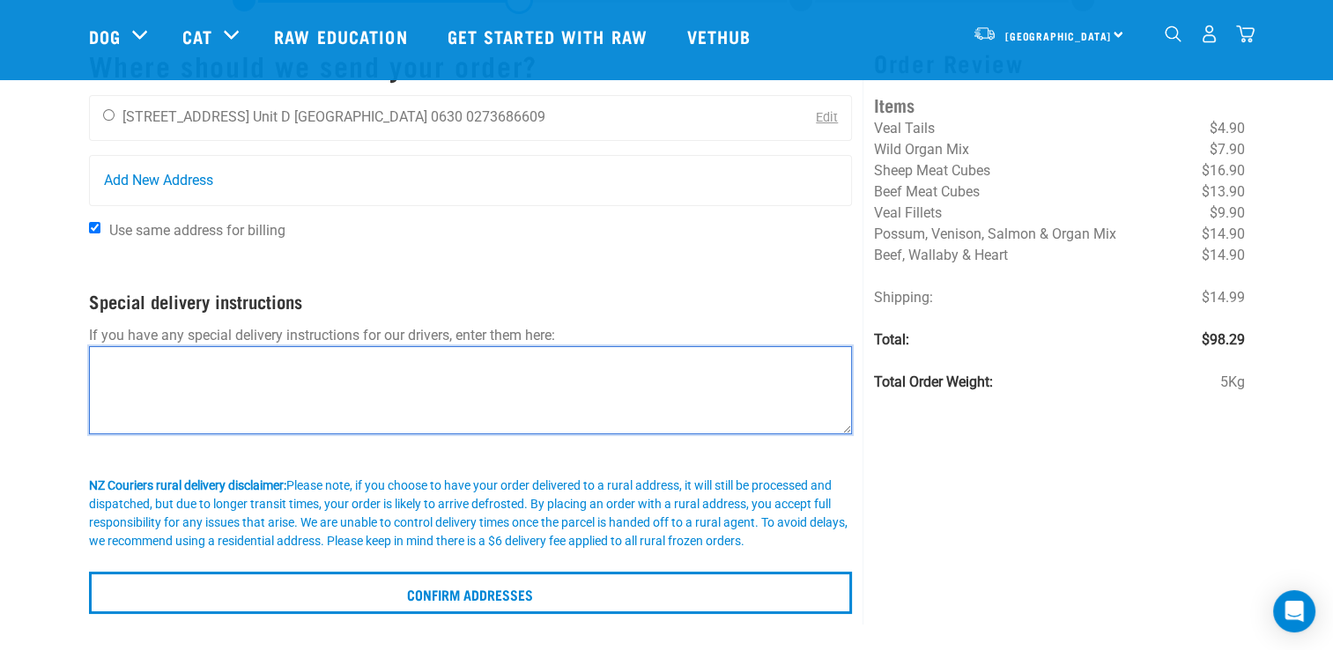
click at [509, 385] on textarea at bounding box center [471, 390] width 764 height 88
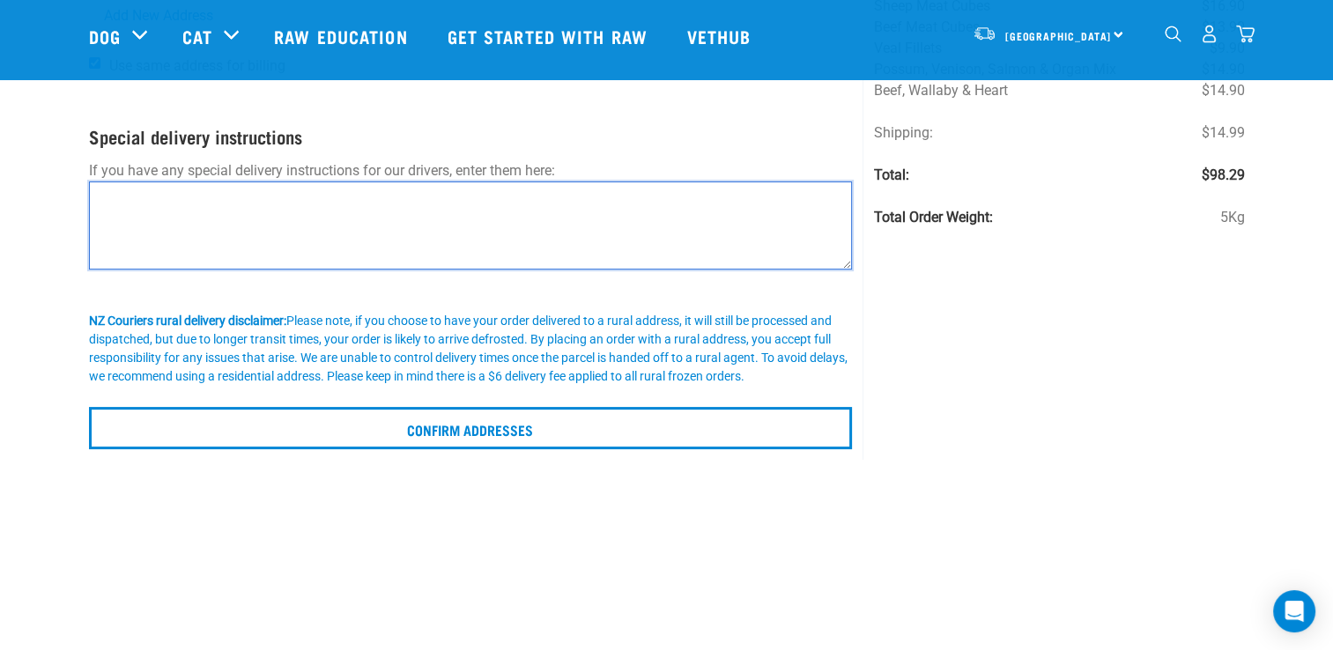
scroll to position [264, 0]
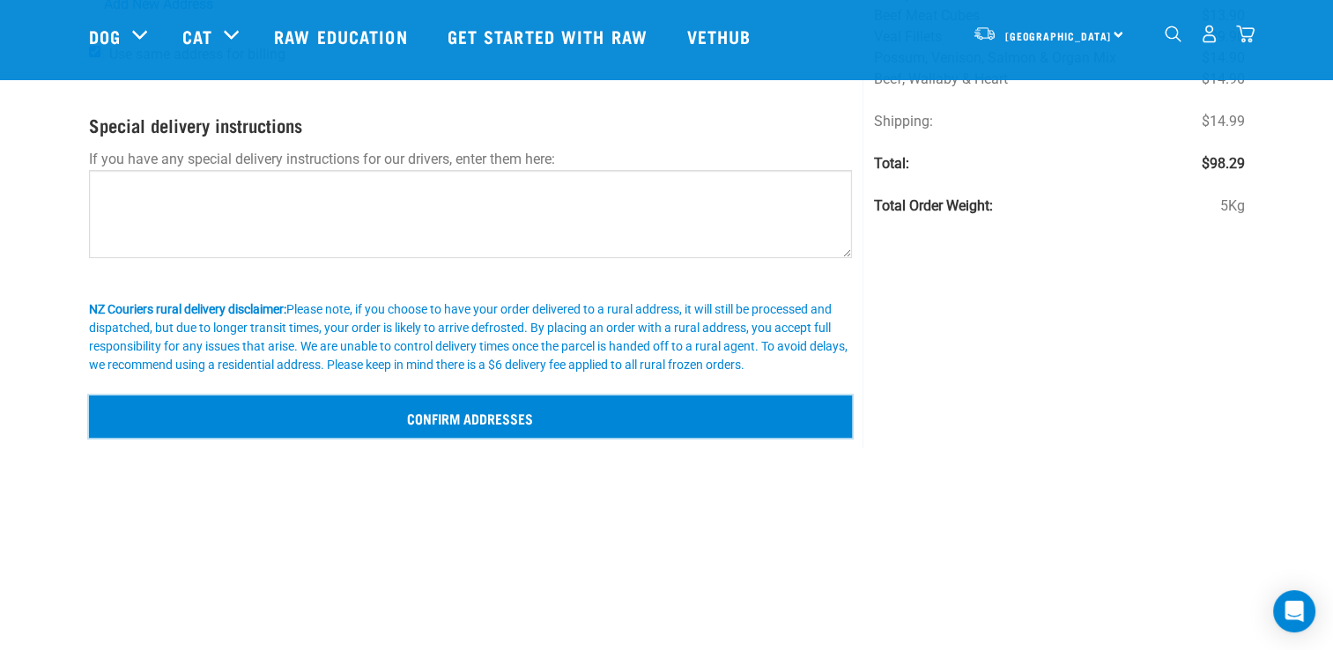
click at [443, 412] on input "Confirm addresses" at bounding box center [471, 417] width 764 height 42
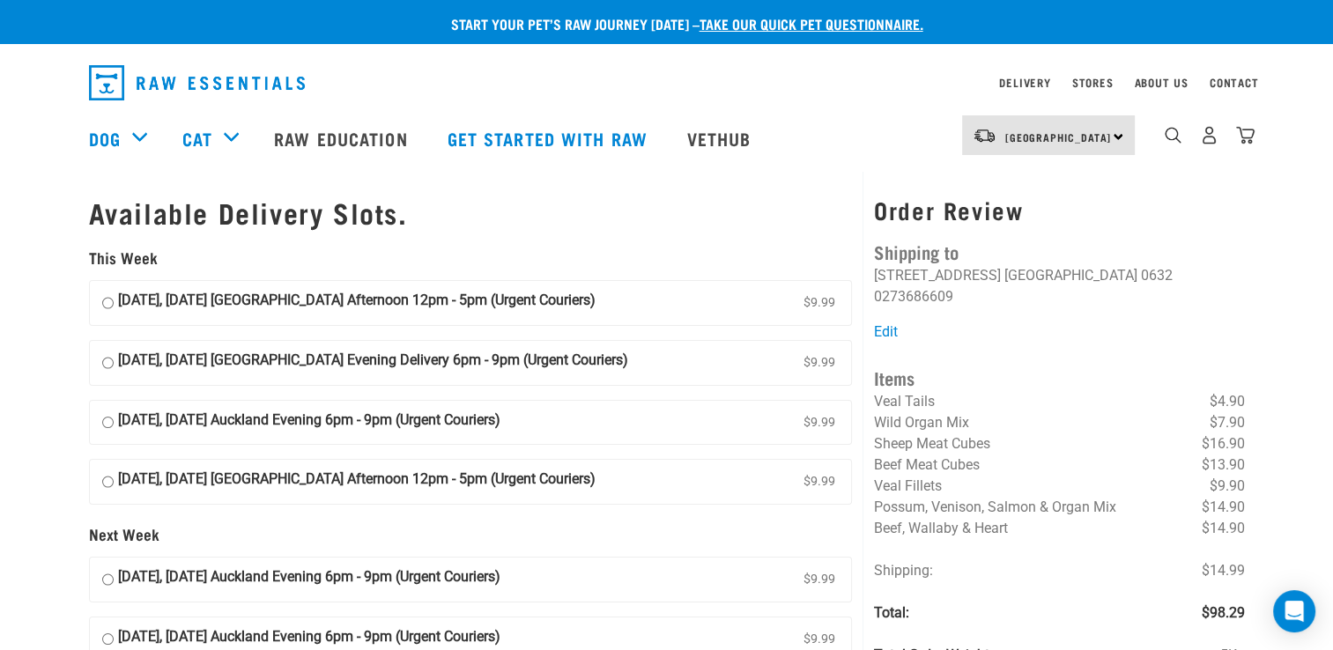
click at [107, 422] on input "15 August, Friday Auckland Evening 6pm - 9pm (Urgent Couriers) $9.99" at bounding box center [107, 423] width 11 height 26
radio input "true"
click at [112, 302] on input "13 August, Wednesday Auckland Afternoon 12pm - 5pm (Urgent Couriers) $9.99" at bounding box center [107, 303] width 11 height 26
radio input "true"
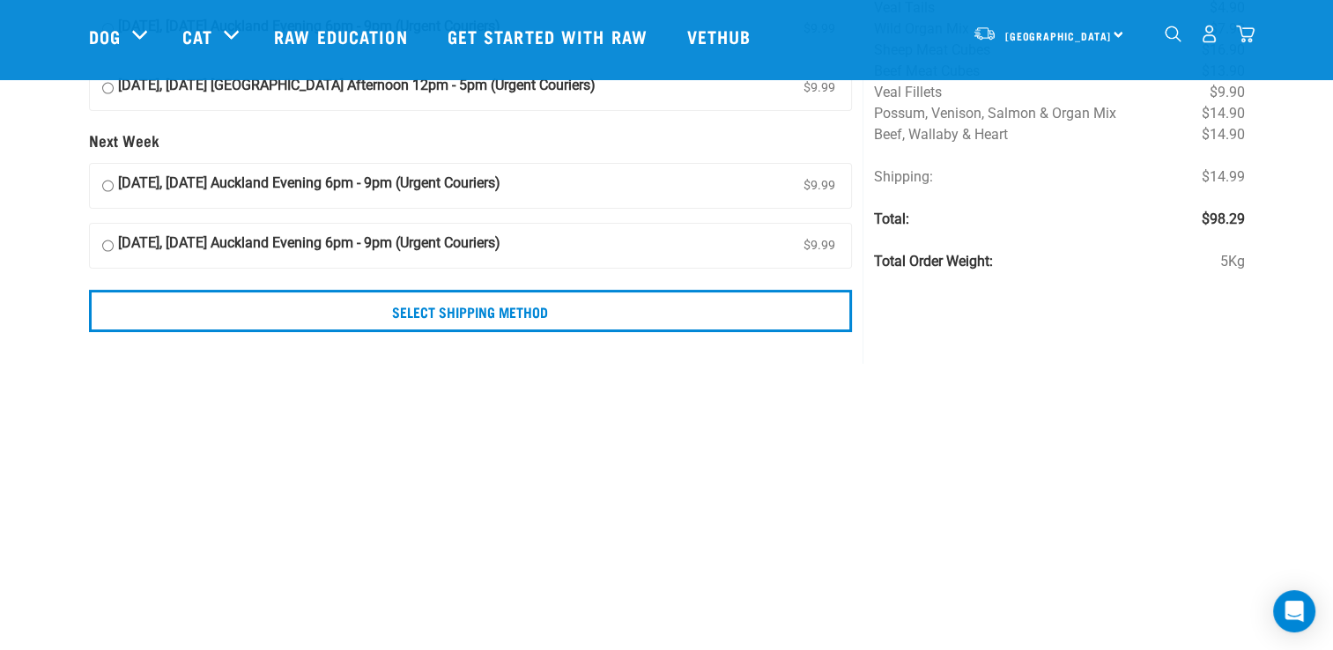
scroll to position [264, 0]
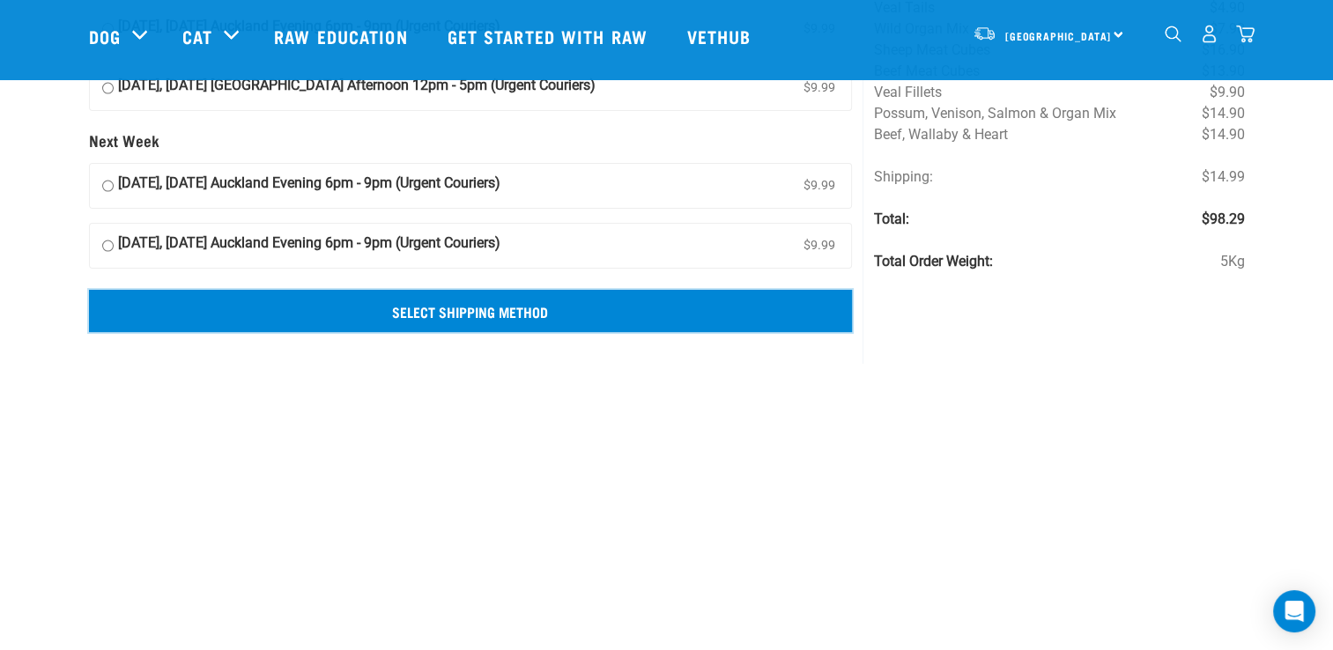
click at [377, 325] on input "Select Shipping Method" at bounding box center [471, 311] width 764 height 42
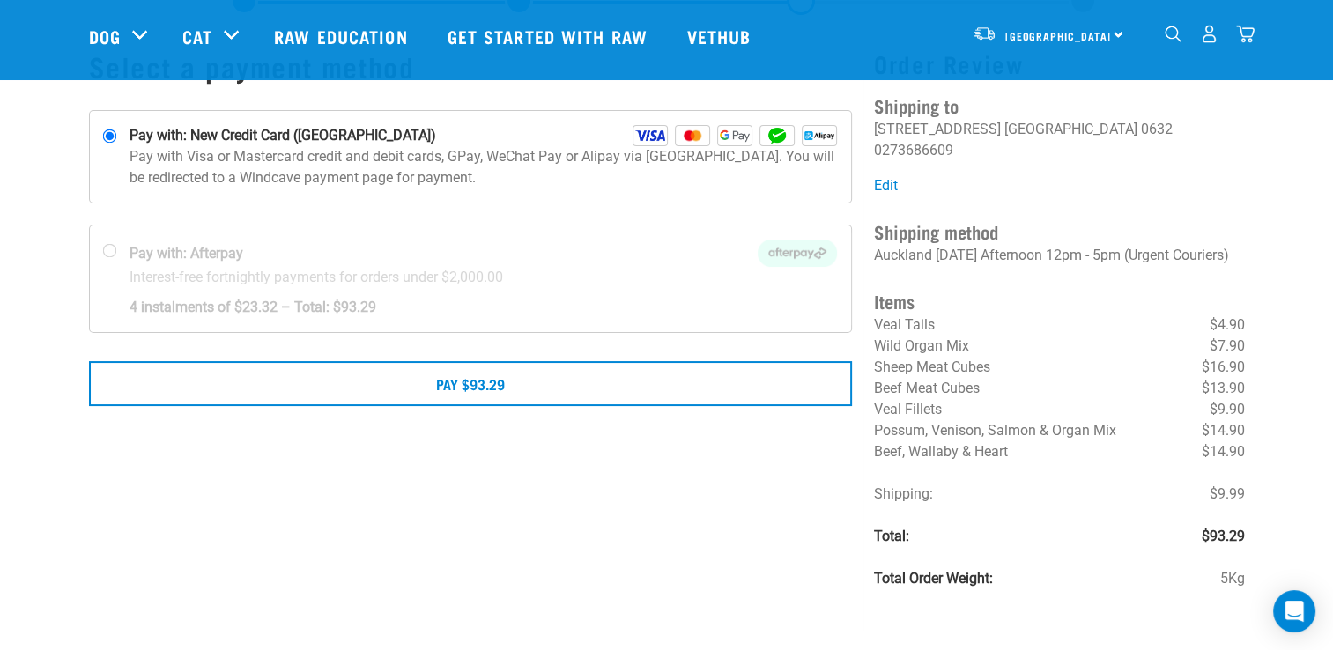
scroll to position [88, 0]
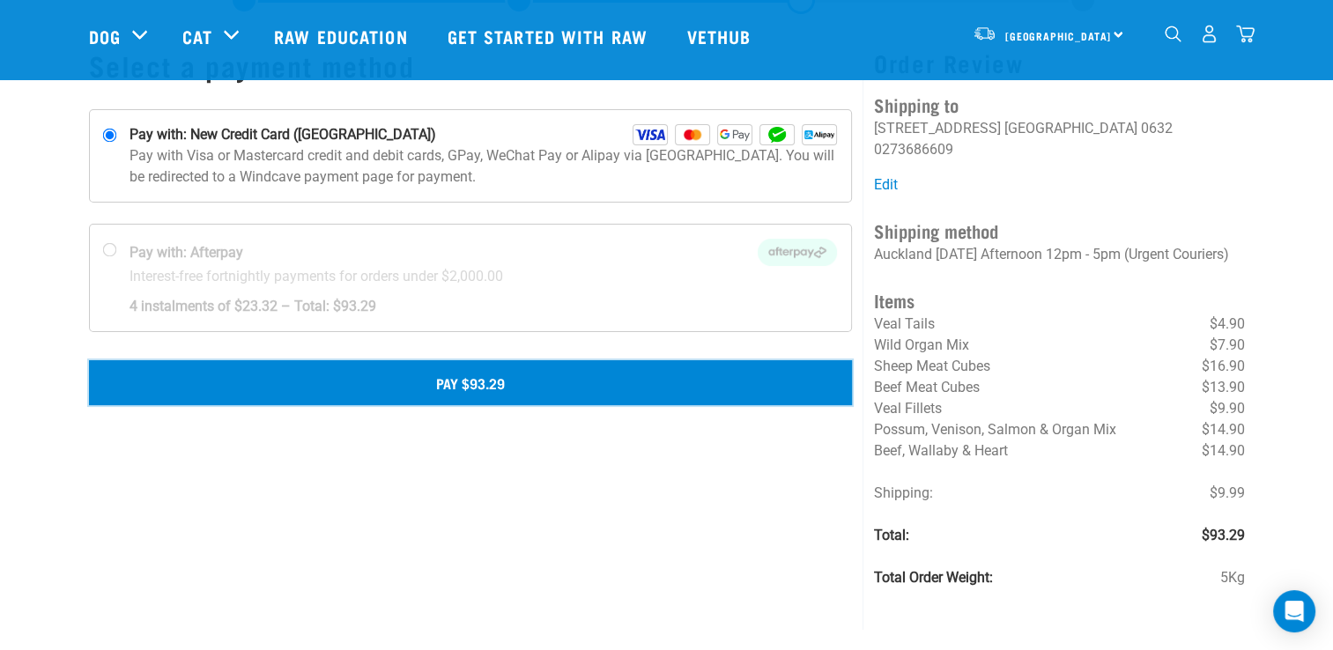
click at [680, 377] on button "Pay $93.29" at bounding box center [471, 382] width 764 height 44
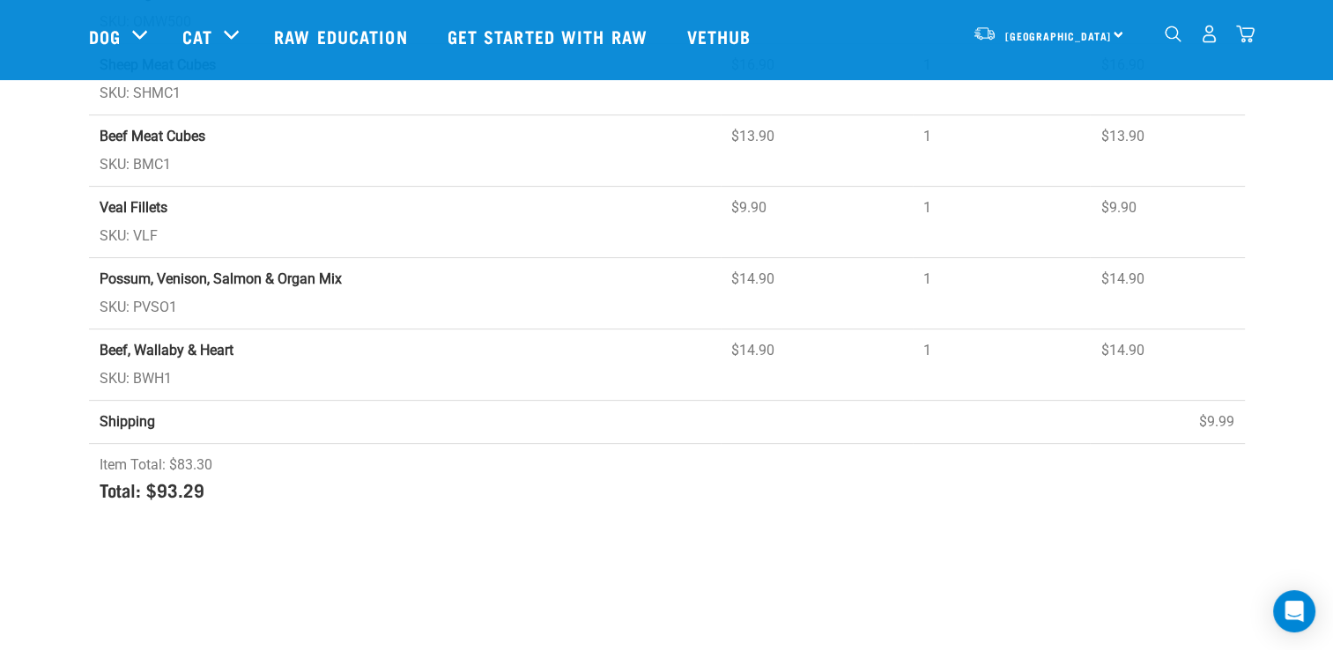
scroll to position [529, 0]
